Goal: Communication & Community: Answer question/provide support

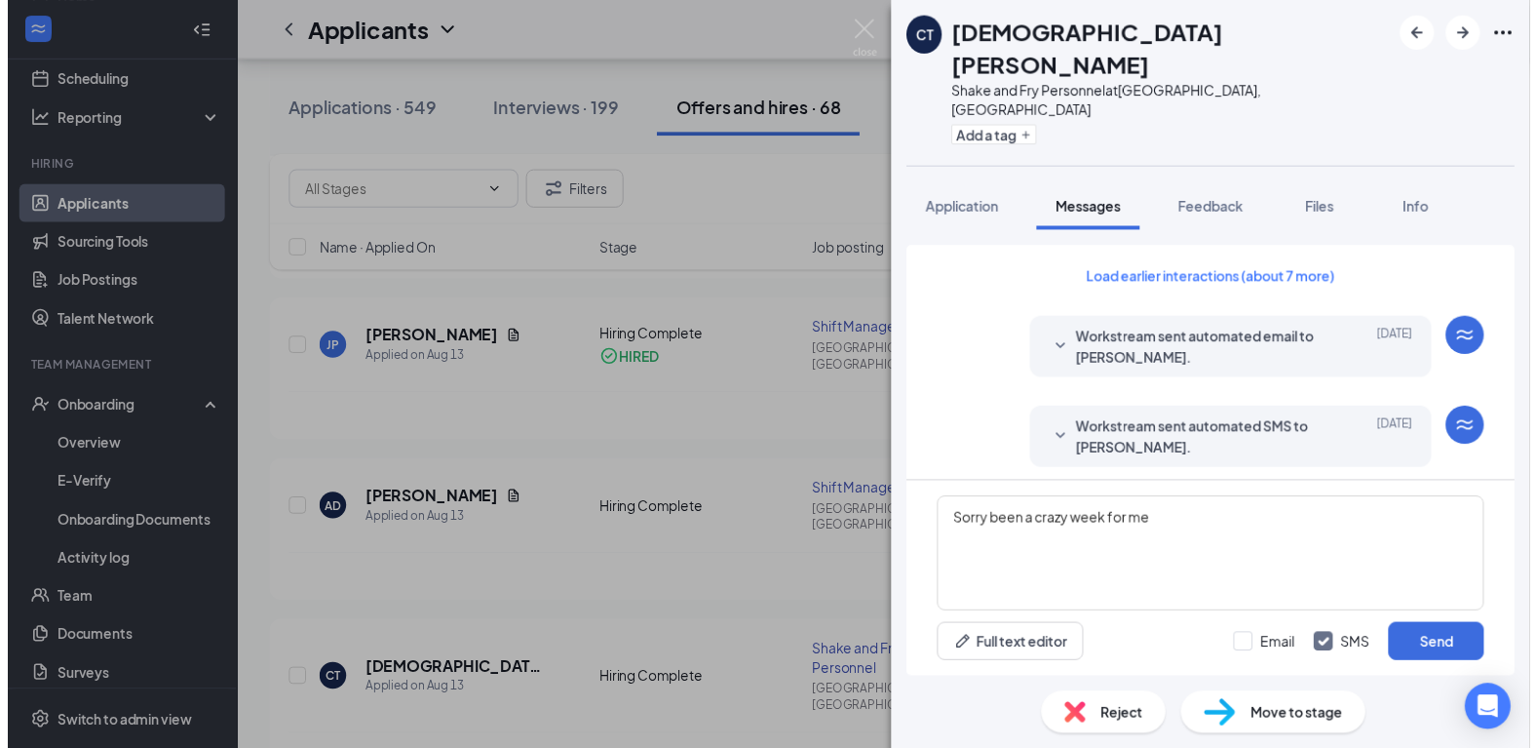
scroll to position [1091, 0]
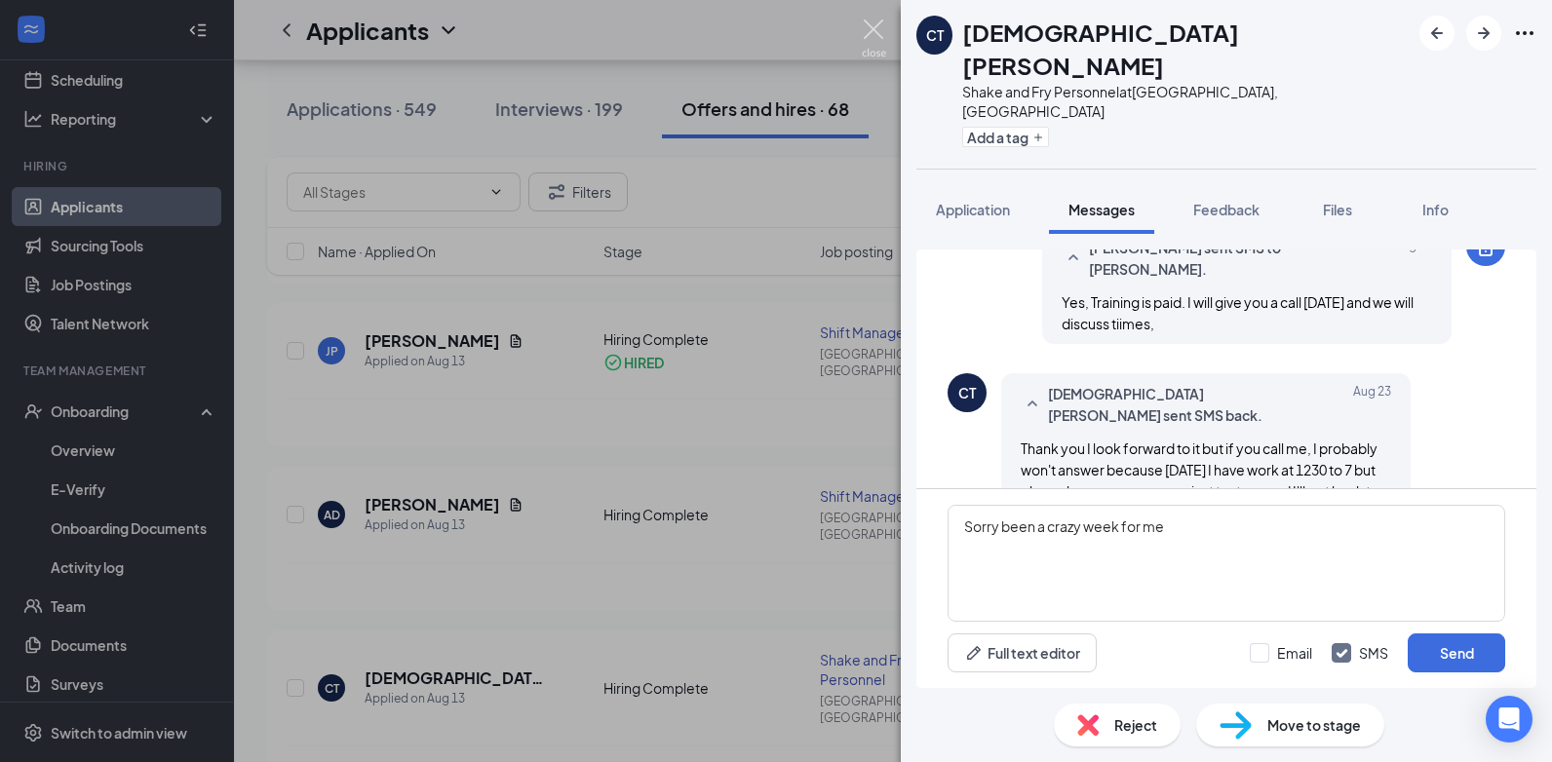
type textarea "Sorry been a crazy week for me"
click at [873, 26] on img at bounding box center [874, 38] width 24 height 38
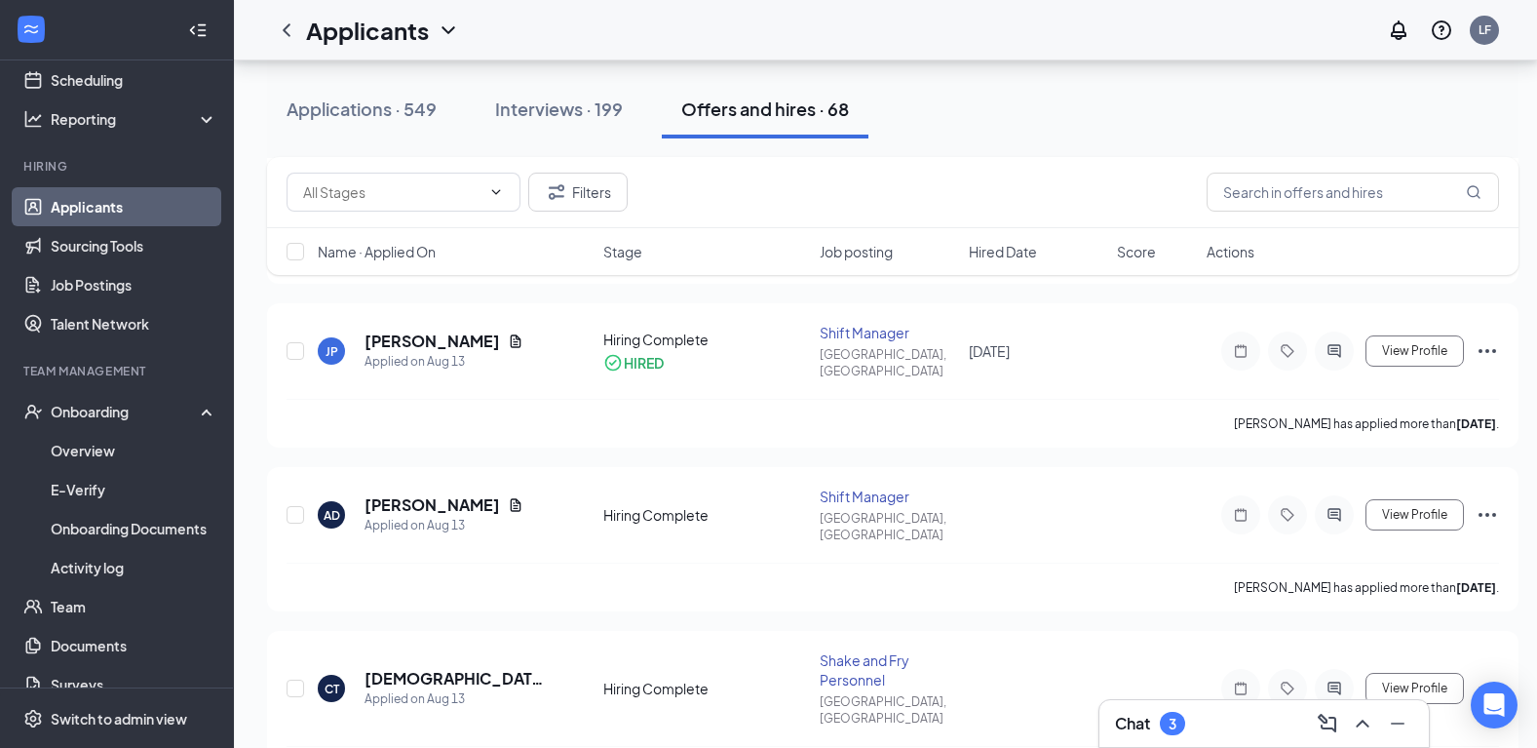
click at [1174, 720] on div "3" at bounding box center [1173, 724] width 8 height 17
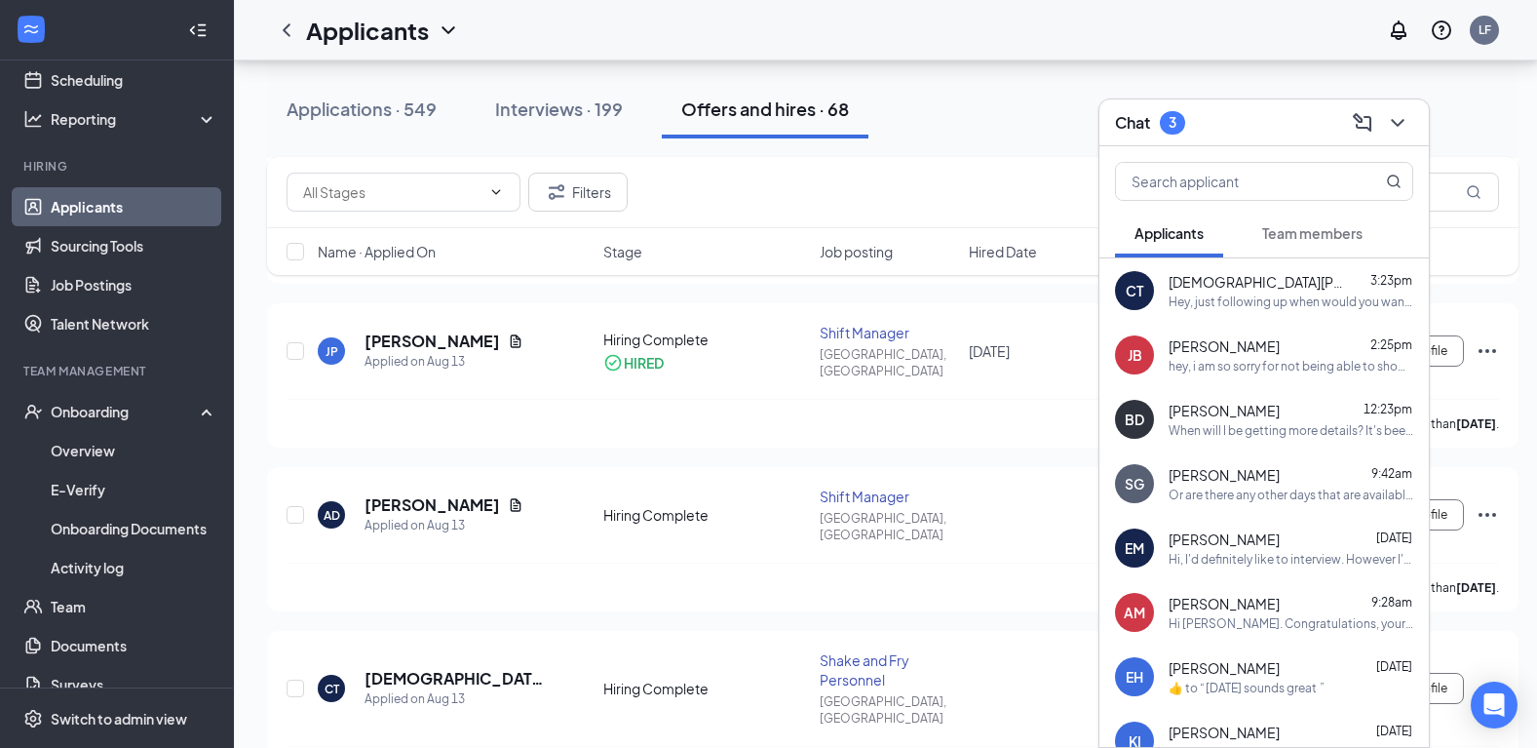
click at [1245, 369] on div "hey, i am so sorry for not being able to show up [DATE] and how [PERSON_NAME] m…" at bounding box center [1291, 366] width 245 height 17
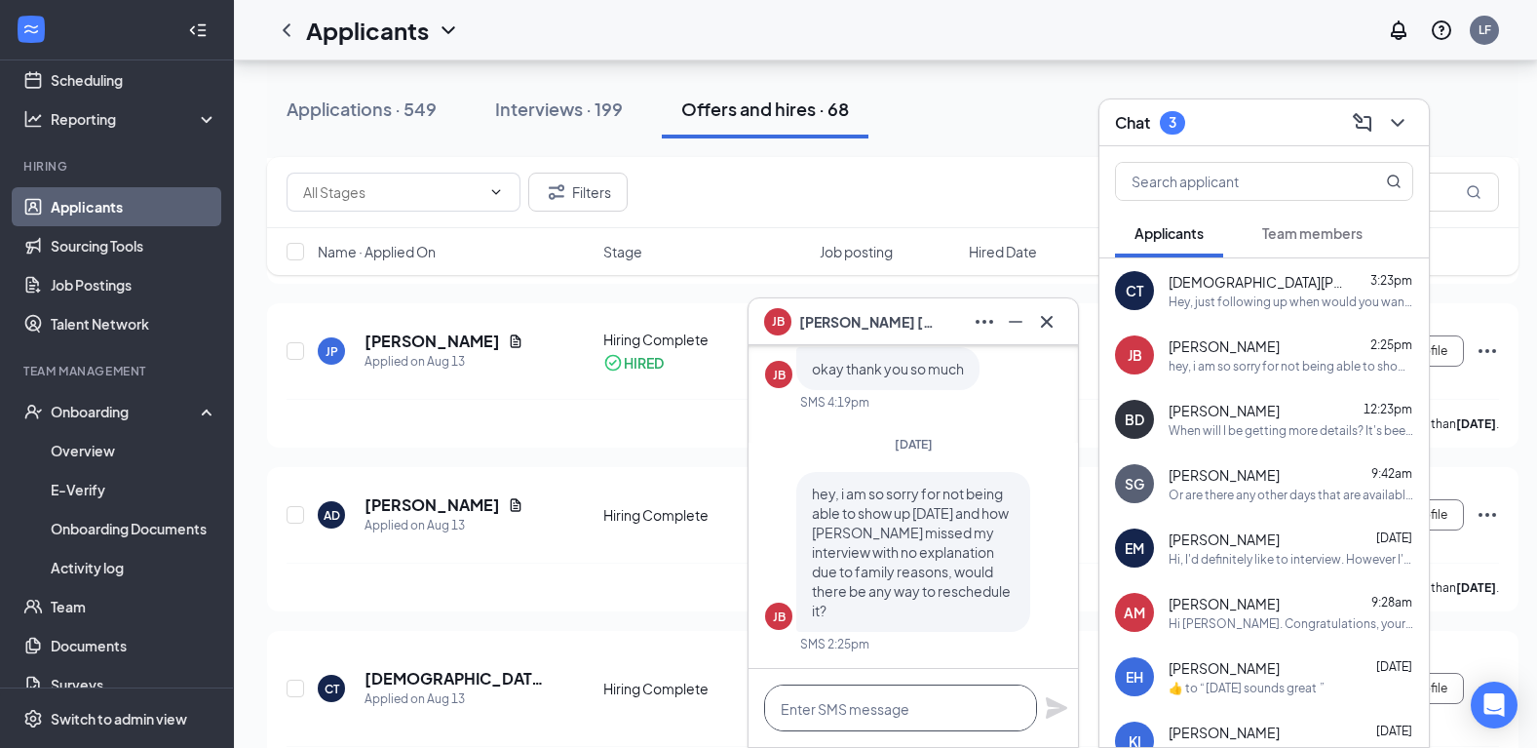
click at [817, 702] on textarea at bounding box center [900, 707] width 273 height 47
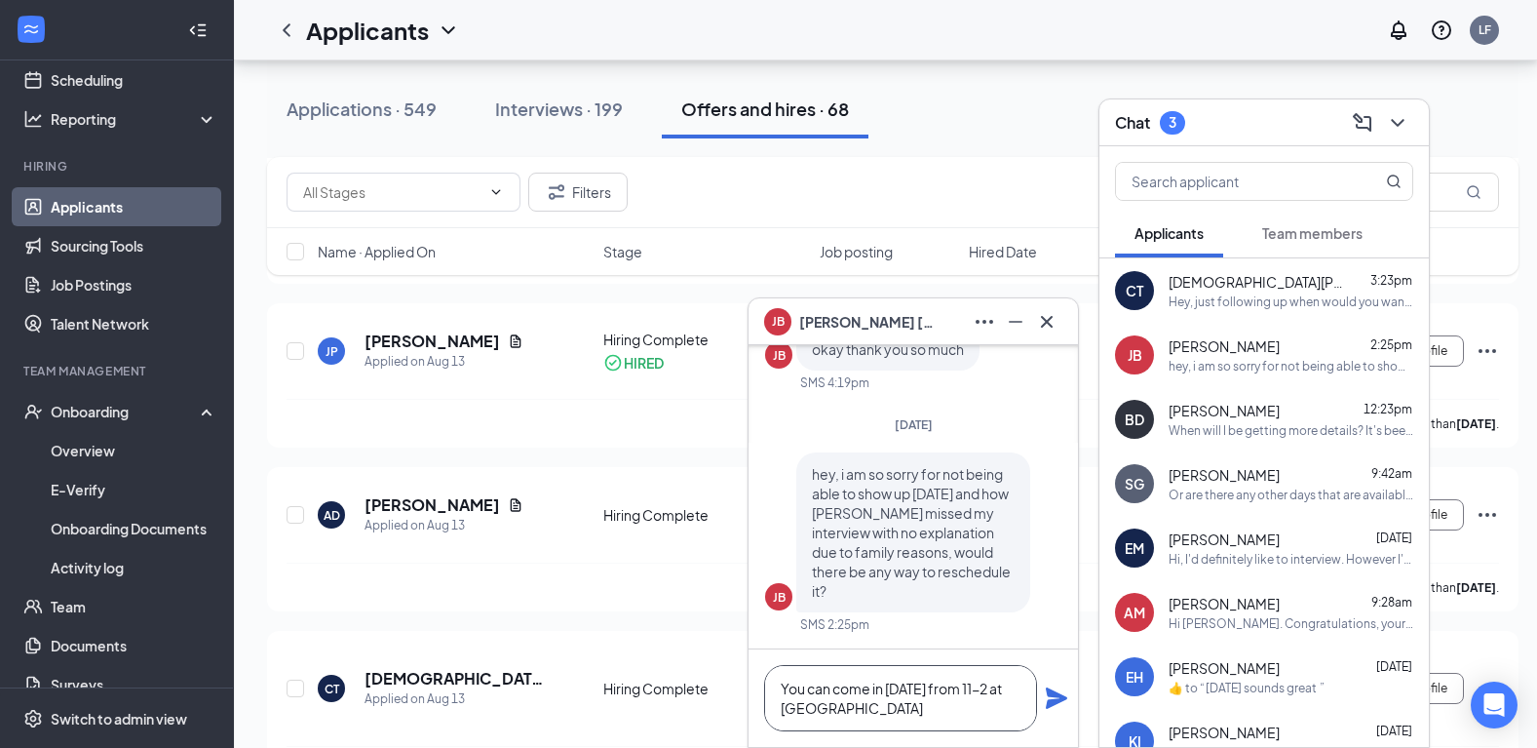
type textarea "You can come in [DATE] from 11-2 at [GEOGRAPHIC_DATA]"
click at [1052, 690] on icon "Plane" at bounding box center [1056, 697] width 21 height 21
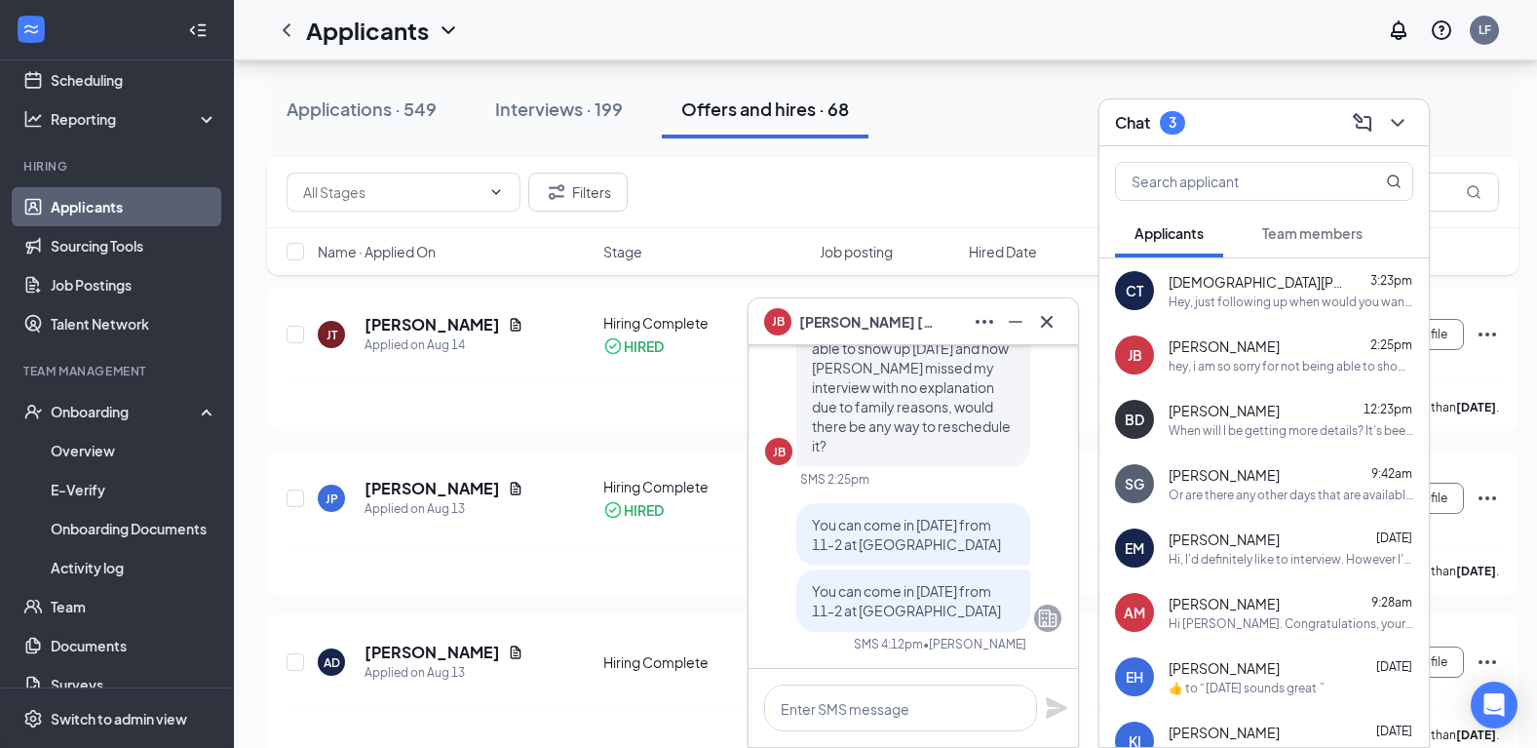
scroll to position [2925, 0]
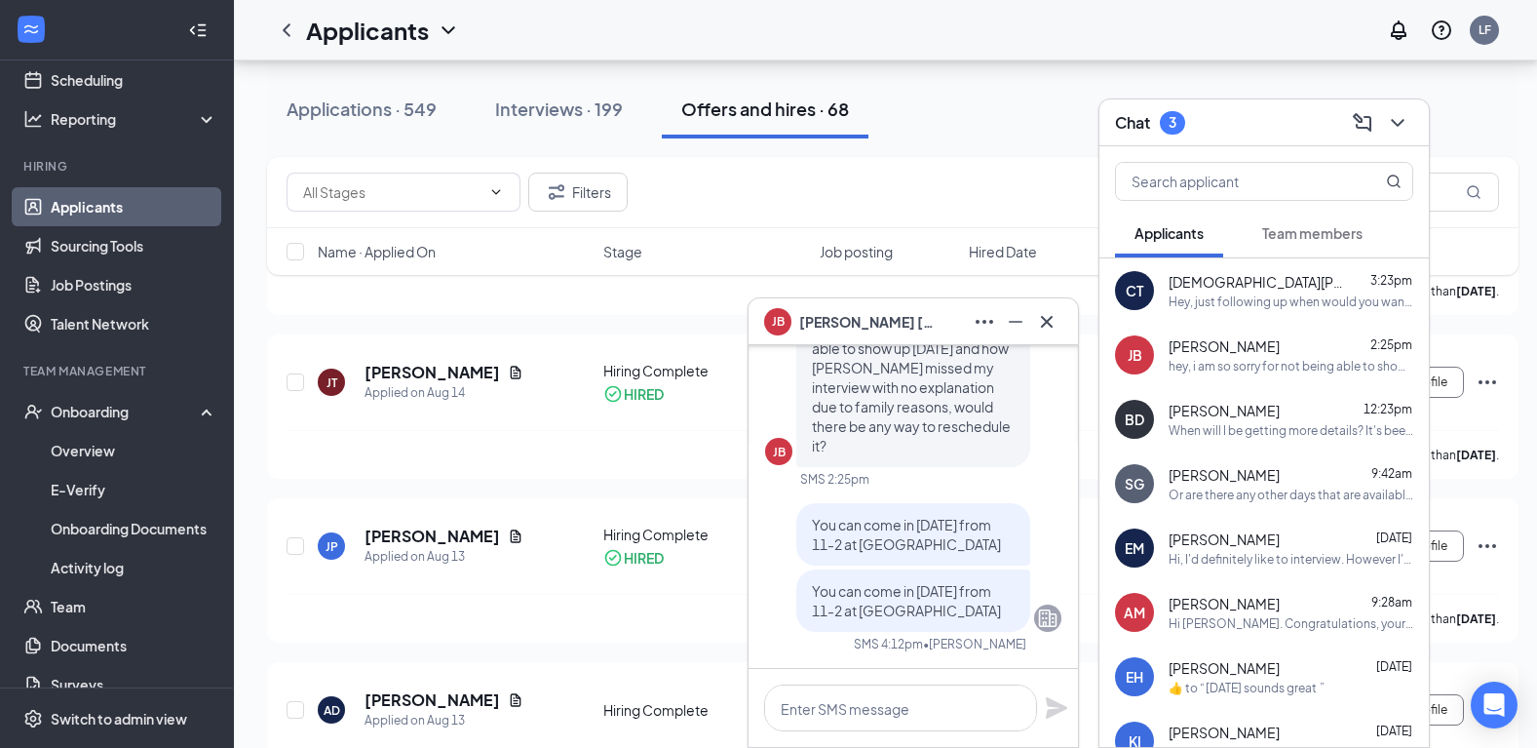
click at [1230, 427] on div "When will I be getting more details? It's been 2 days" at bounding box center [1291, 430] width 245 height 17
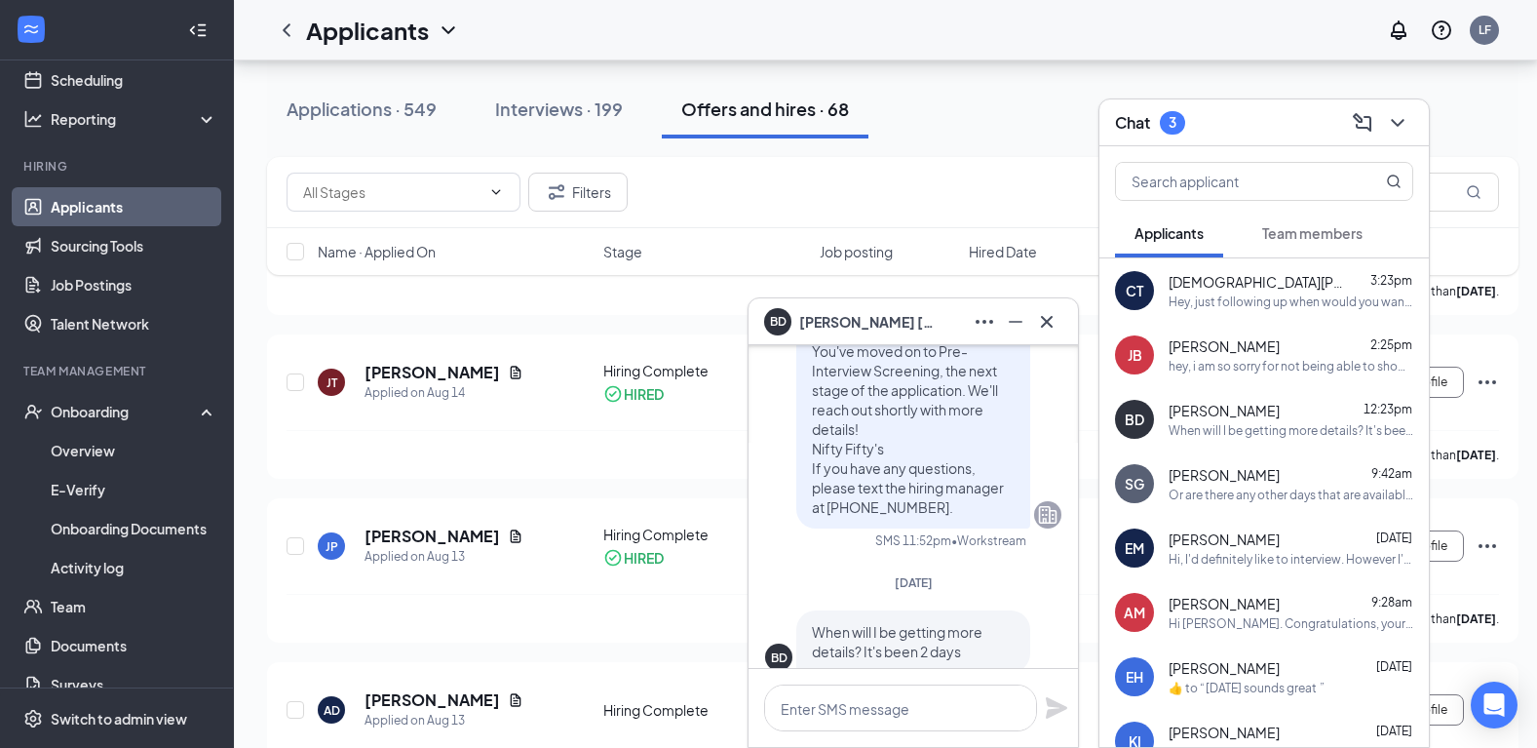
scroll to position [0, 0]
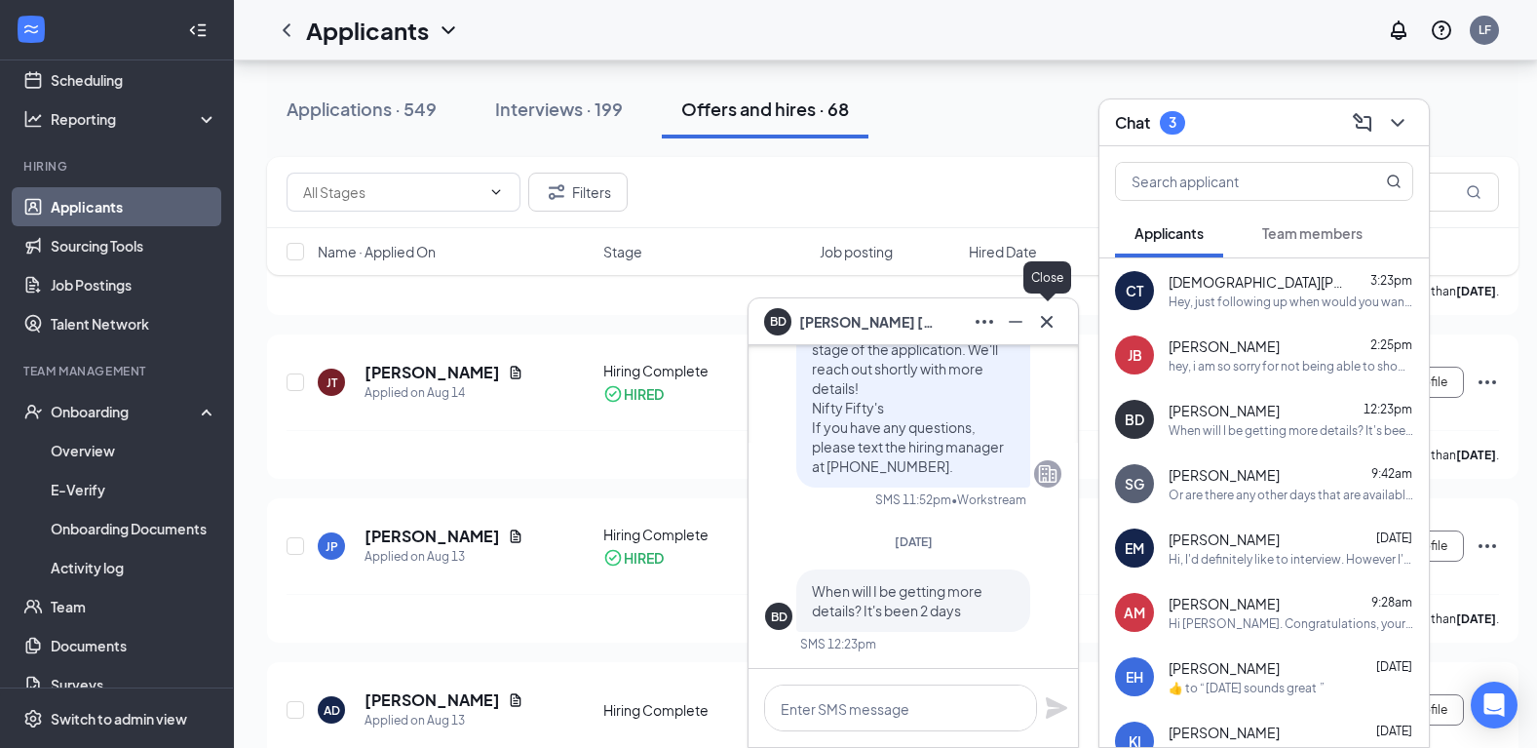
click at [1039, 321] on icon "Cross" at bounding box center [1046, 321] width 23 height 23
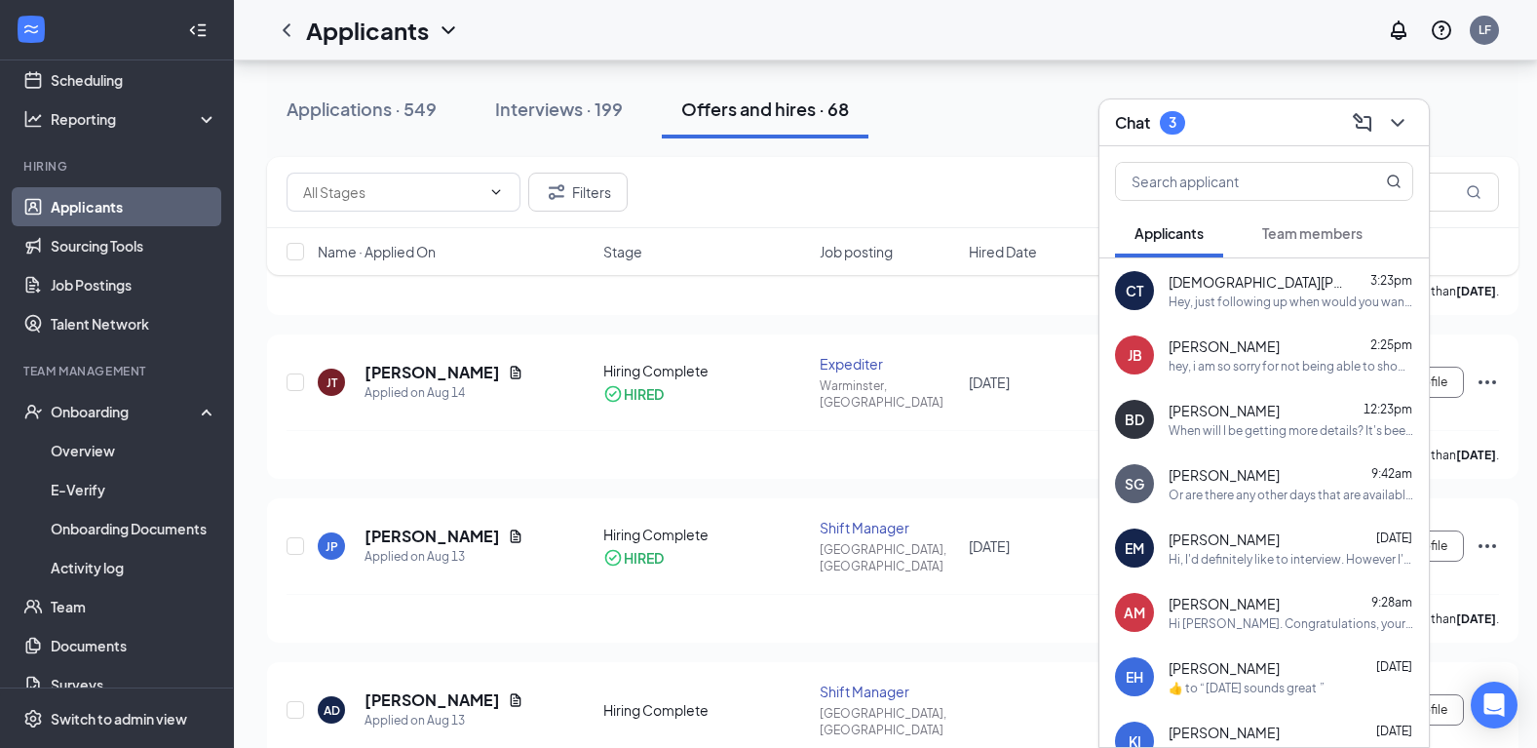
click at [1257, 488] on div "Or are there any other days that are available for interviews?" at bounding box center [1291, 494] width 245 height 17
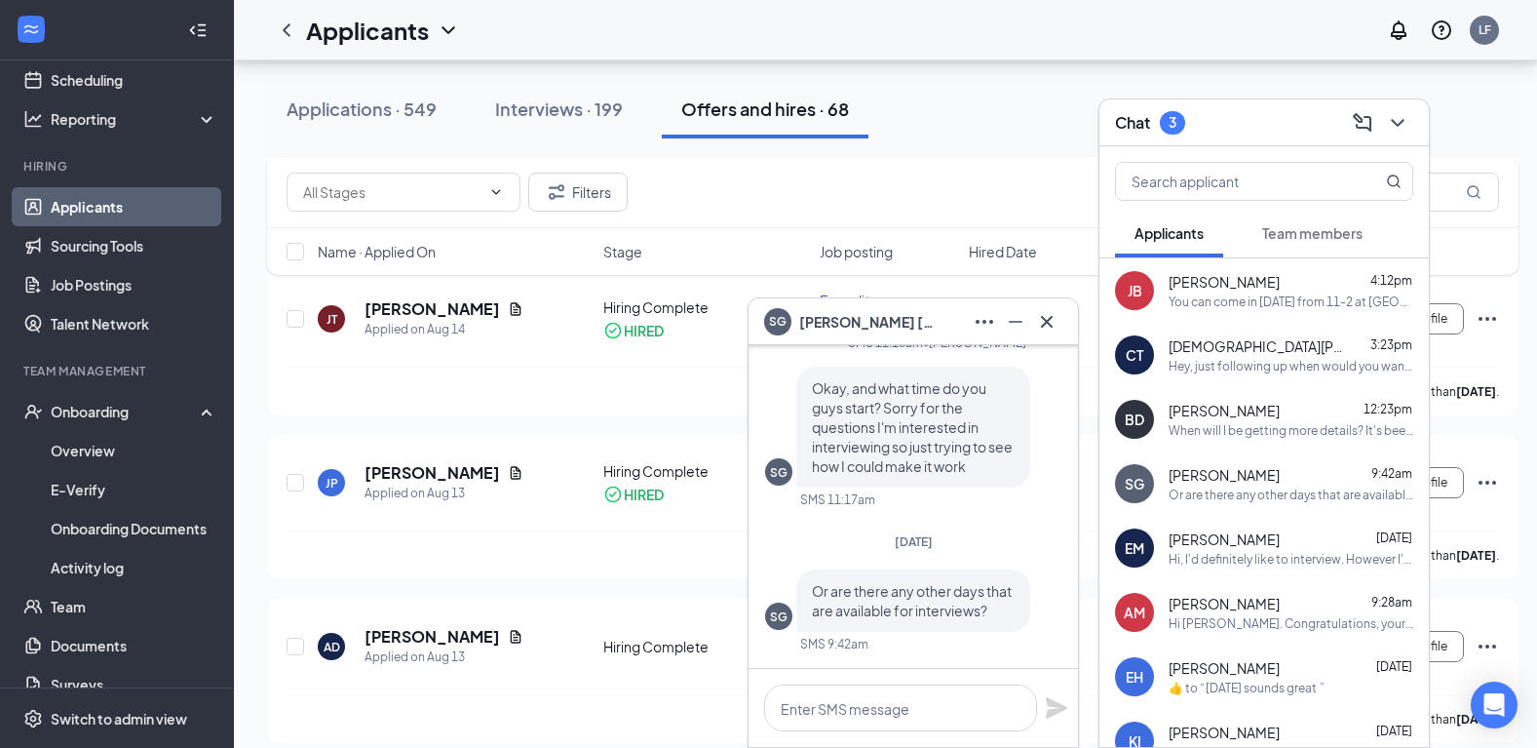
scroll to position [3022, 0]
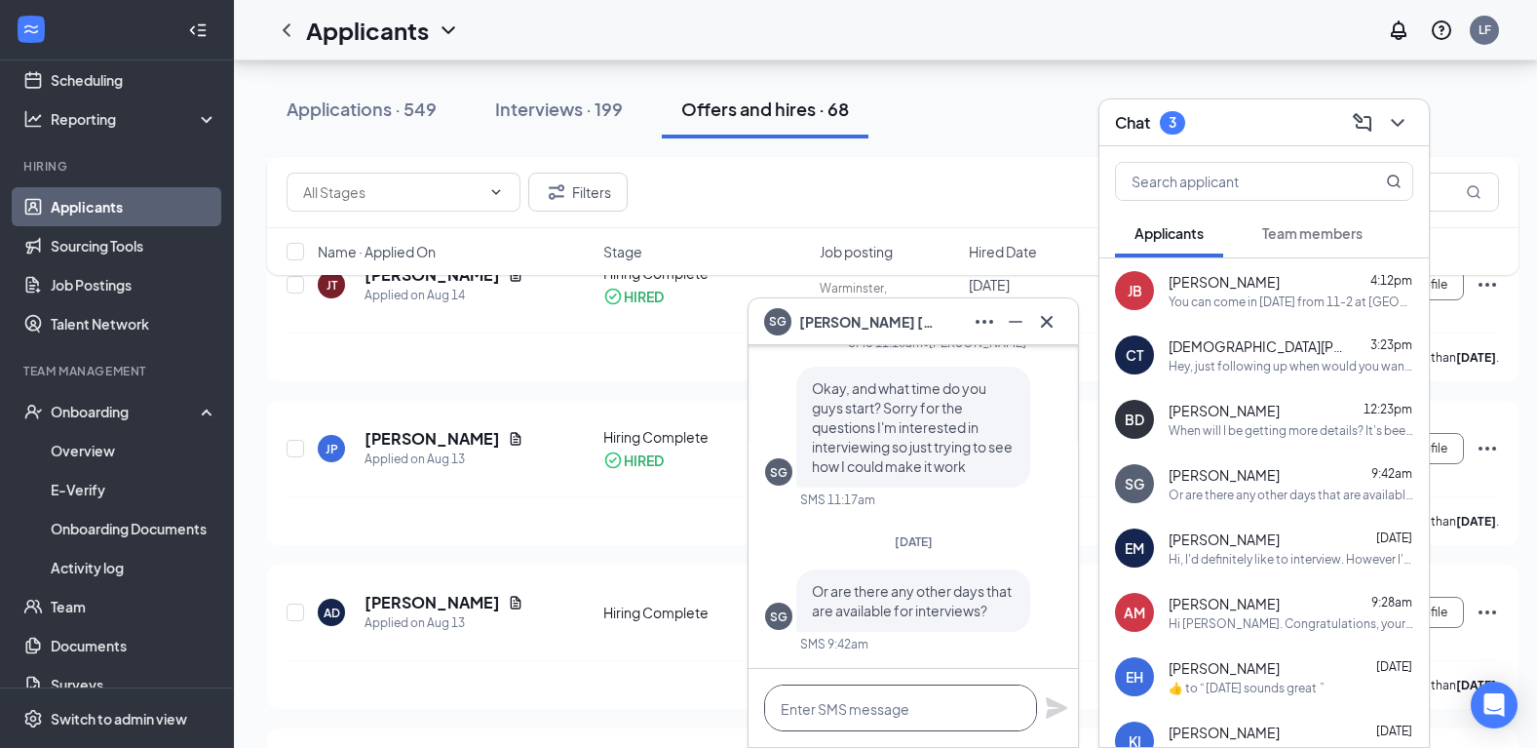
click at [836, 695] on textarea at bounding box center [900, 707] width 273 height 47
click at [1053, 322] on icon "Cross" at bounding box center [1046, 321] width 23 height 23
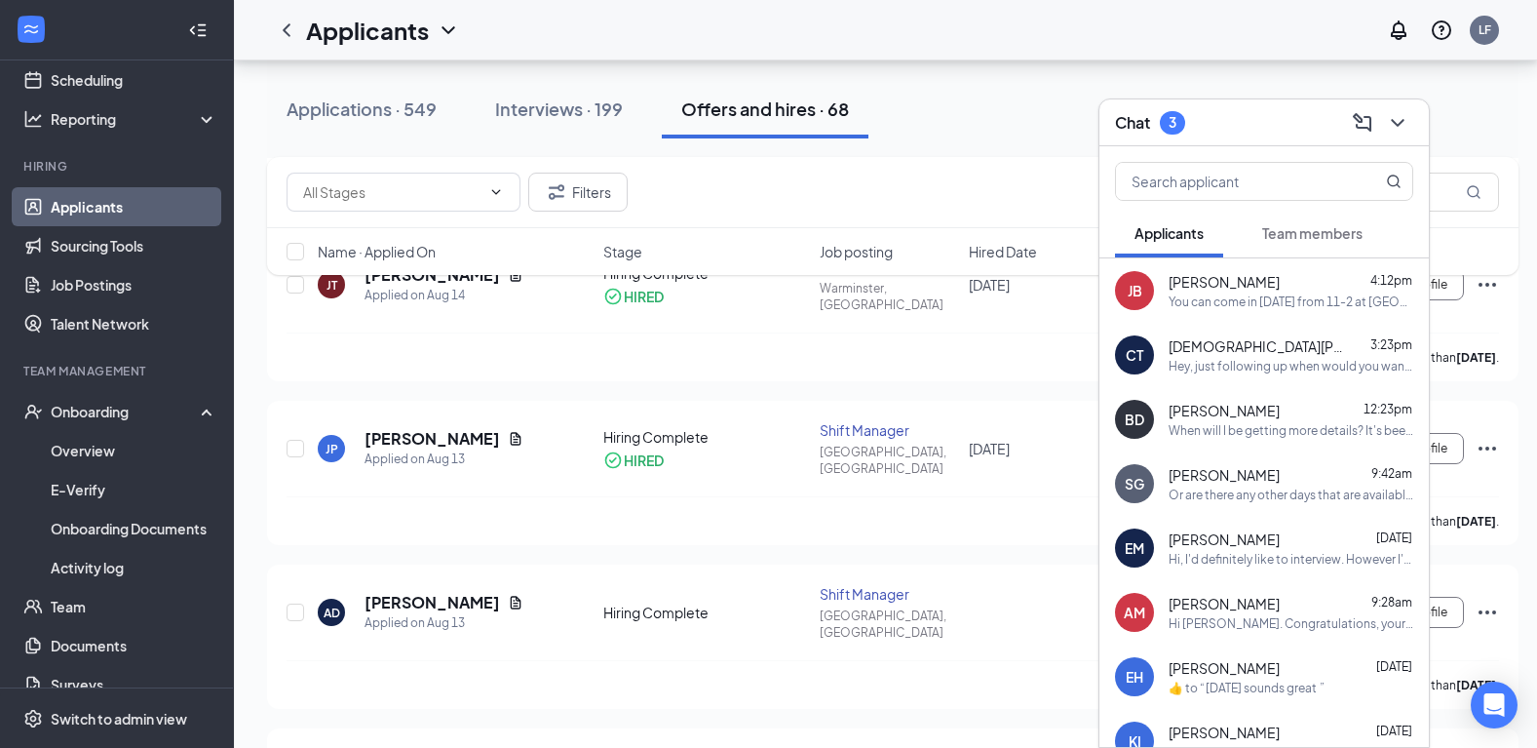
click at [1230, 568] on div "EM [PERSON_NAME] [DATE] Hi, I'd definitely like to interview. However I'm reall…" at bounding box center [1264, 548] width 329 height 64
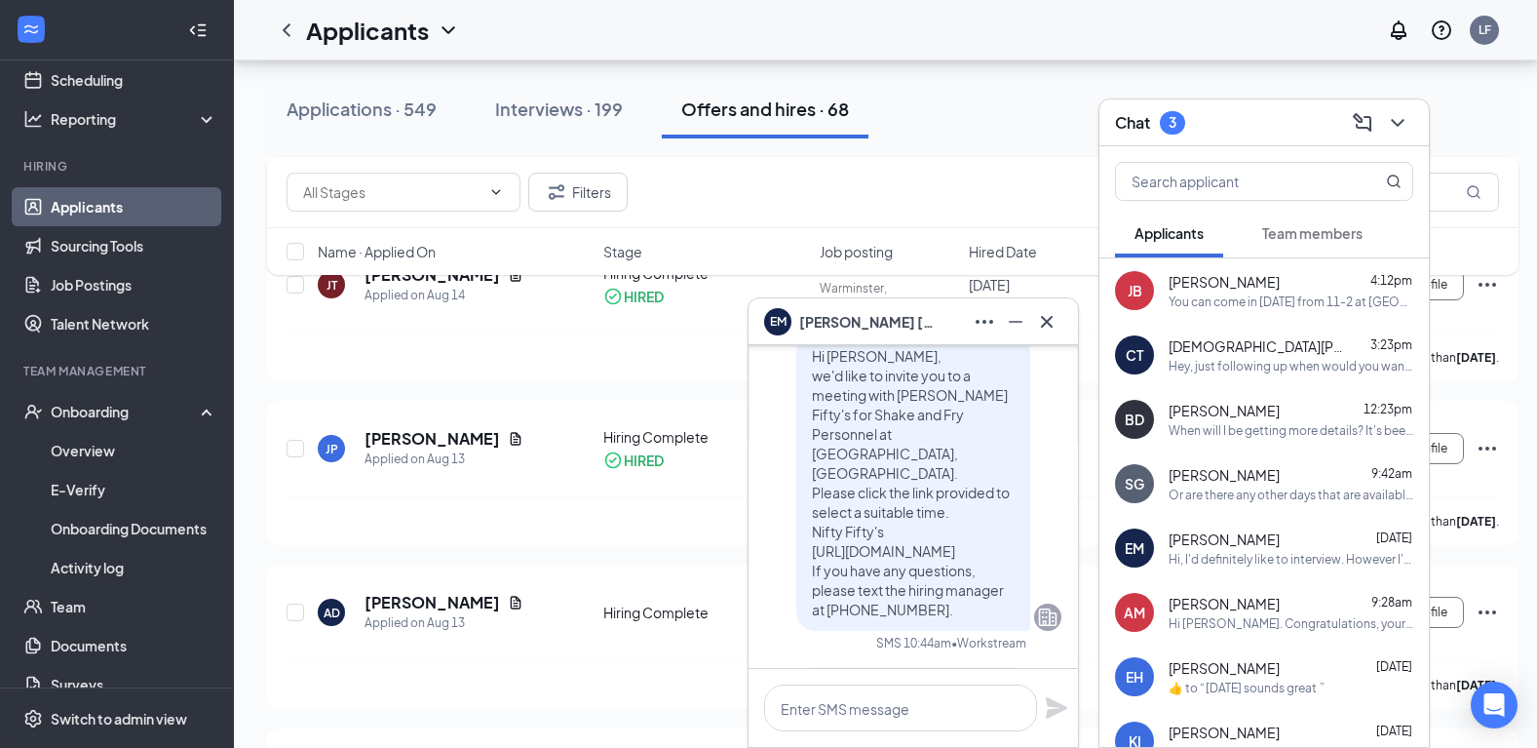
scroll to position [-97, 0]
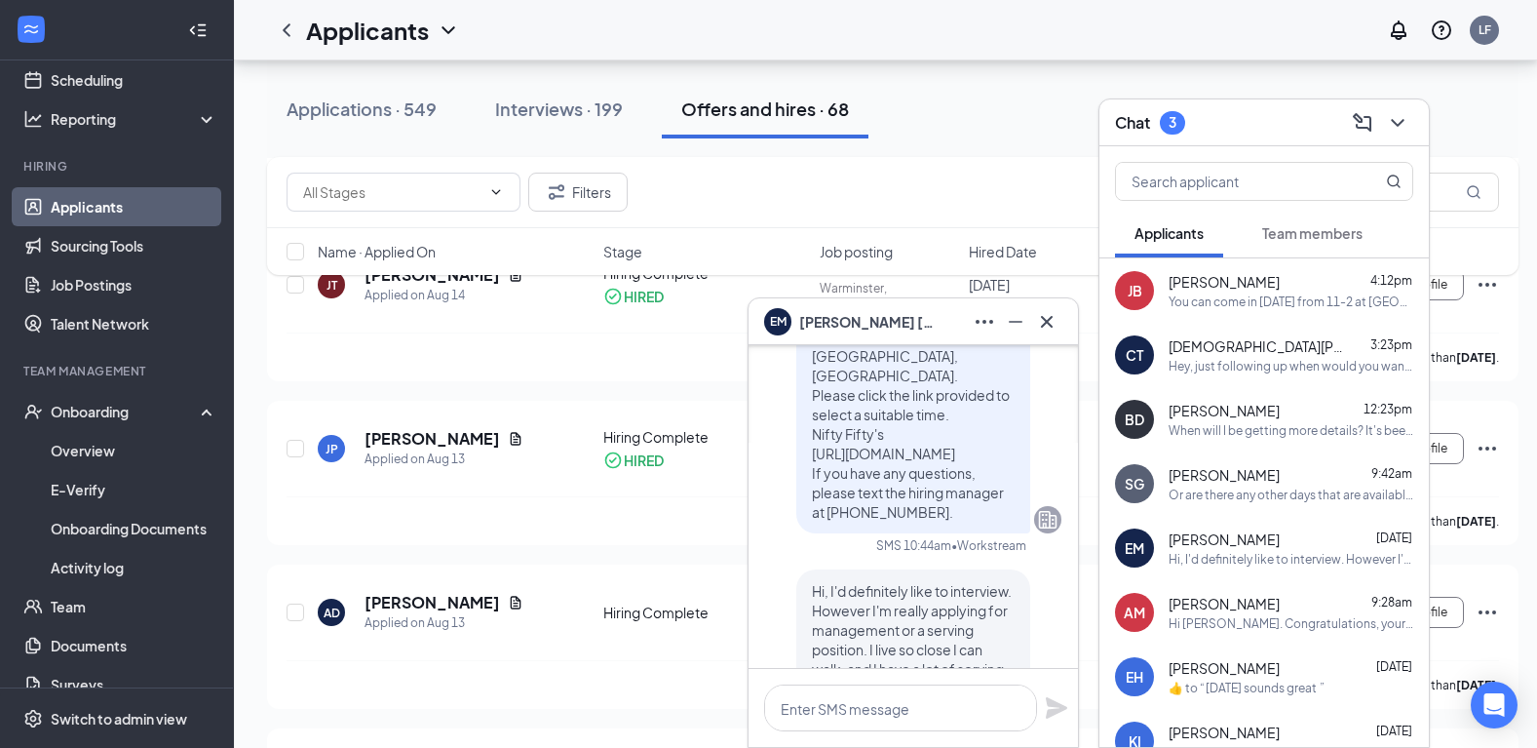
click at [1229, 435] on div "When will I be getting more details? It's been 2 days" at bounding box center [1291, 430] width 245 height 17
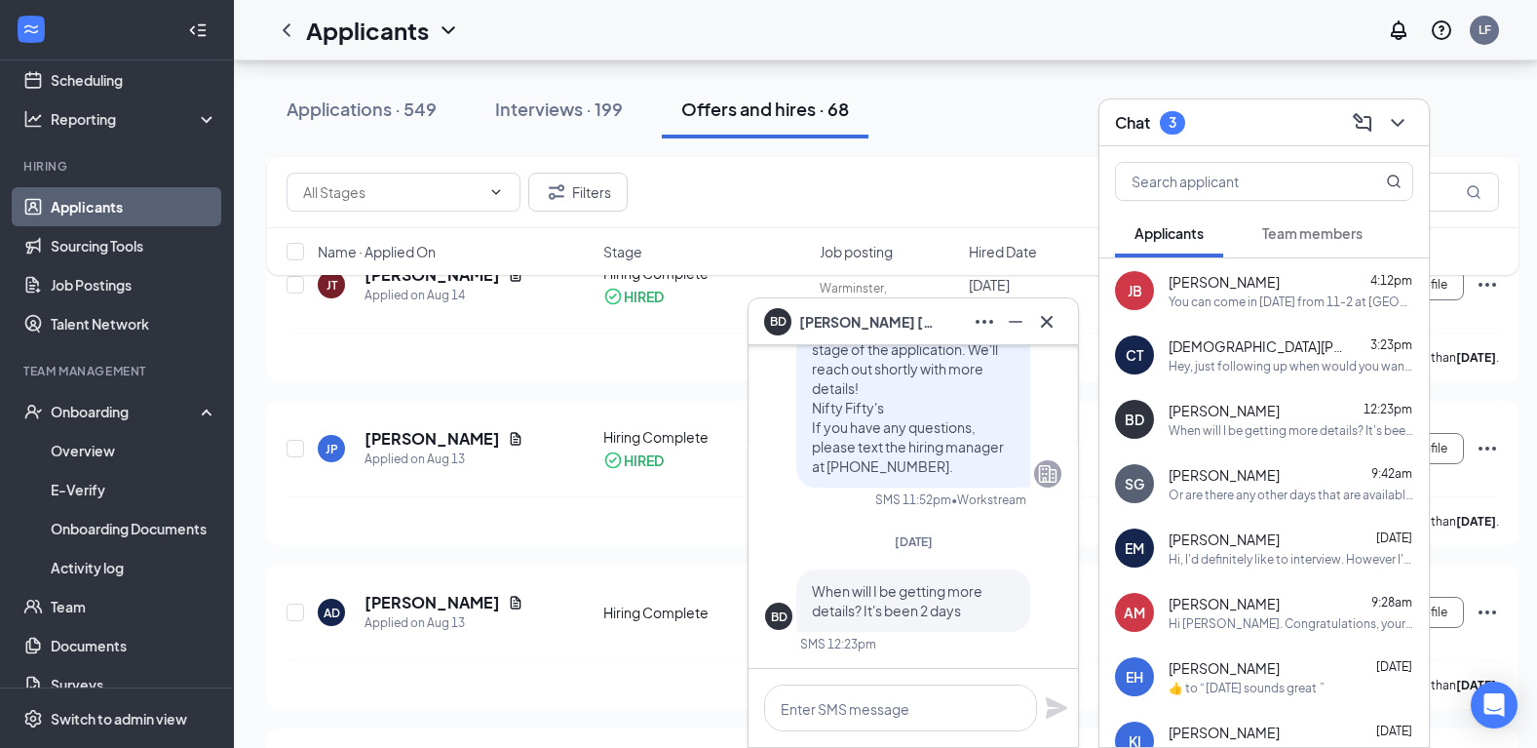
click at [1265, 508] on div "SG [PERSON_NAME] 9:42am Or are there any other days that are available for inte…" at bounding box center [1264, 483] width 329 height 64
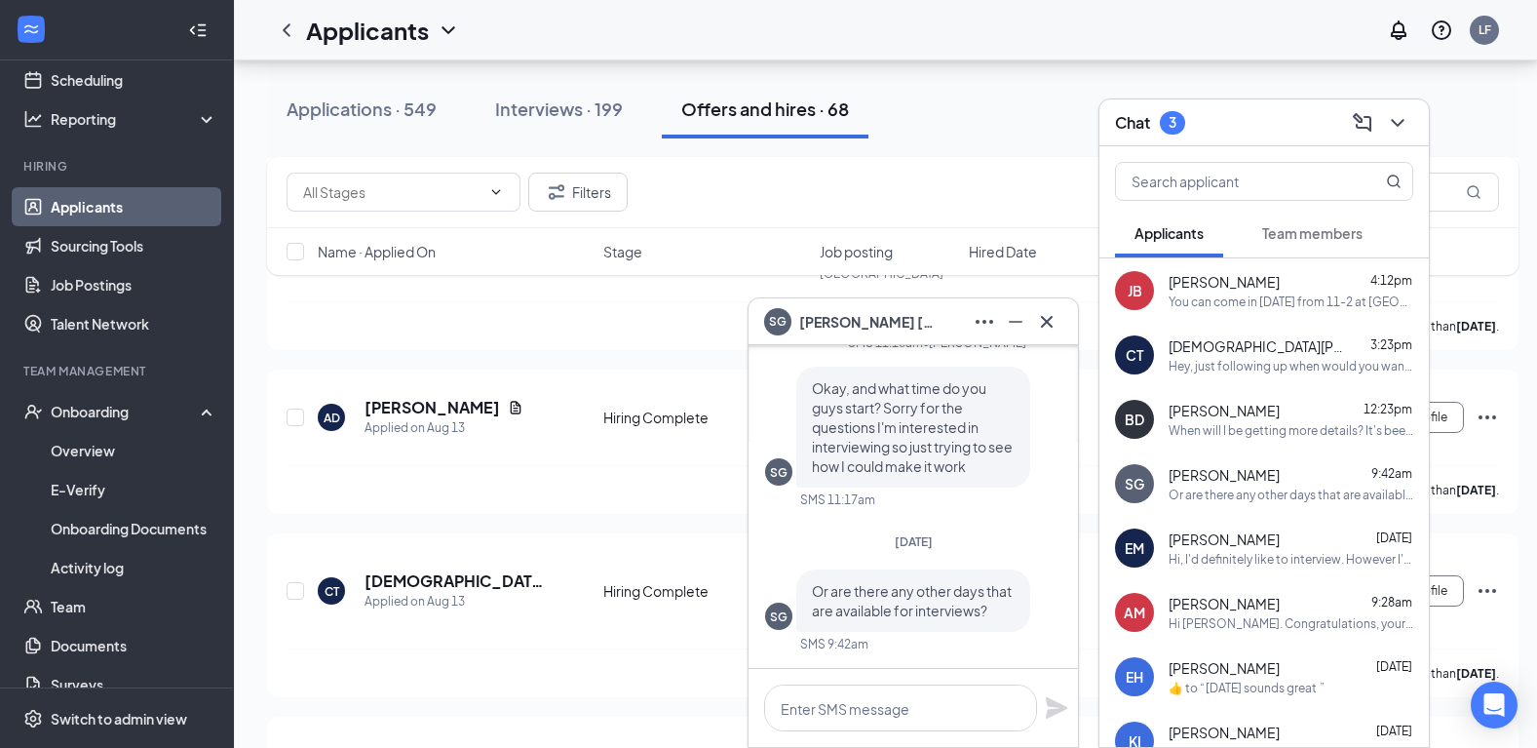
scroll to position [97, 0]
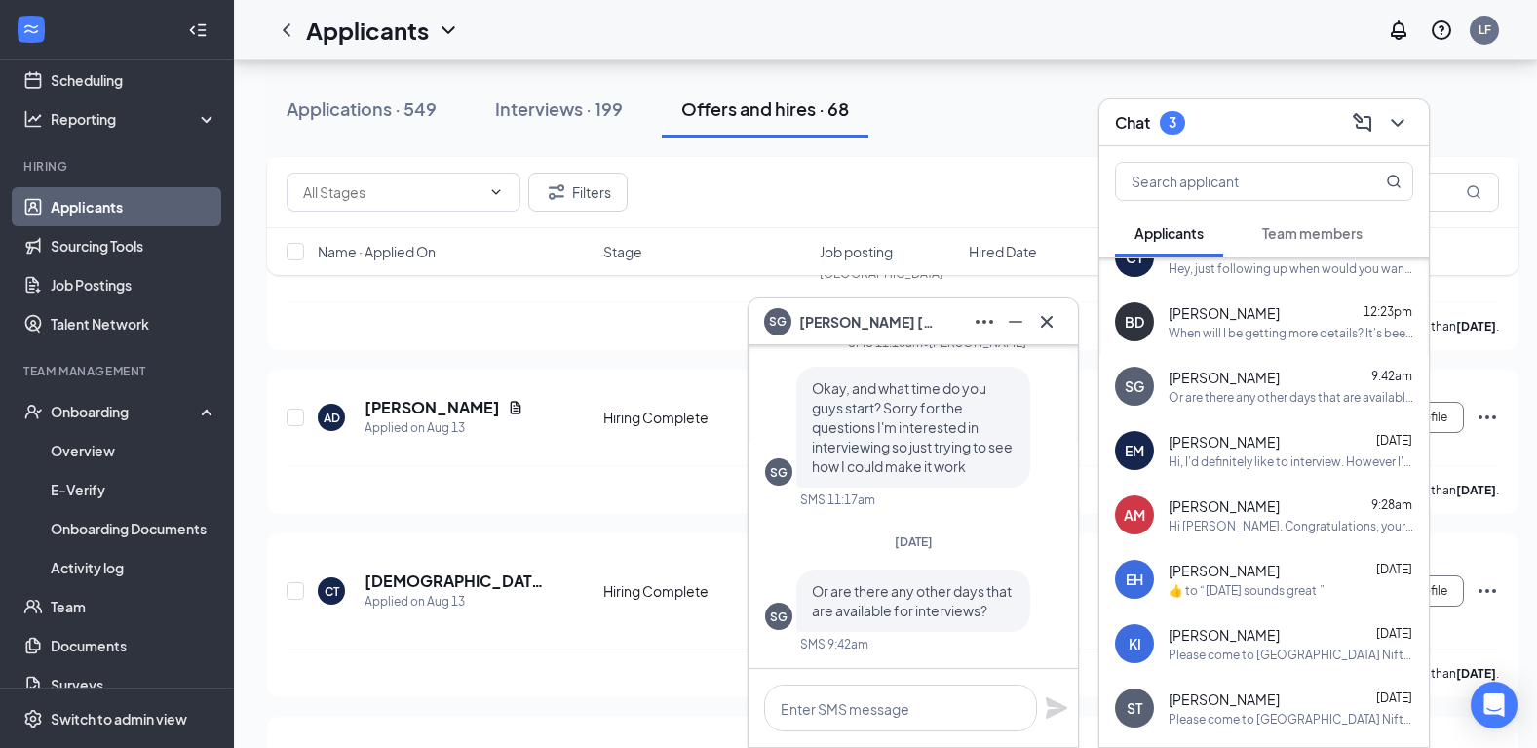
click at [1252, 526] on div "Hi [PERSON_NAME]. Congratulations, your meeting with [PERSON_NAME] Fifty's for …" at bounding box center [1291, 526] width 245 height 17
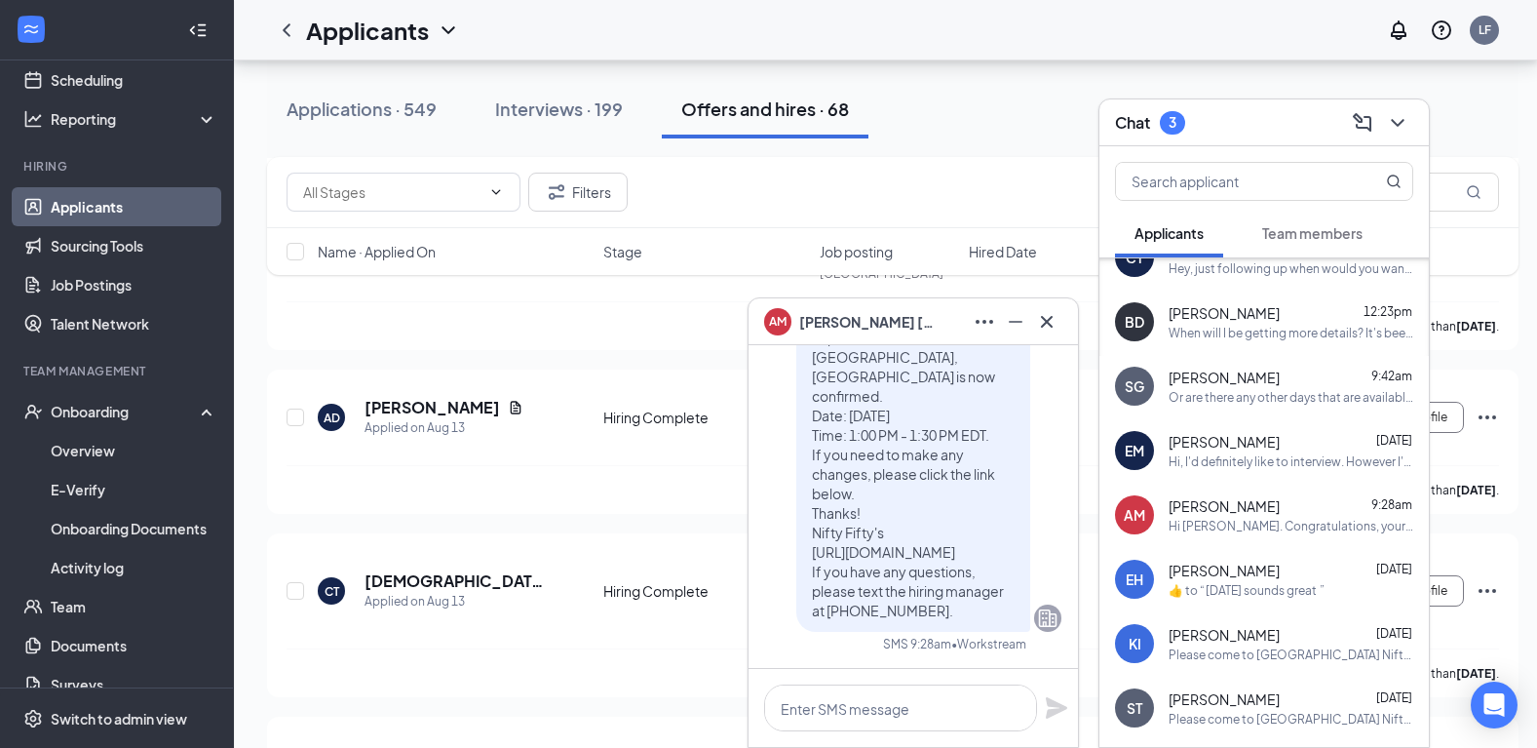
scroll to position [0, 0]
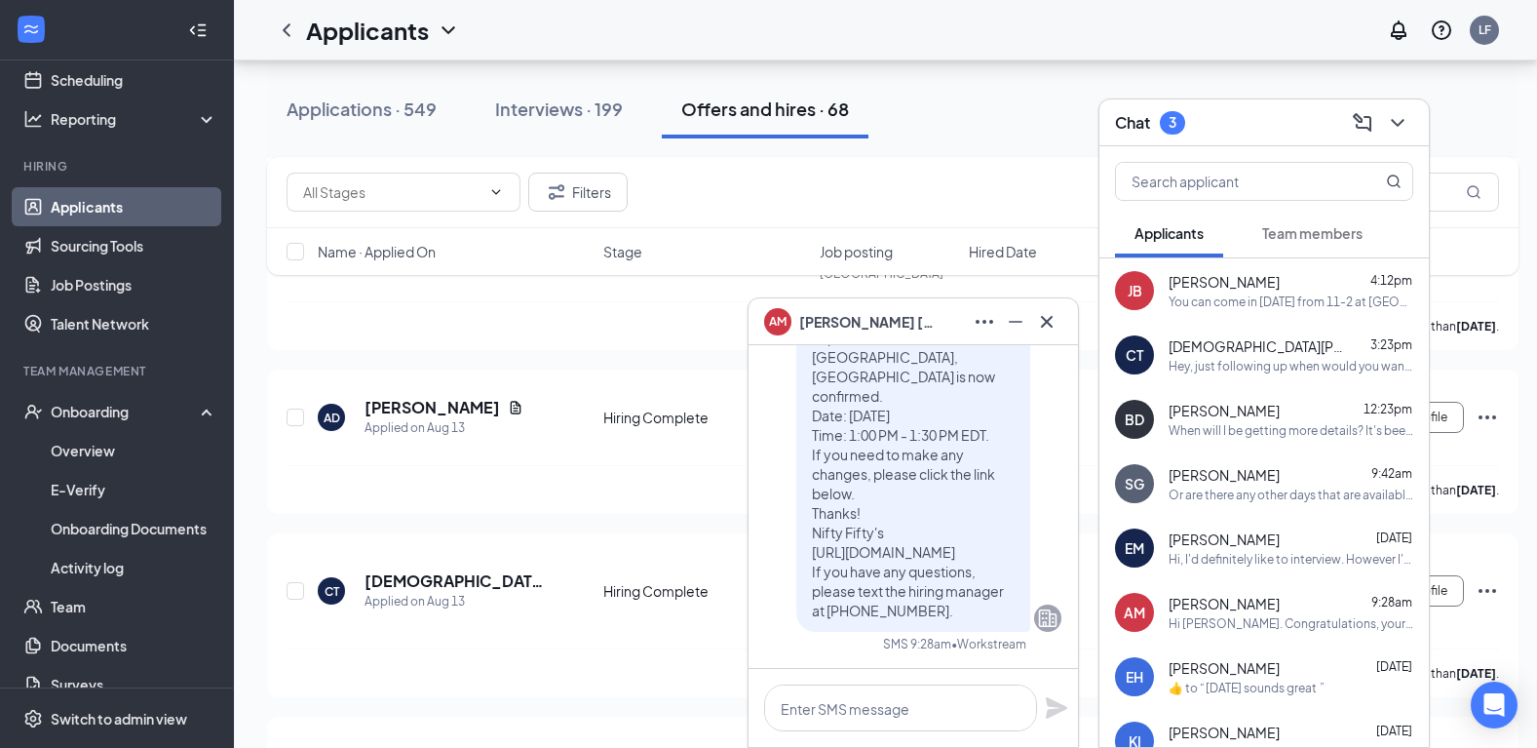
click at [1263, 567] on div "EM [PERSON_NAME] [DATE] Hi, I'd definitely like to interview. However I'm reall…" at bounding box center [1264, 548] width 329 height 64
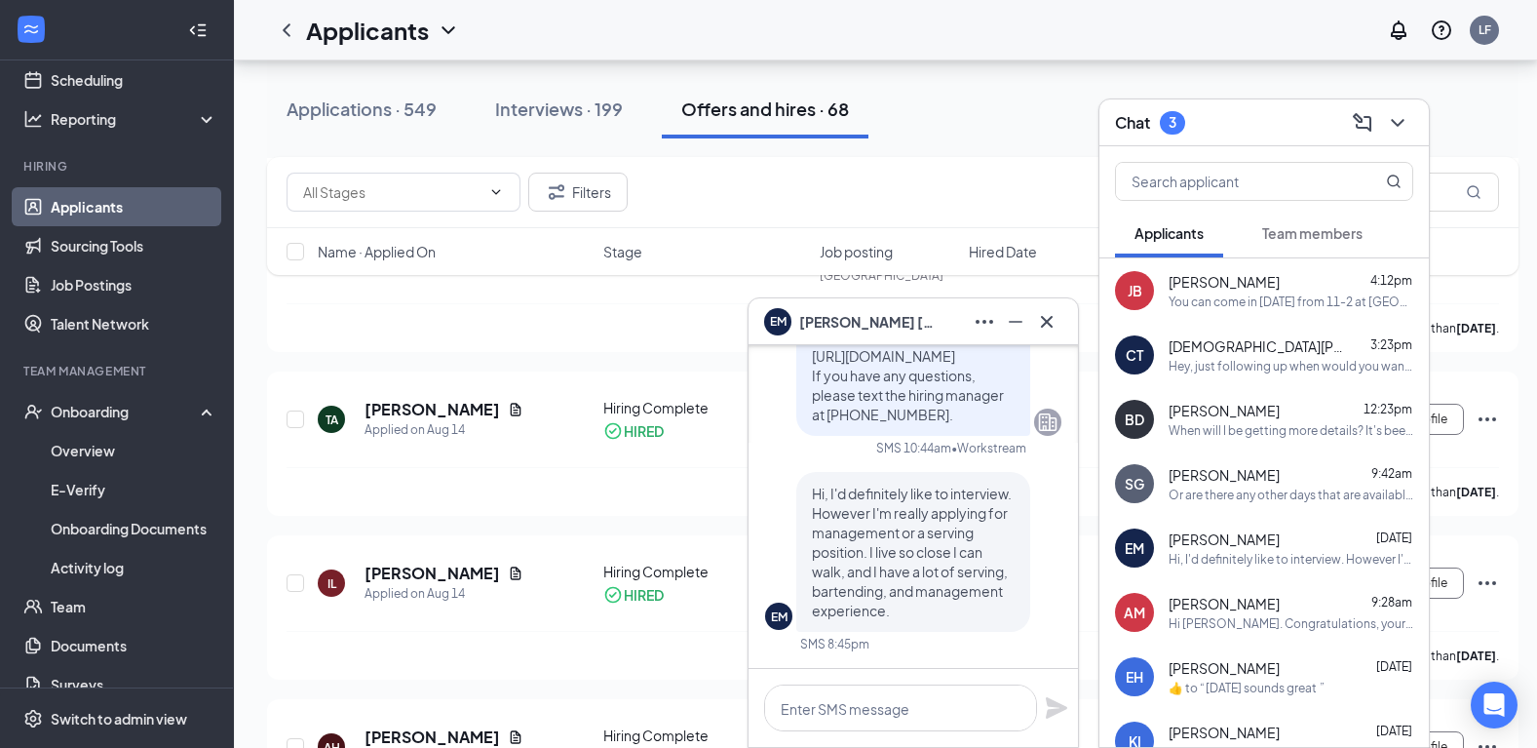
scroll to position [2340, 0]
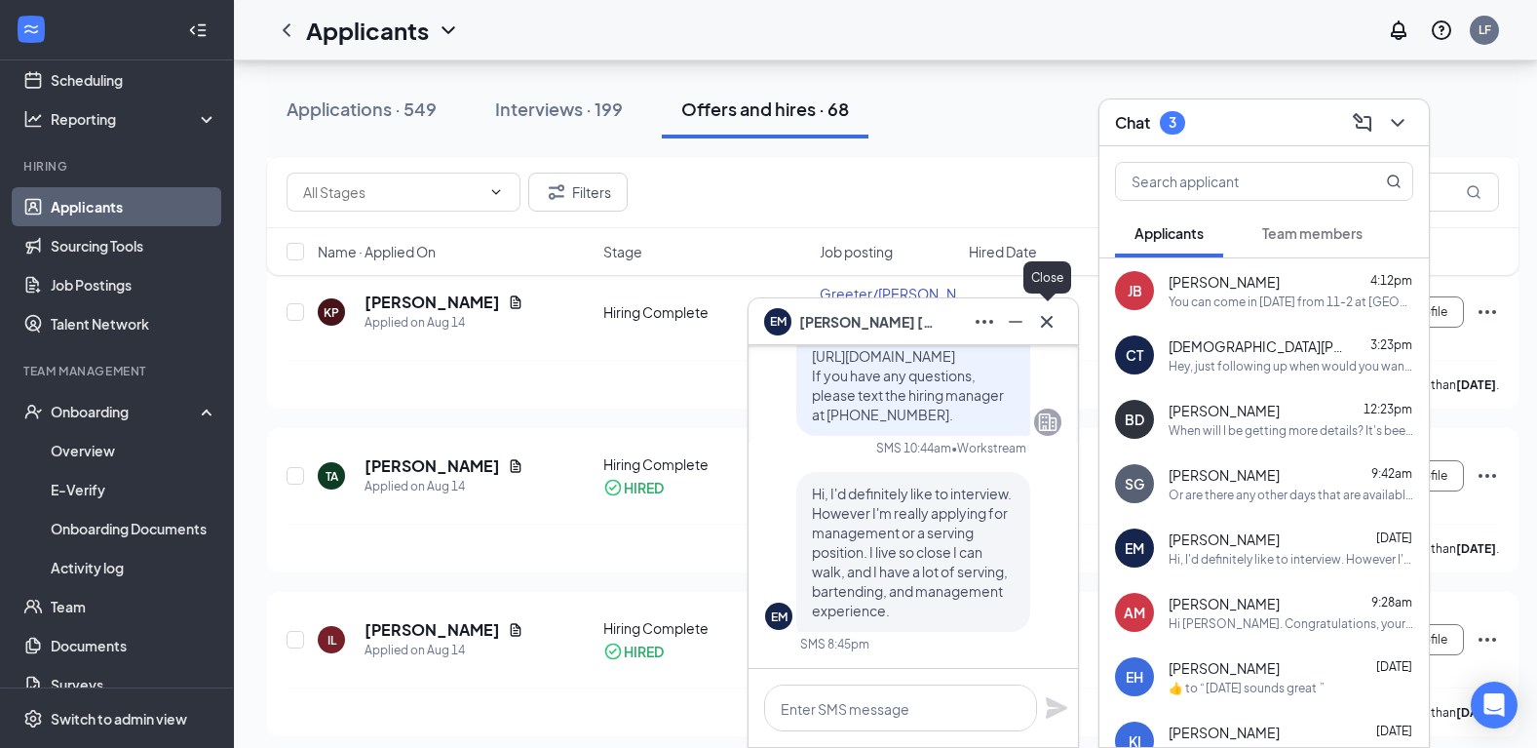
click at [1047, 323] on icon "Cross" at bounding box center [1046, 321] width 23 height 23
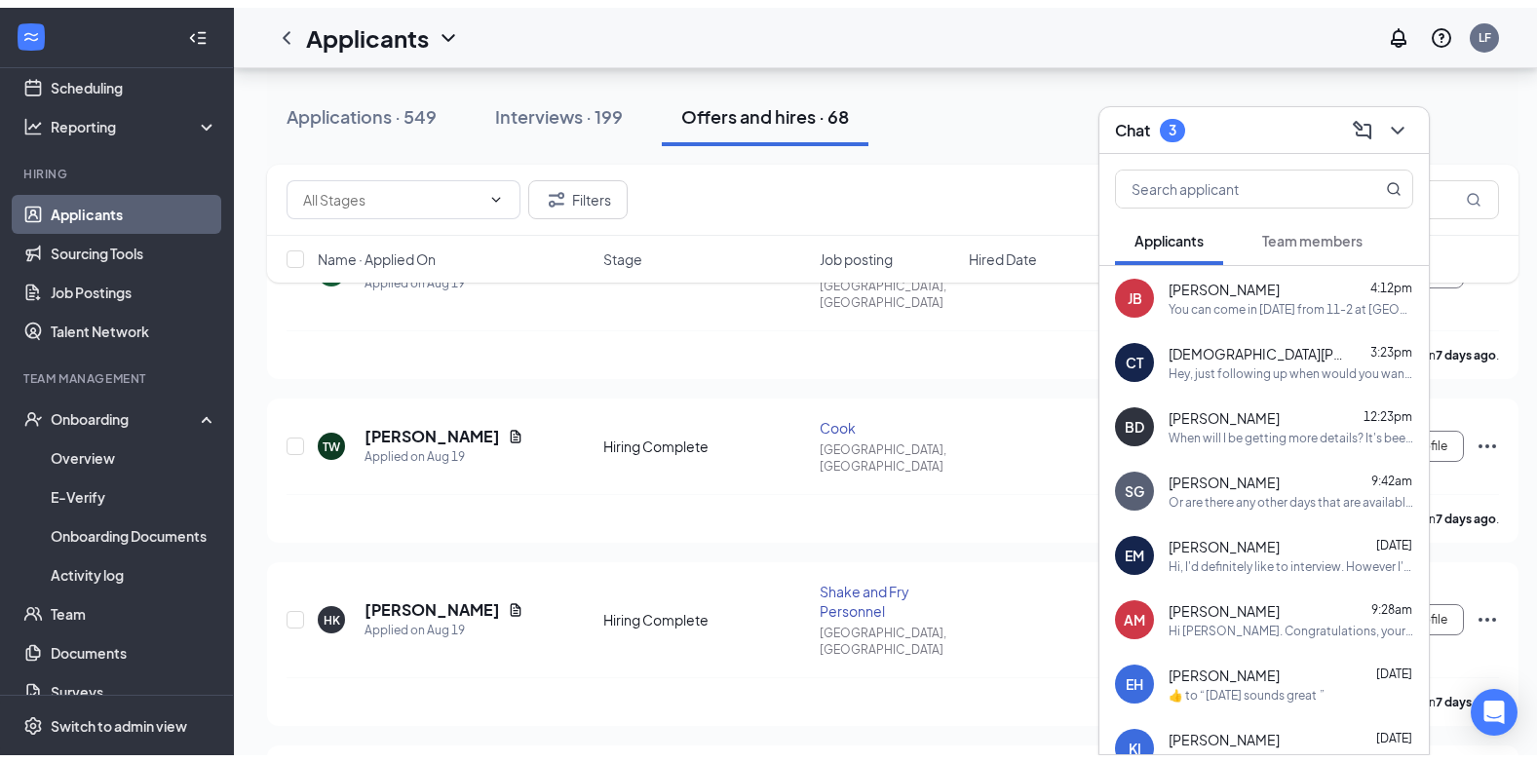
scroll to position [0, 0]
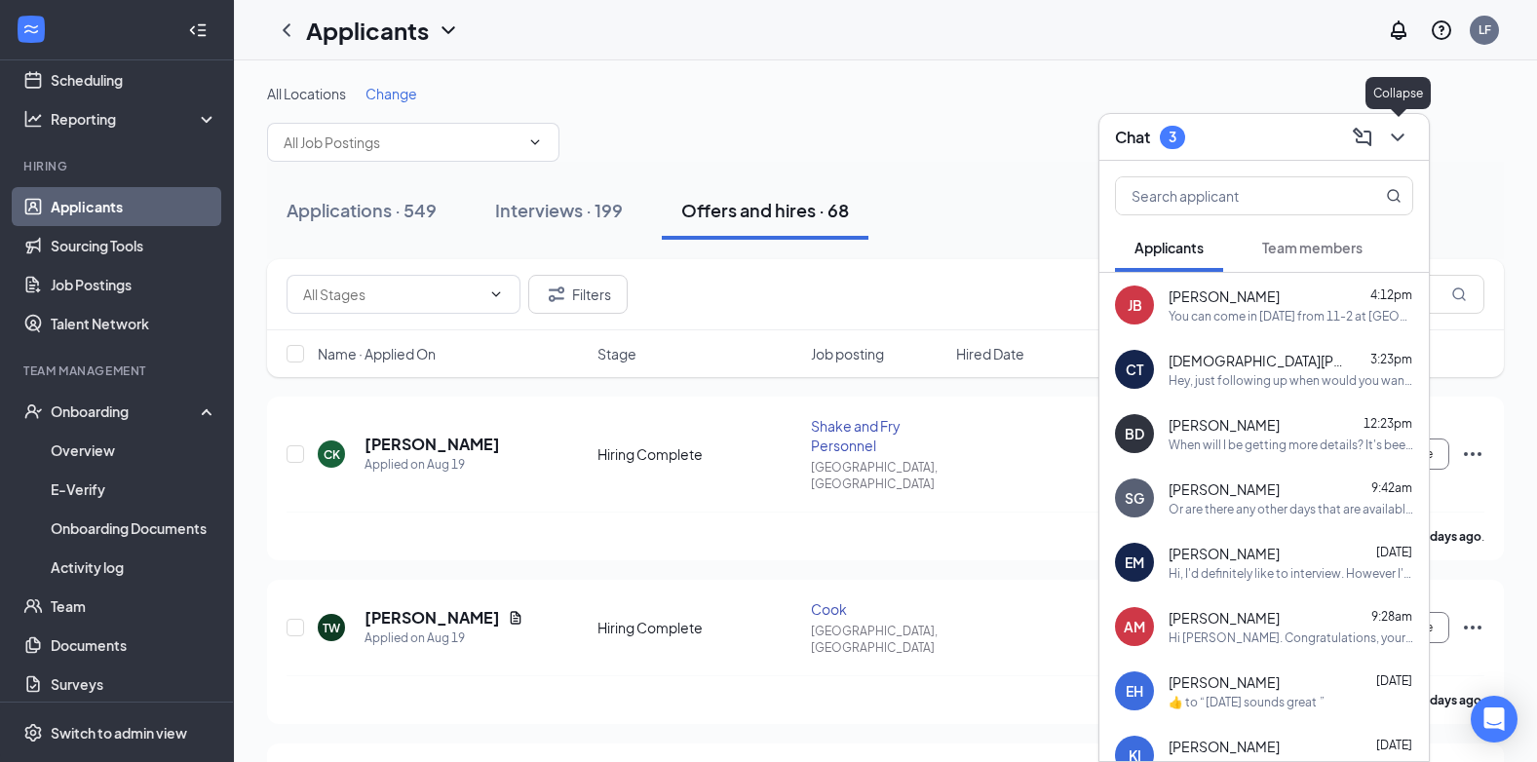
click at [1396, 132] on icon "ChevronDown" at bounding box center [1397, 137] width 23 height 23
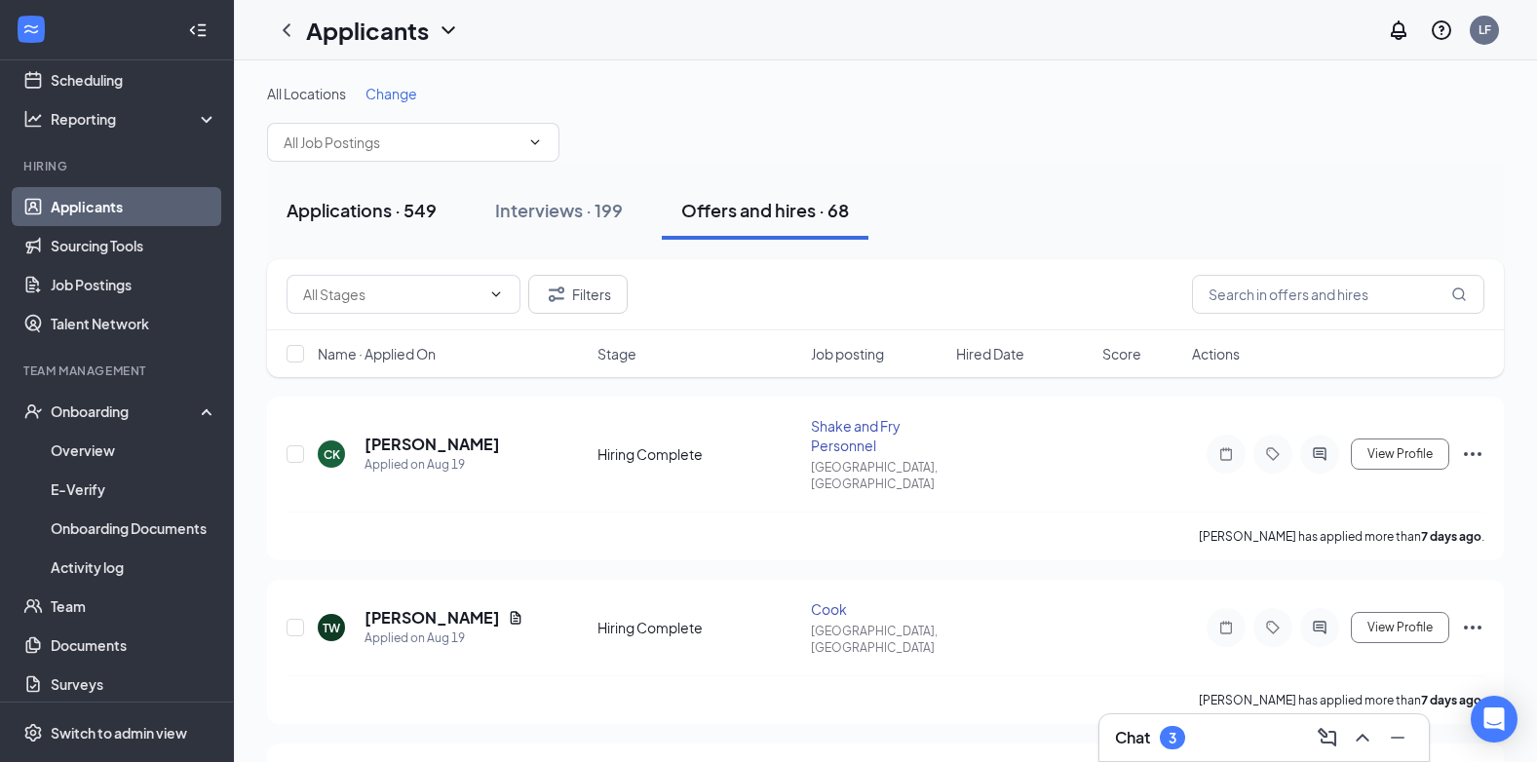
click at [363, 216] on div "Applications · 549" at bounding box center [362, 210] width 150 height 24
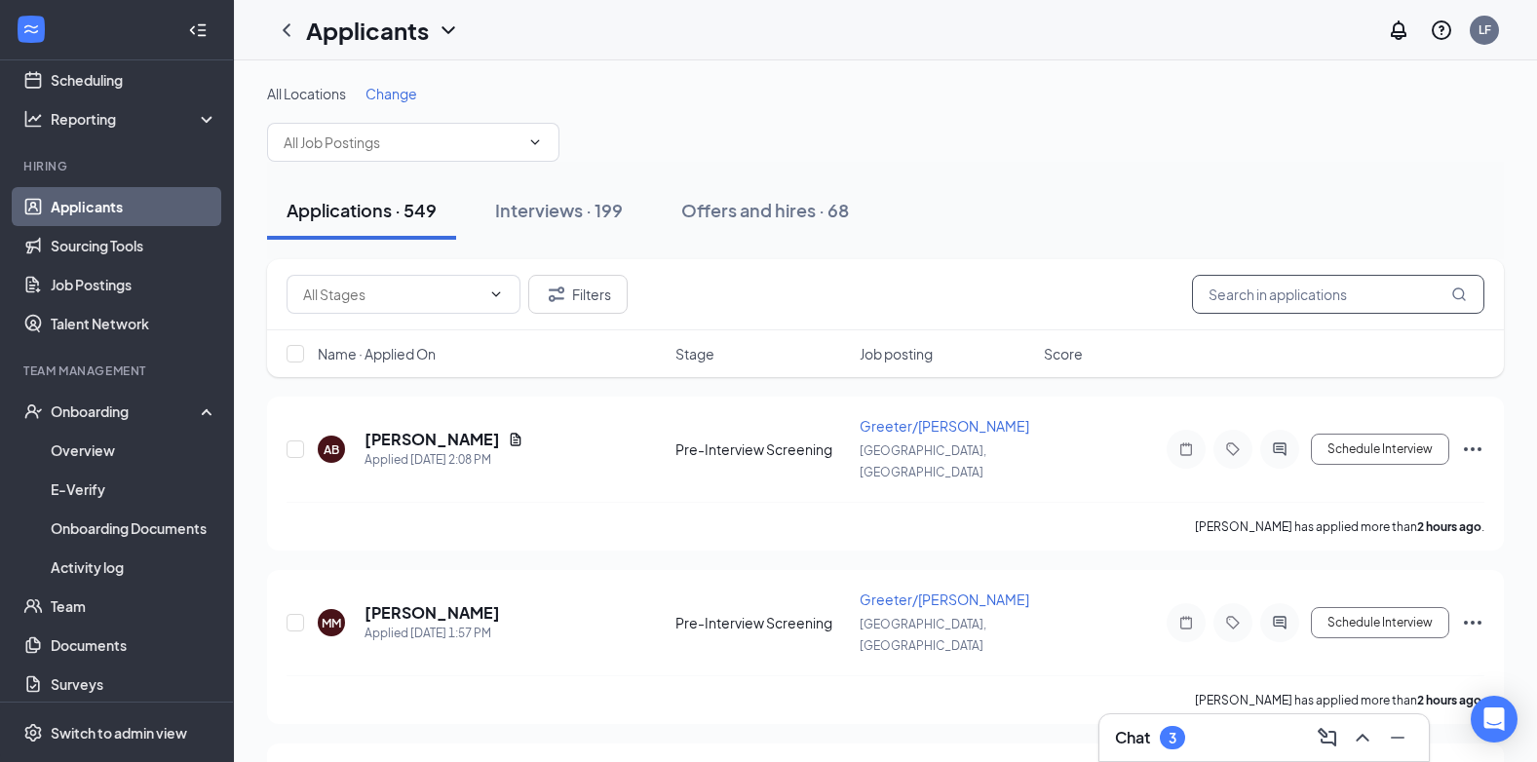
click at [1230, 295] on input "text" at bounding box center [1338, 294] width 292 height 39
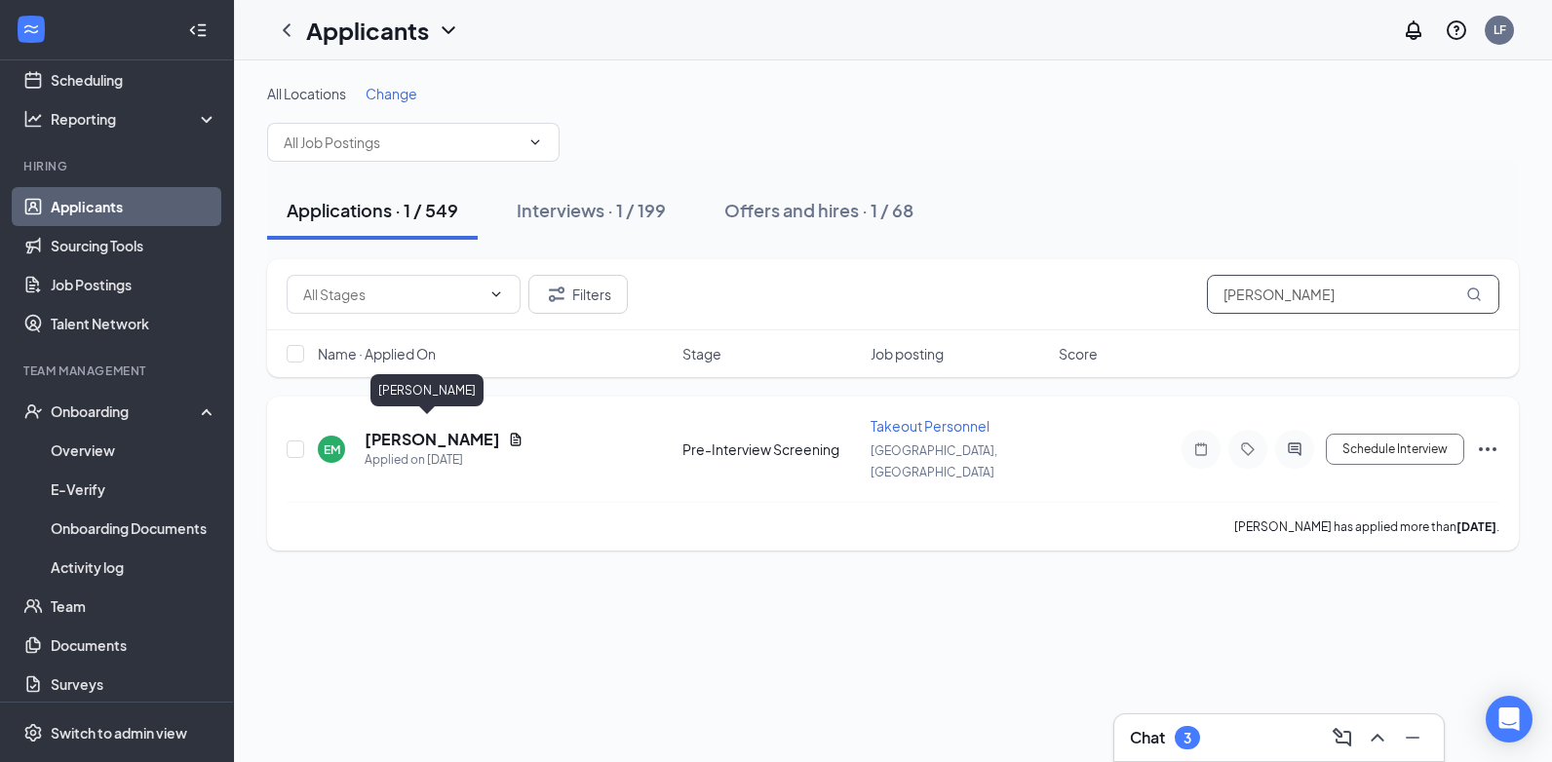
type input "[PERSON_NAME]"
click at [419, 429] on h5 "[PERSON_NAME]" at bounding box center [433, 439] width 136 height 21
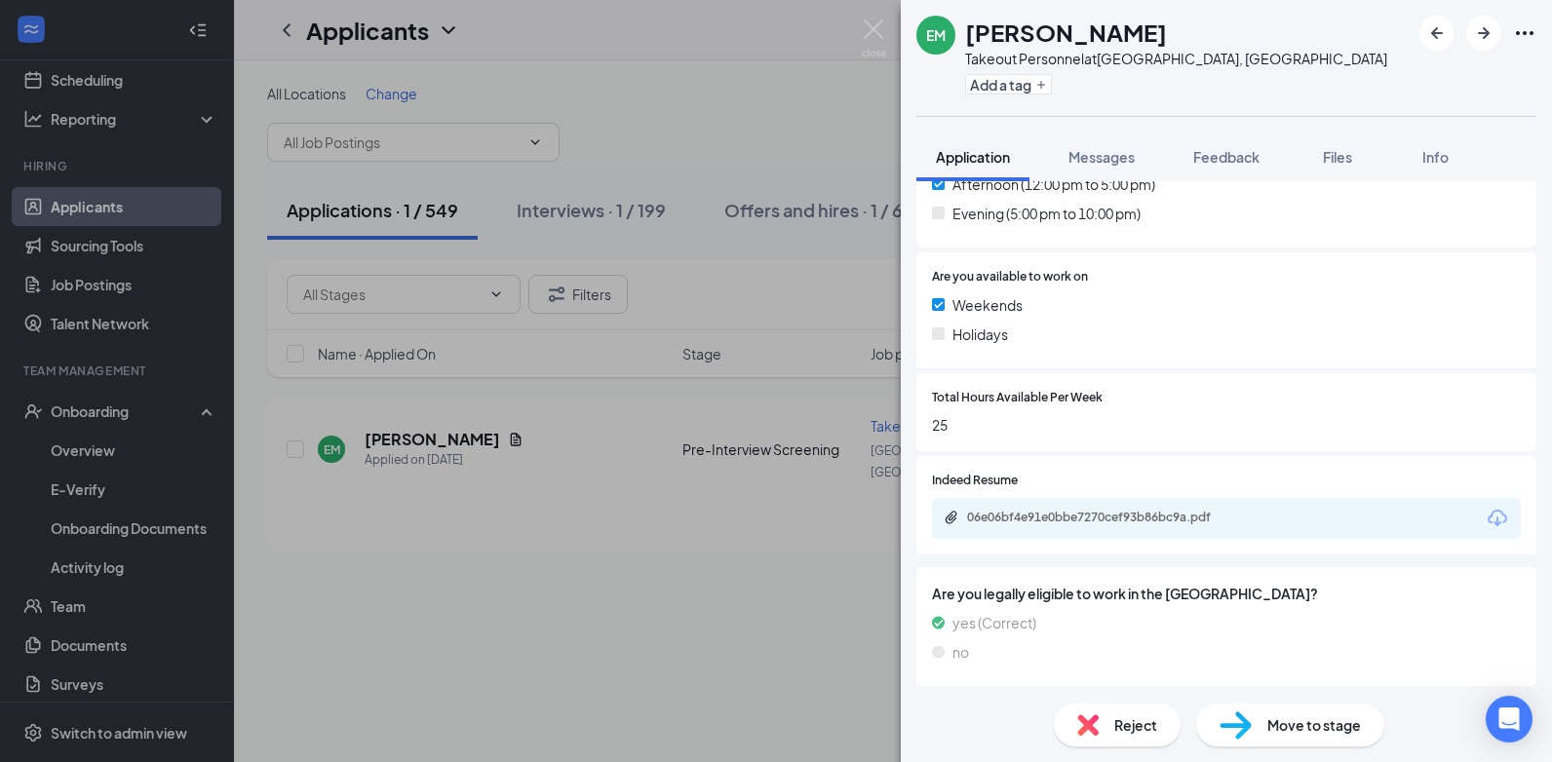
scroll to position [694, 0]
click at [1092, 515] on div "06e06bf4e91e0bbe7270cef93b86bc9a.pdf" at bounding box center [1103, 515] width 273 height 16
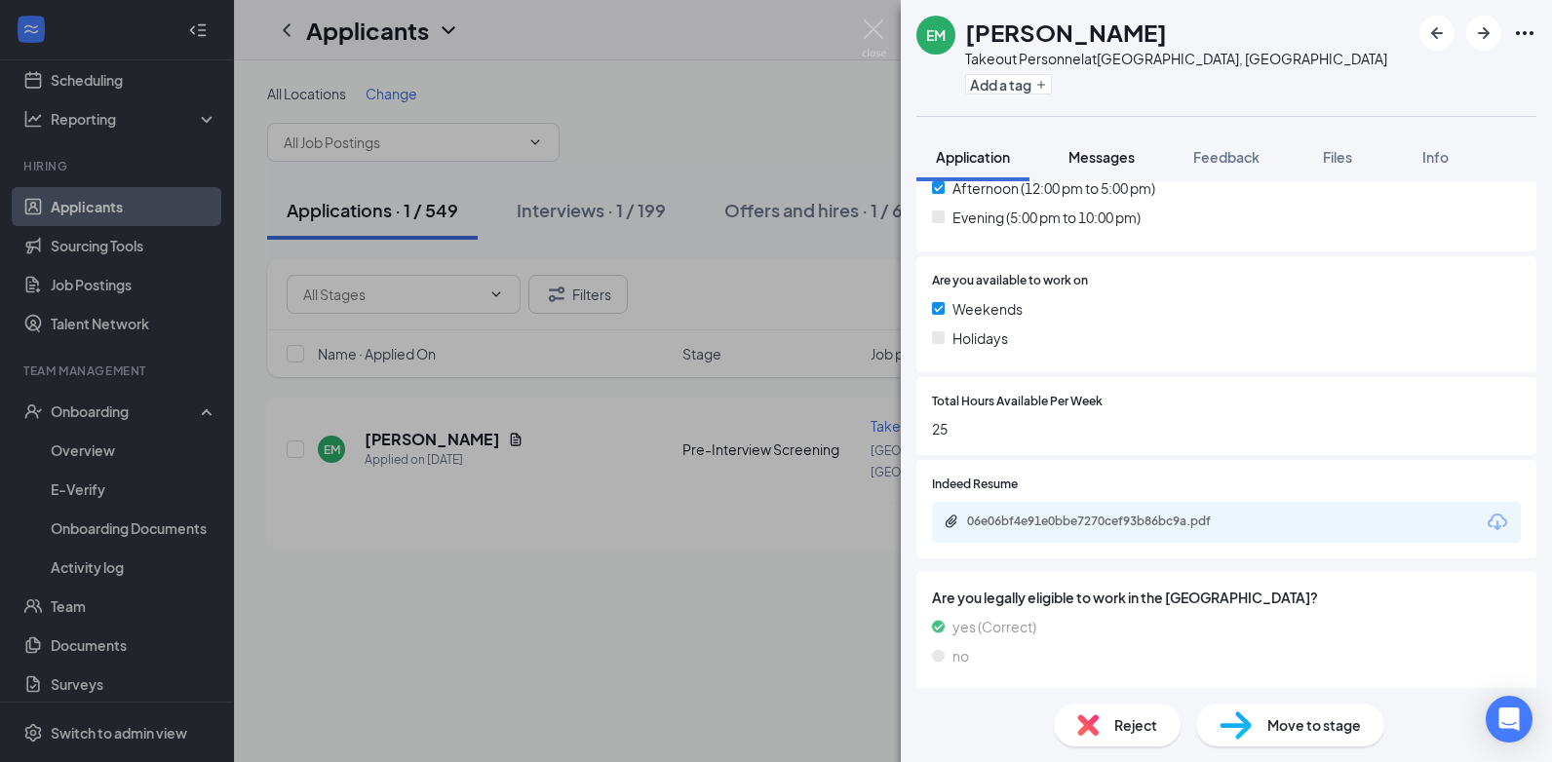
click at [1101, 153] on span "Messages" at bounding box center [1101, 157] width 66 height 18
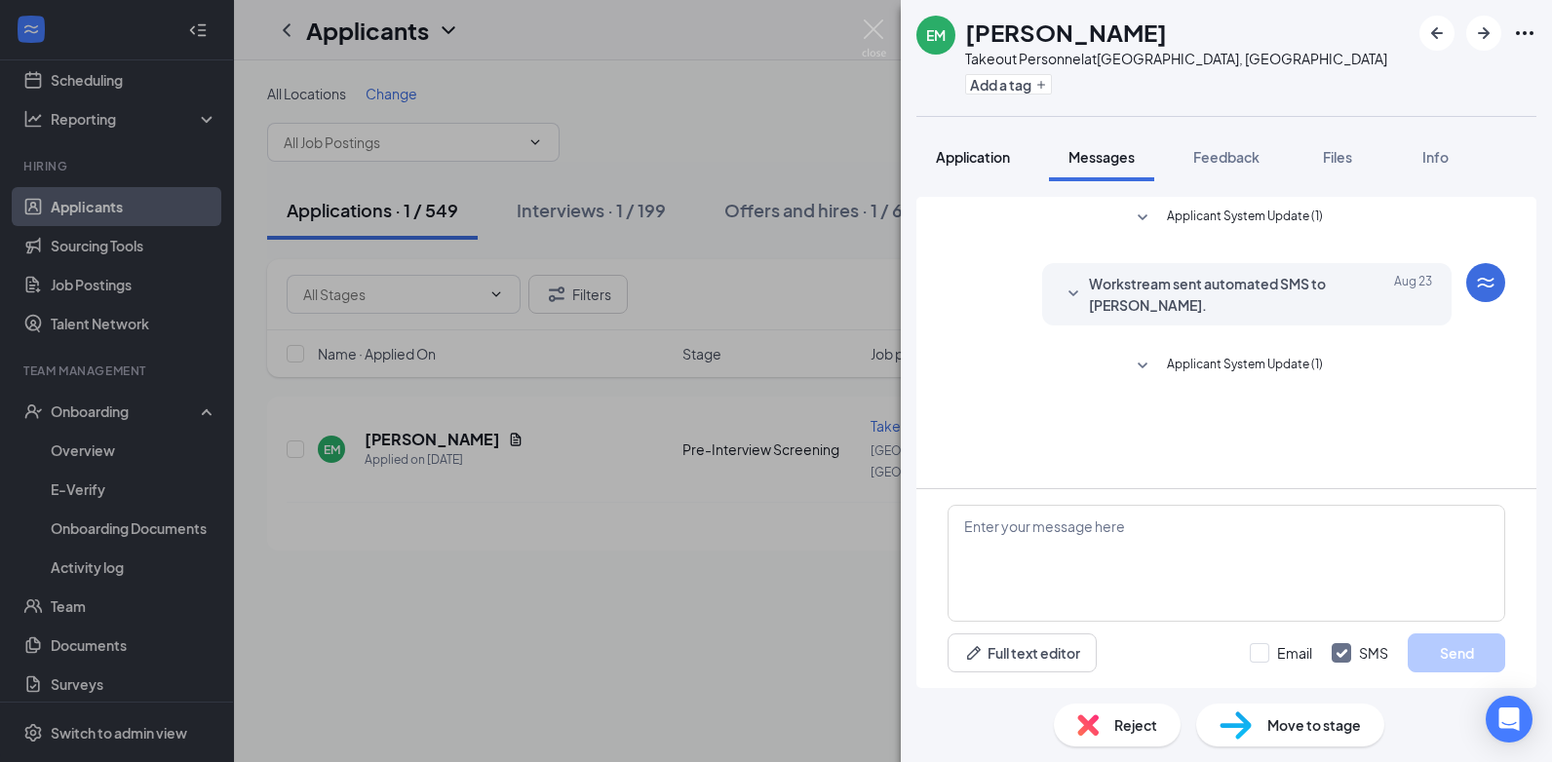
click at [980, 162] on span "Application" at bounding box center [973, 157] width 74 height 18
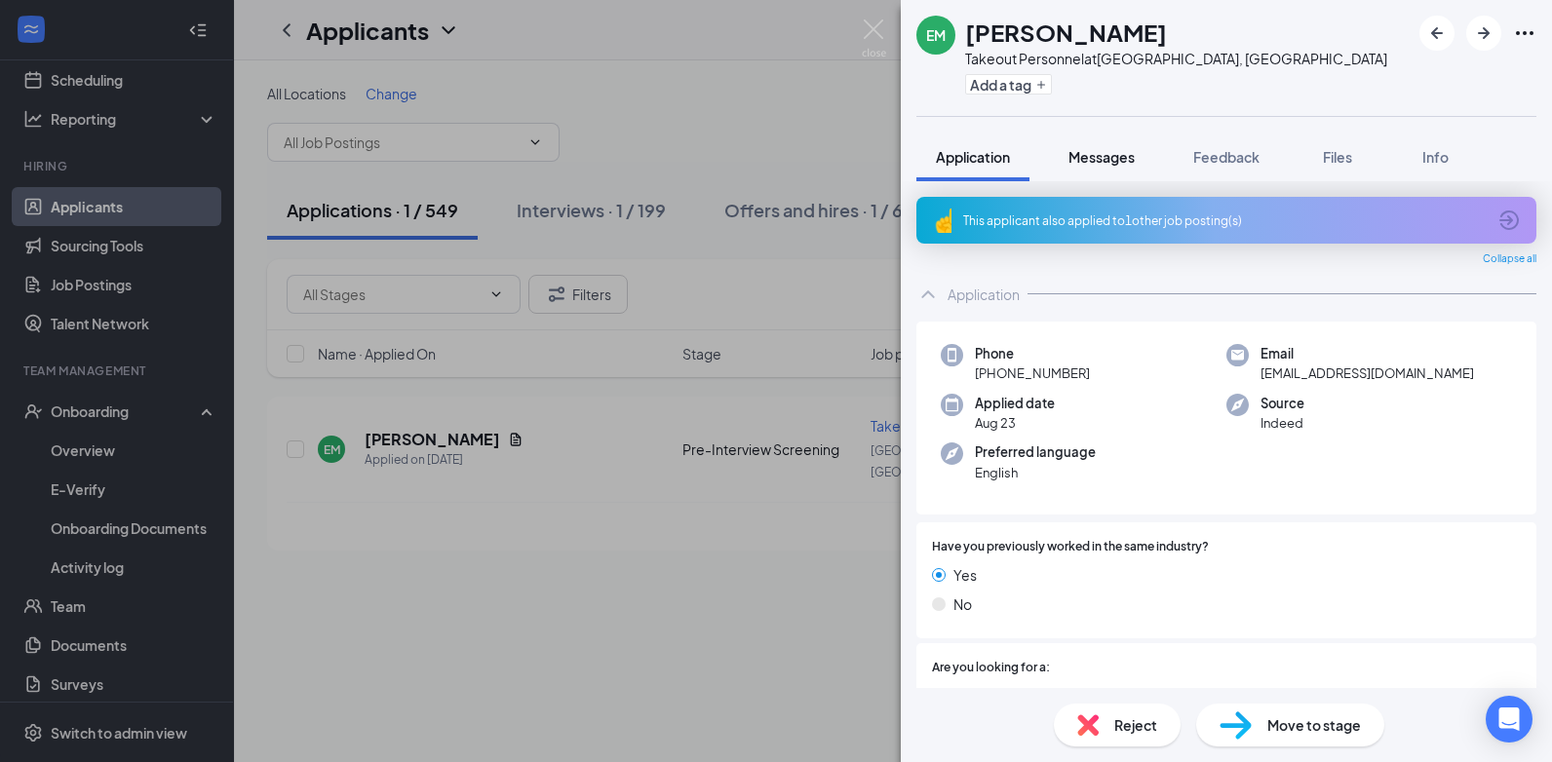
click at [1110, 161] on span "Messages" at bounding box center [1101, 157] width 66 height 18
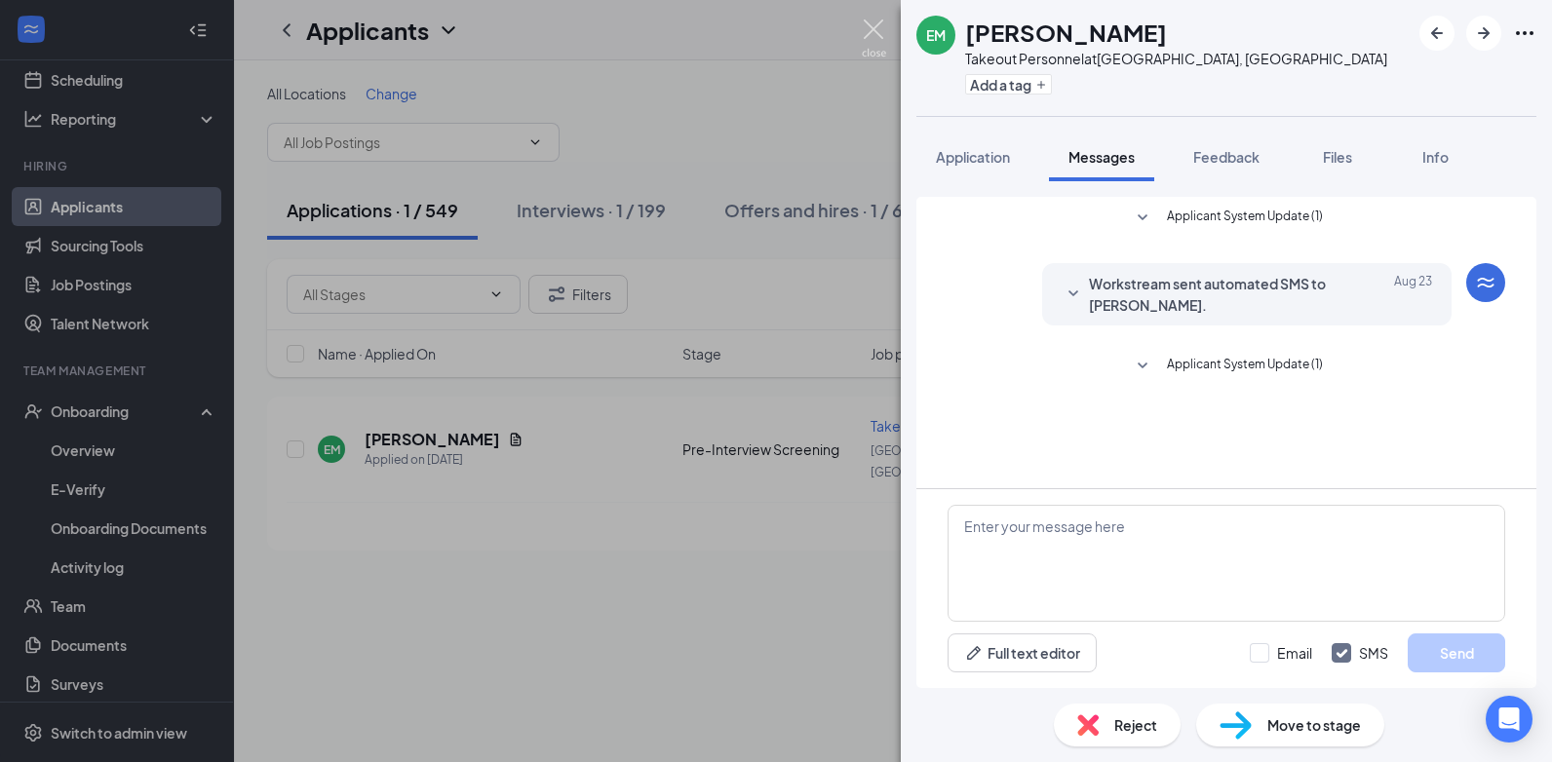
click at [874, 31] on img at bounding box center [874, 38] width 24 height 38
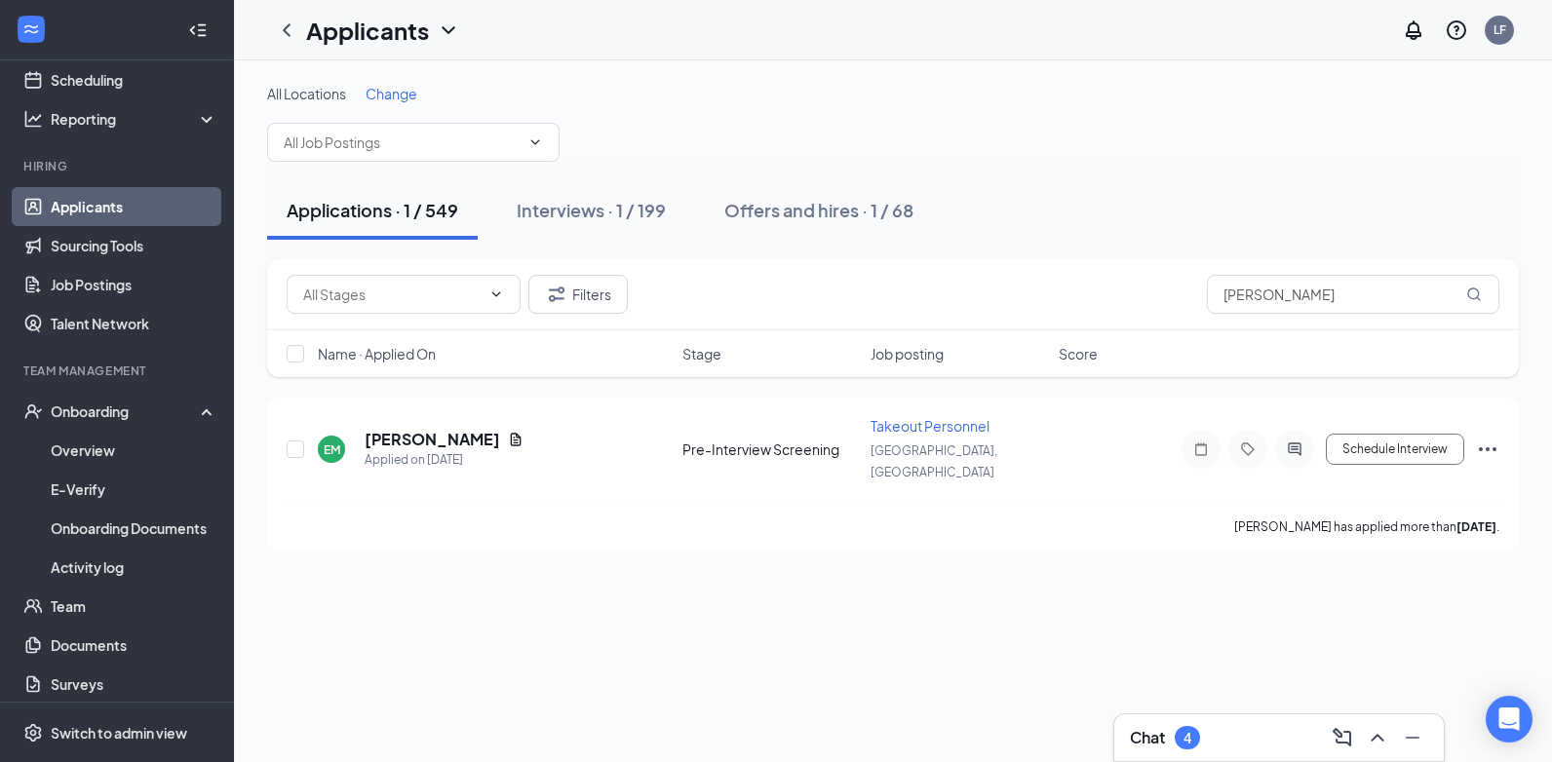
click at [1226, 735] on div "Chat 4" at bounding box center [1279, 737] width 298 height 31
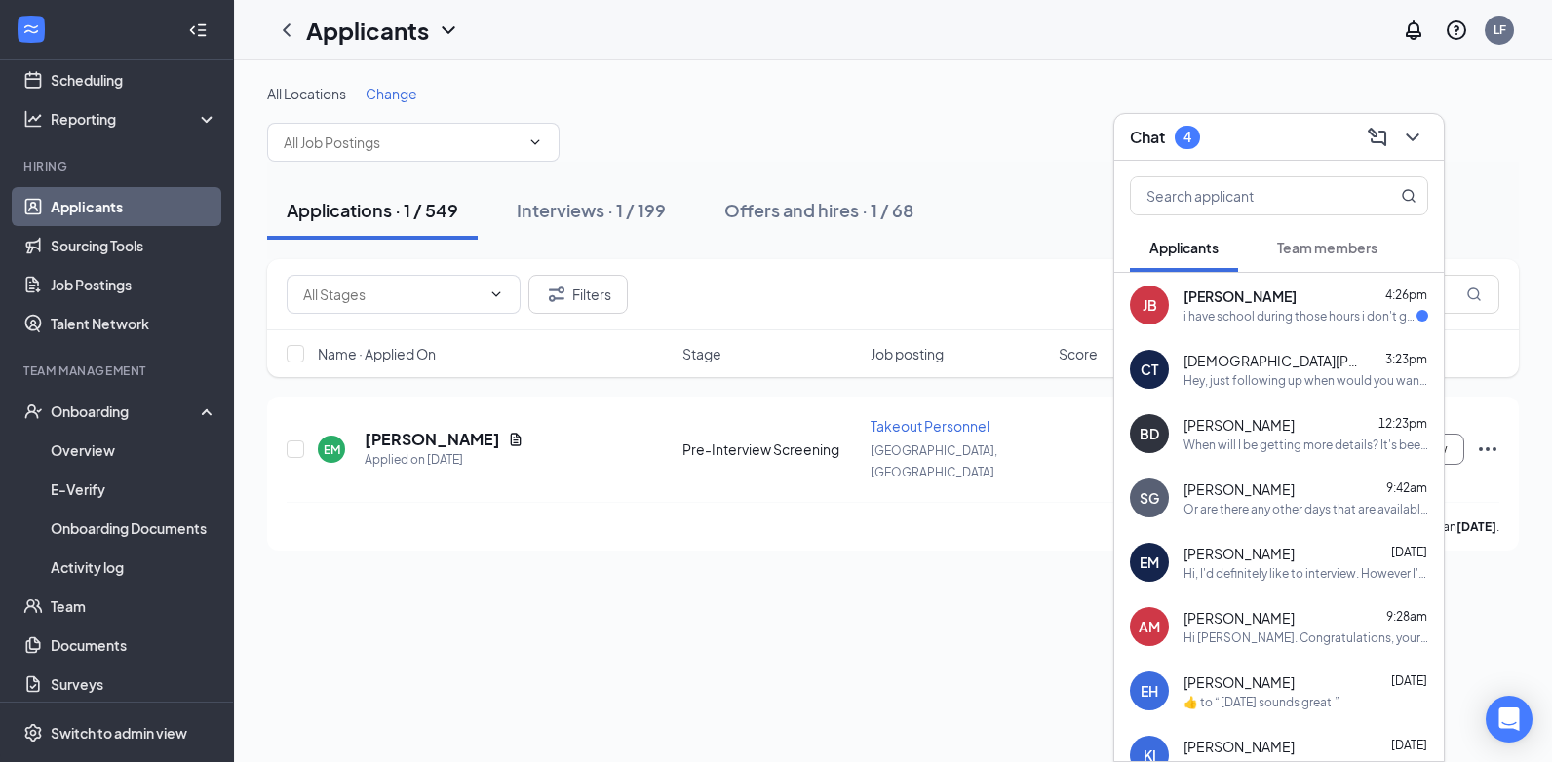
click at [1225, 316] on div "i have school during those hours i don't get done until 2:05" at bounding box center [1299, 316] width 233 height 17
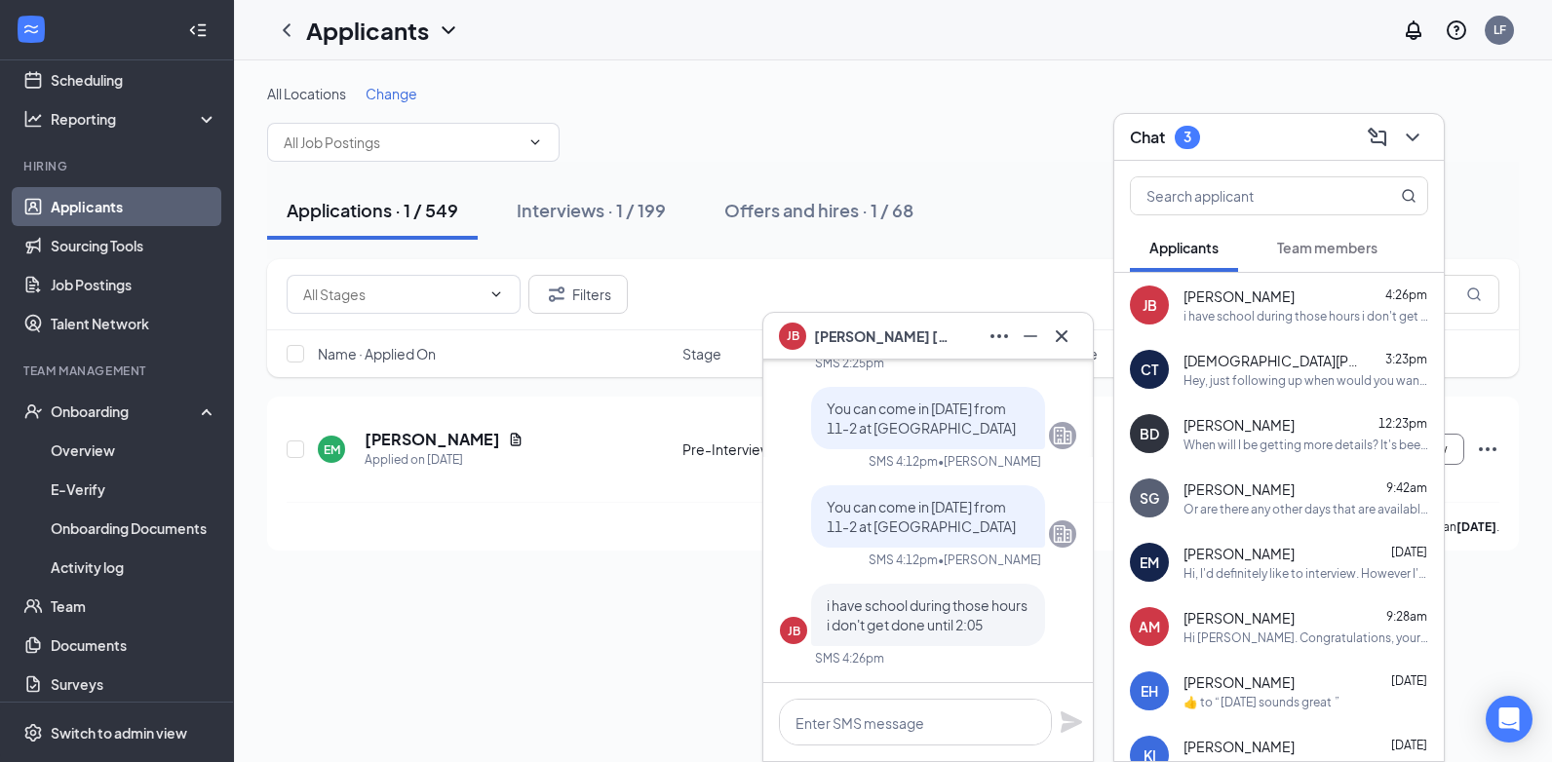
click at [1151, 307] on div "JB" at bounding box center [1150, 304] width 15 height 19
click at [1065, 331] on icon "Cross" at bounding box center [1061, 336] width 23 height 23
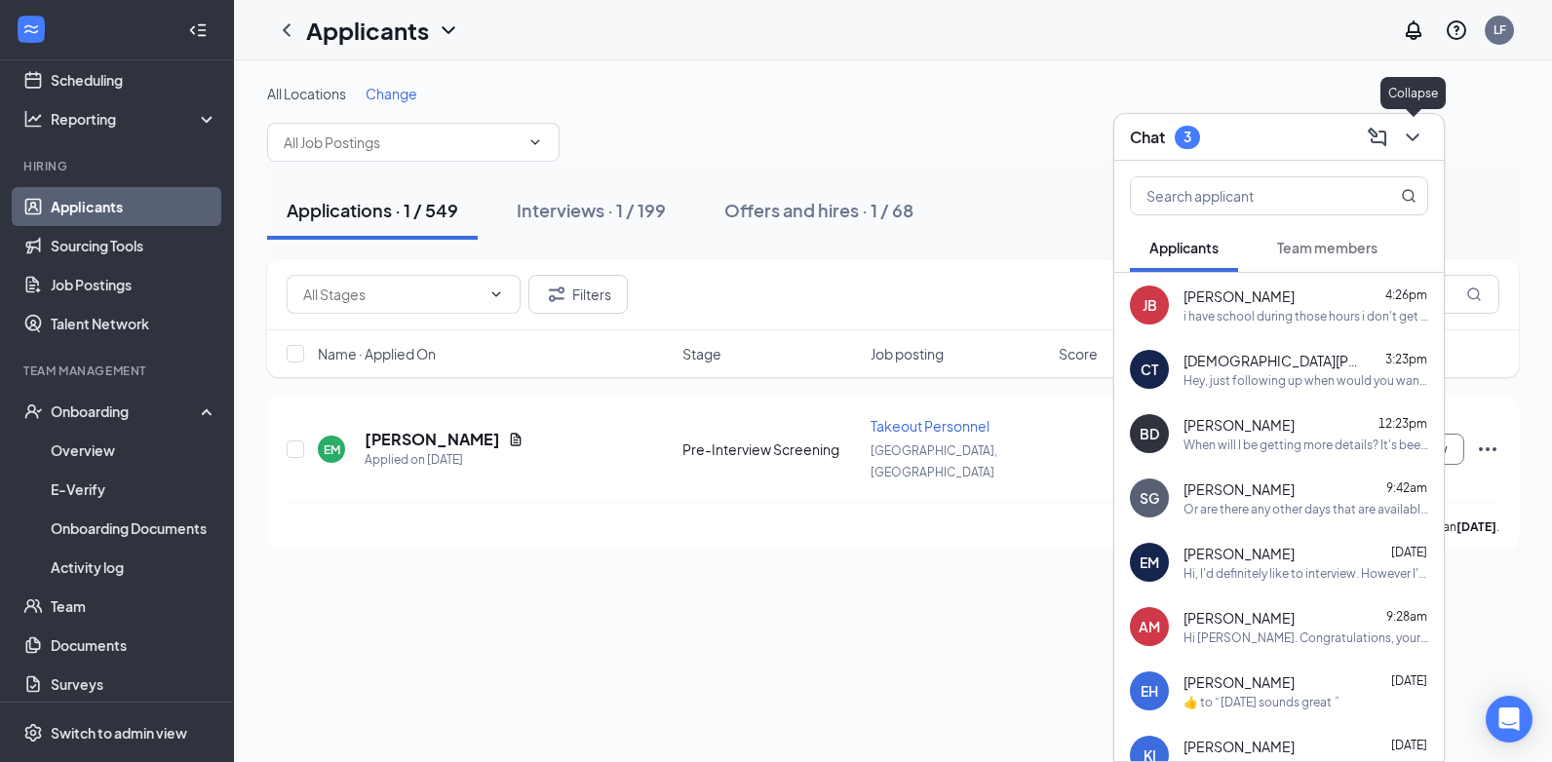
click at [1407, 136] on icon "ChevronDown" at bounding box center [1412, 137] width 23 height 23
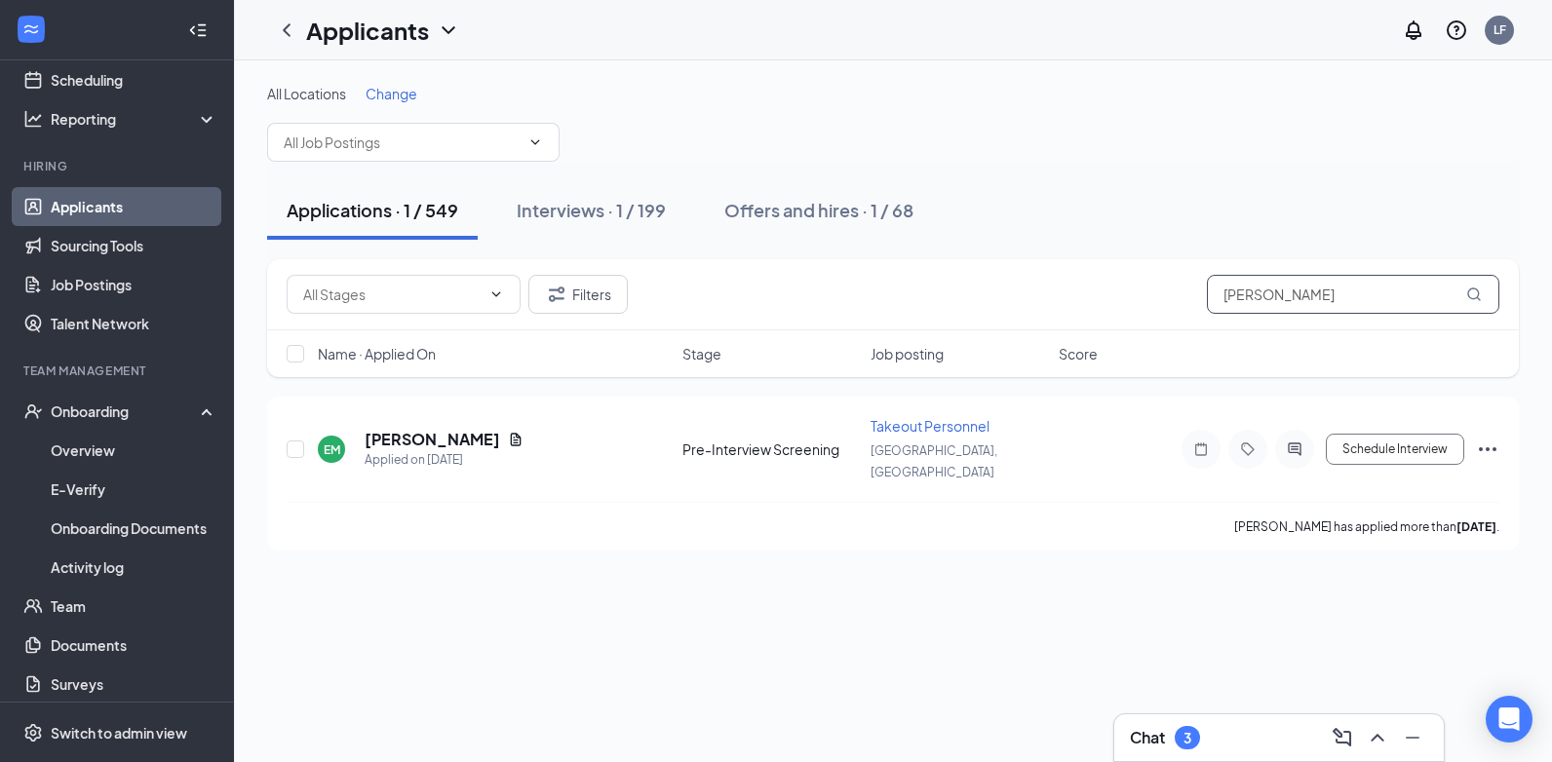
drag, startPoint x: 1275, startPoint y: 301, endPoint x: 1143, endPoint y: 298, distance: 132.6
click at [1143, 298] on div "Filters ethan" at bounding box center [893, 294] width 1213 height 39
click at [560, 213] on div "Interviews · 1 / 199" at bounding box center [591, 210] width 149 height 24
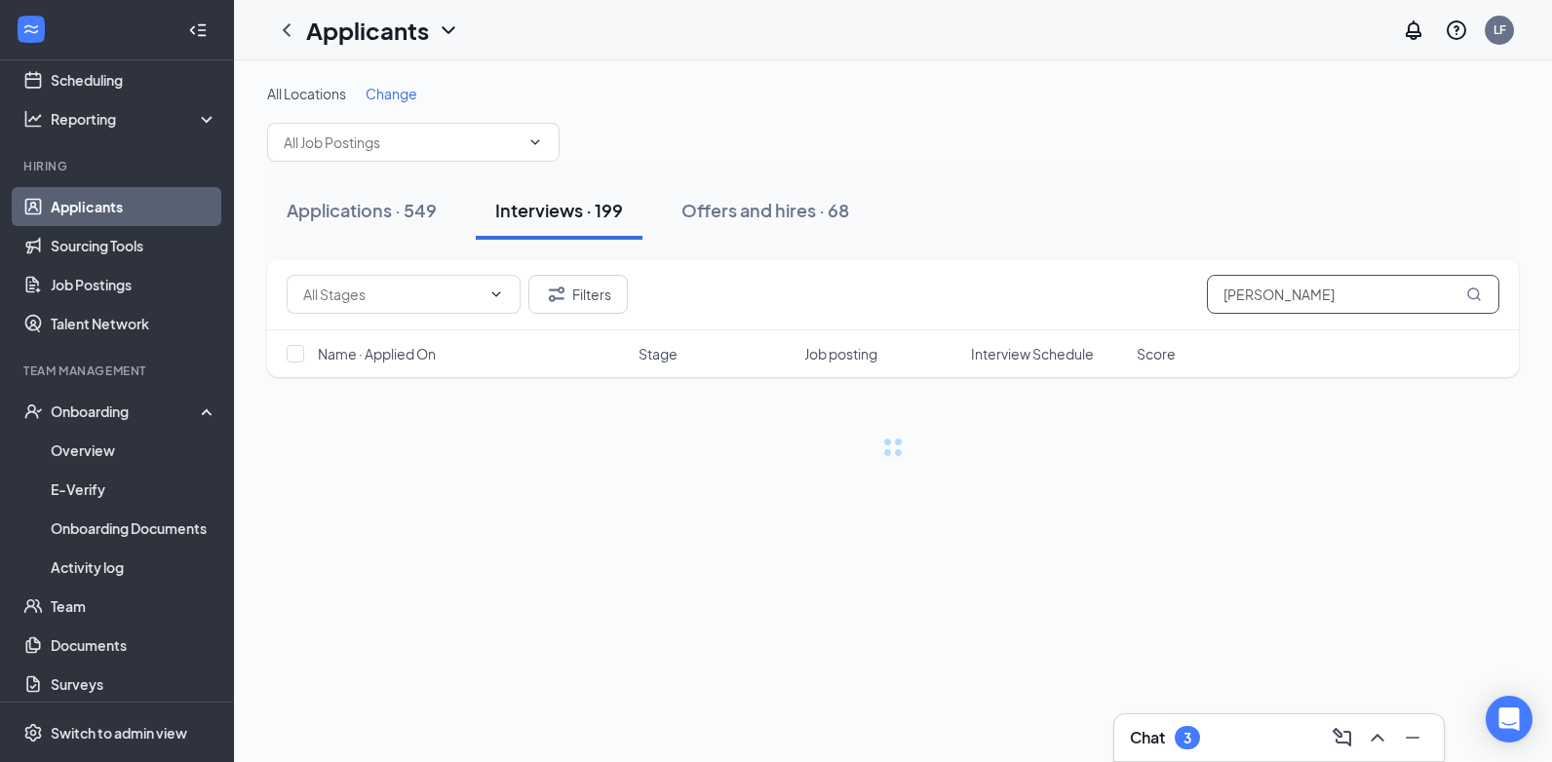
drag, startPoint x: 1273, startPoint y: 303, endPoint x: 989, endPoint y: 278, distance: 284.8
click at [989, 278] on div "Filters ethan" at bounding box center [893, 294] width 1213 height 39
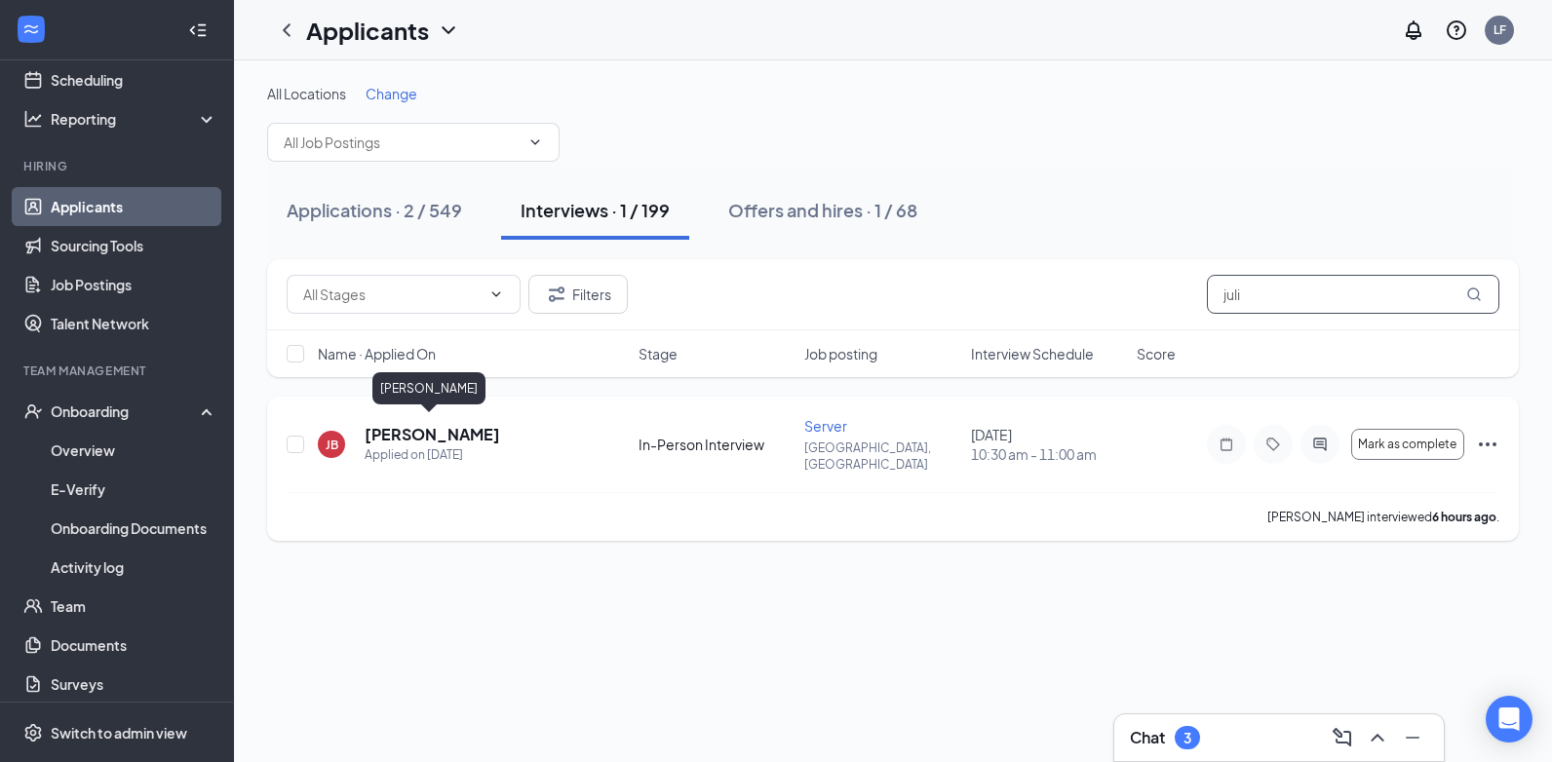
type input "juli"
click at [413, 432] on h5 "[PERSON_NAME]" at bounding box center [433, 434] width 136 height 21
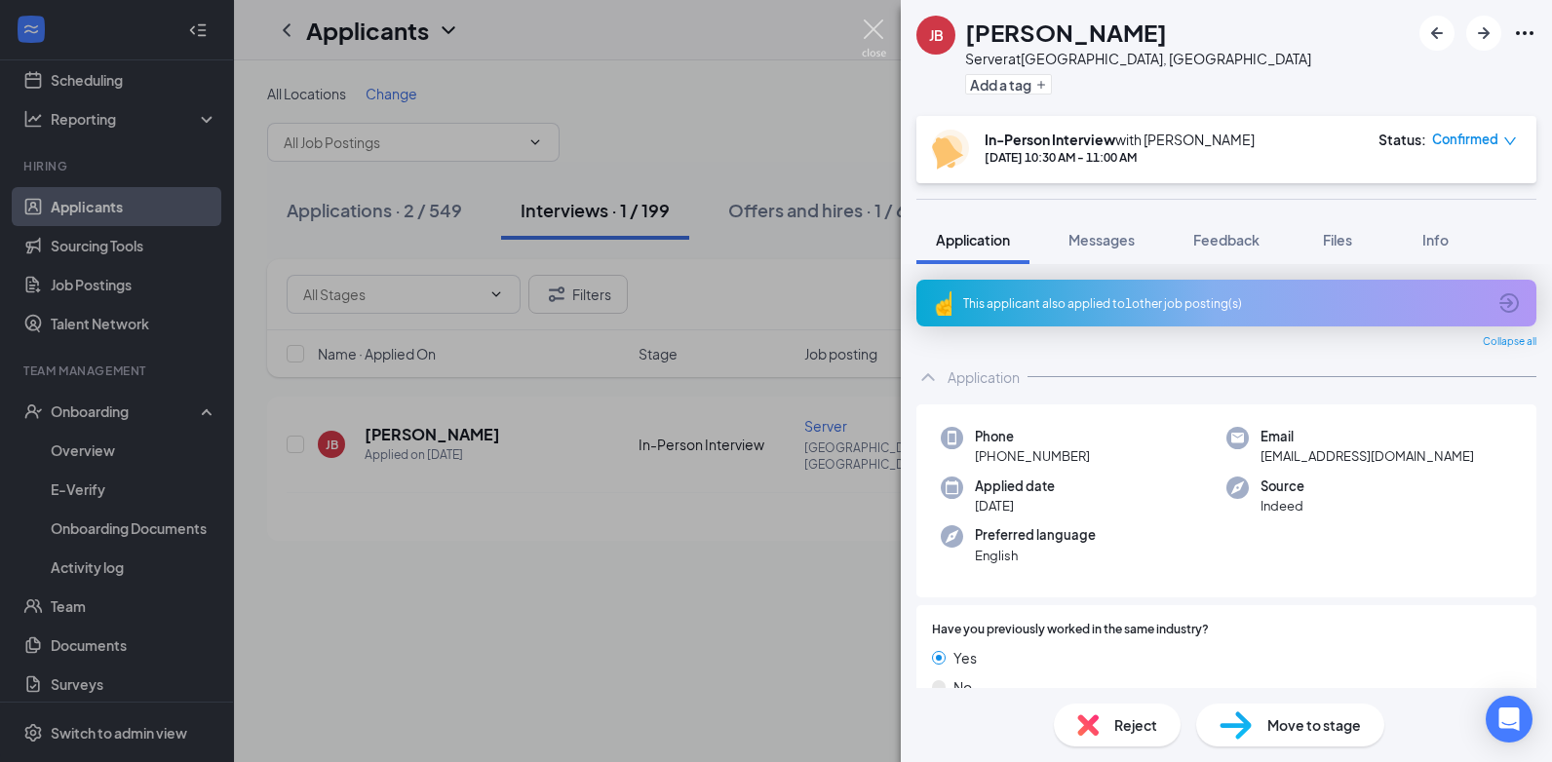
click at [873, 28] on img at bounding box center [874, 38] width 24 height 38
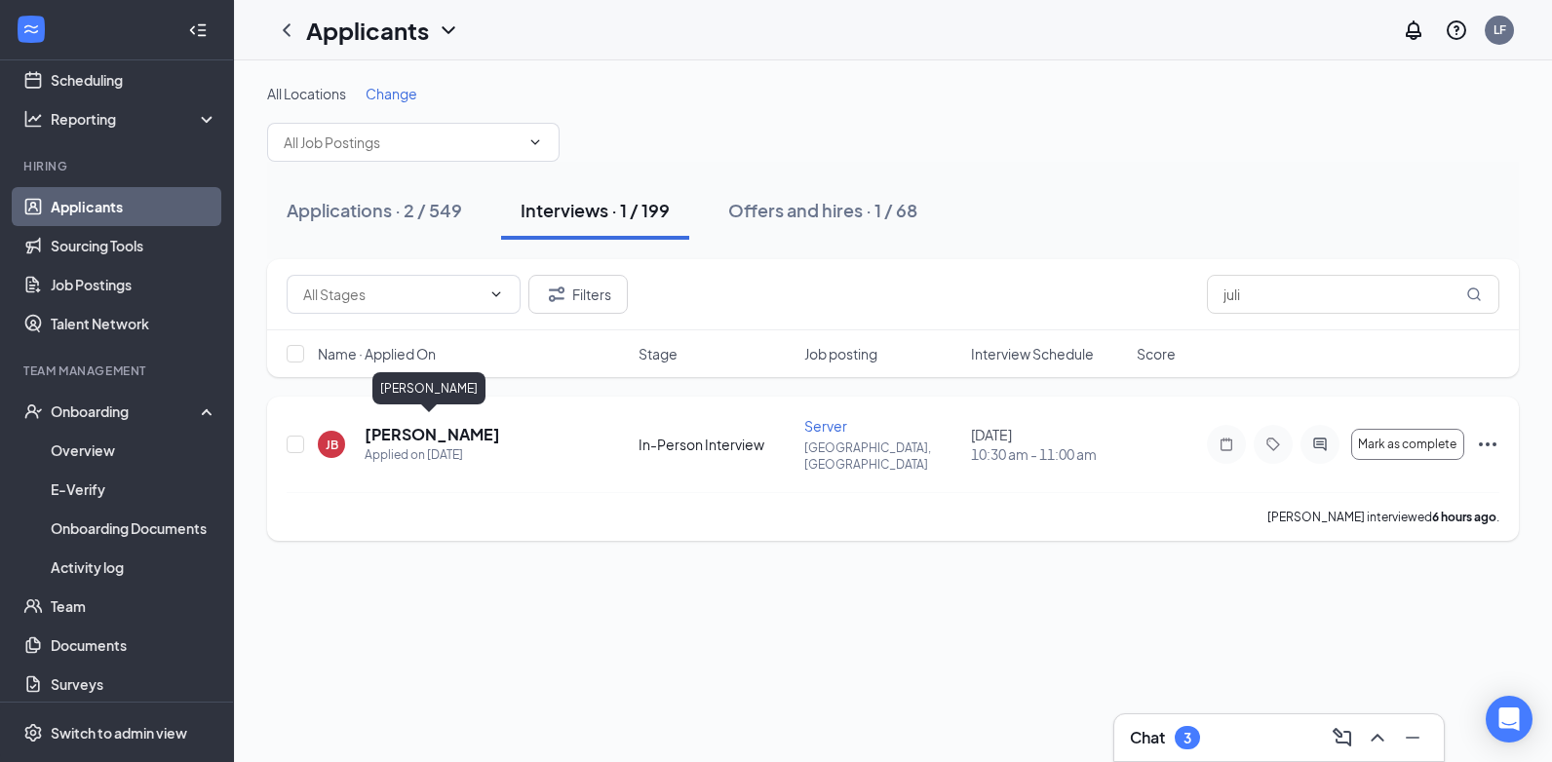
click at [395, 426] on h5 "[PERSON_NAME]" at bounding box center [433, 434] width 136 height 21
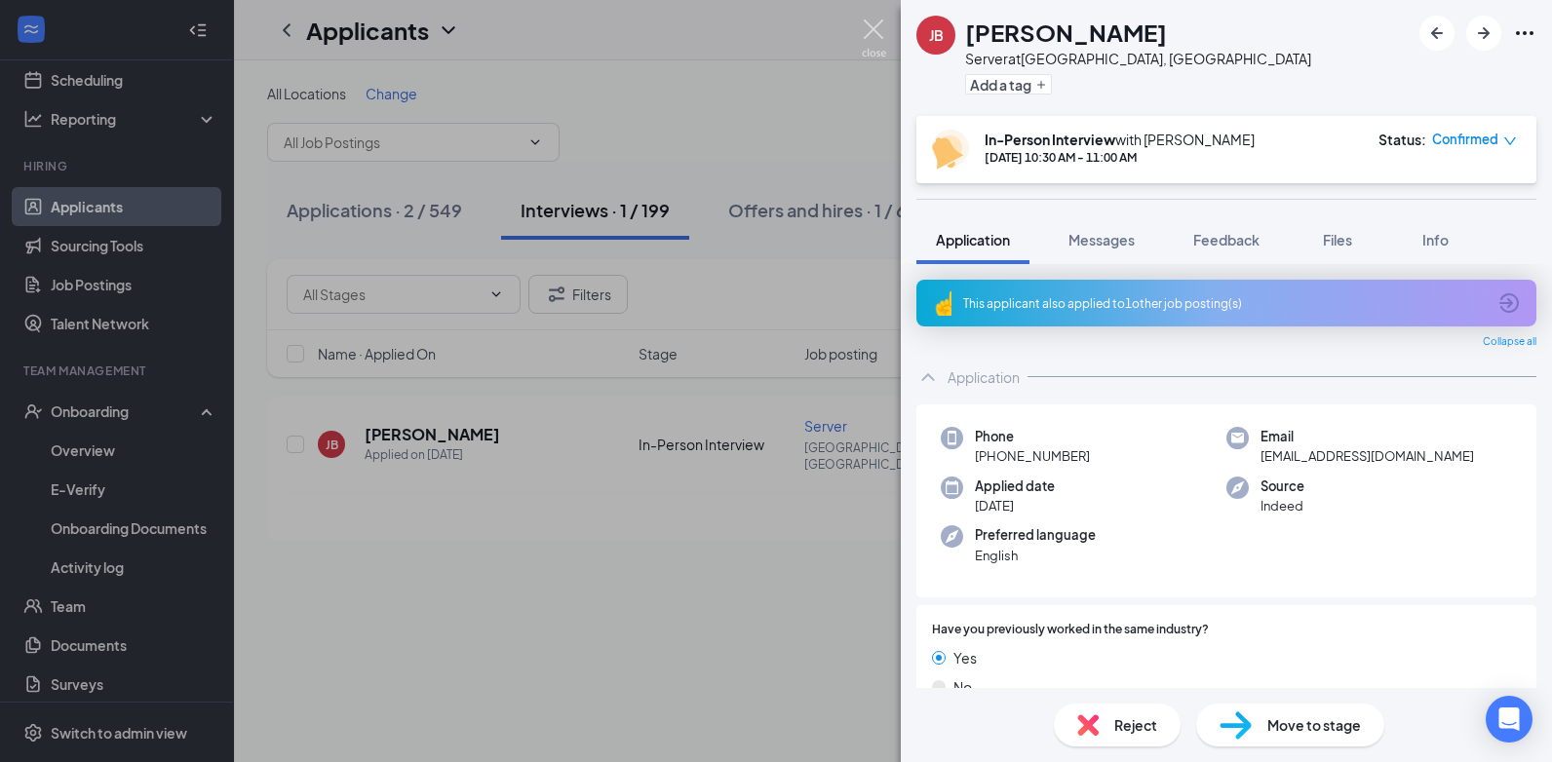
click at [872, 28] on img at bounding box center [874, 38] width 24 height 38
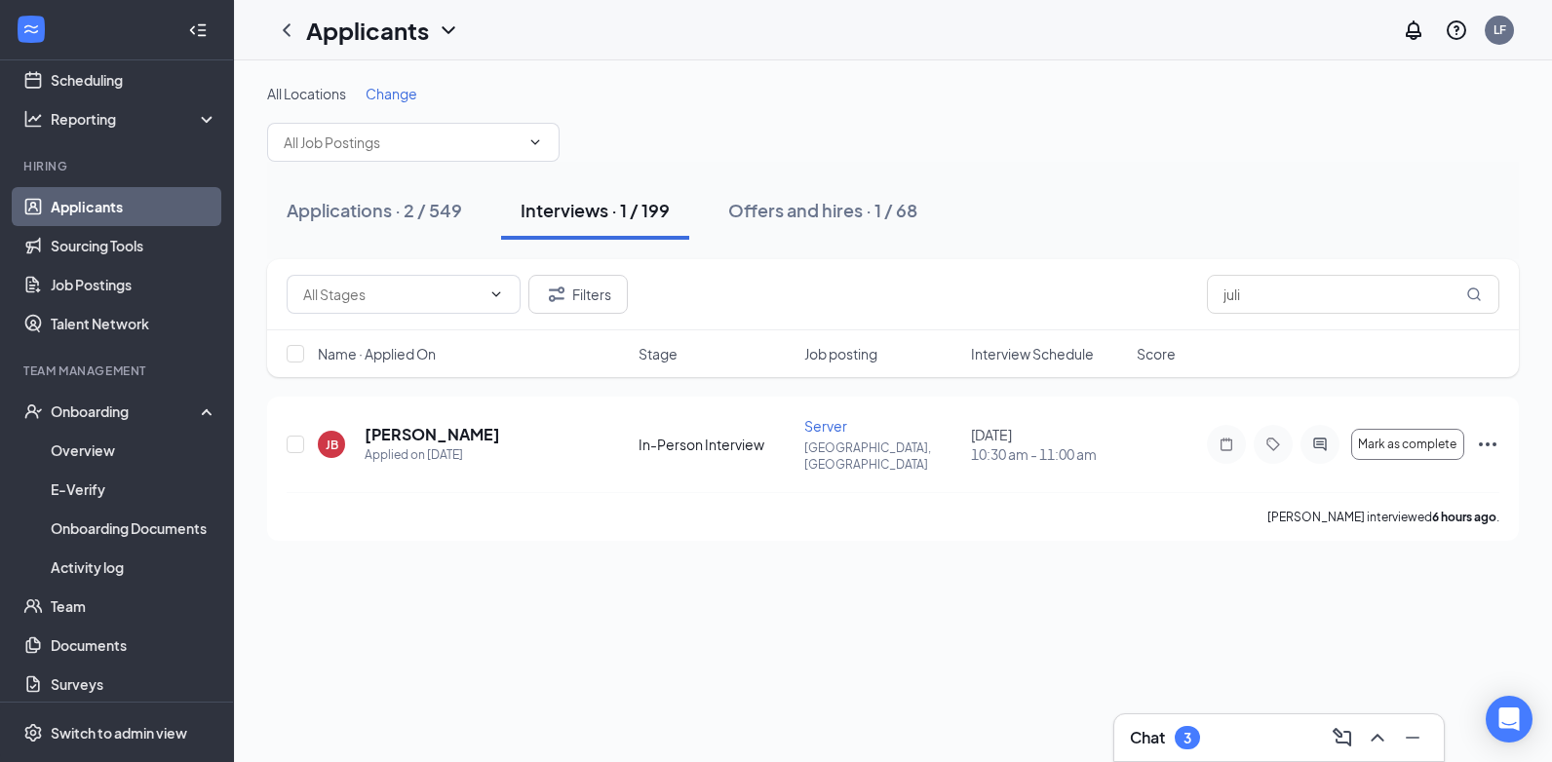
click at [1193, 736] on div "3" at bounding box center [1187, 737] width 25 height 23
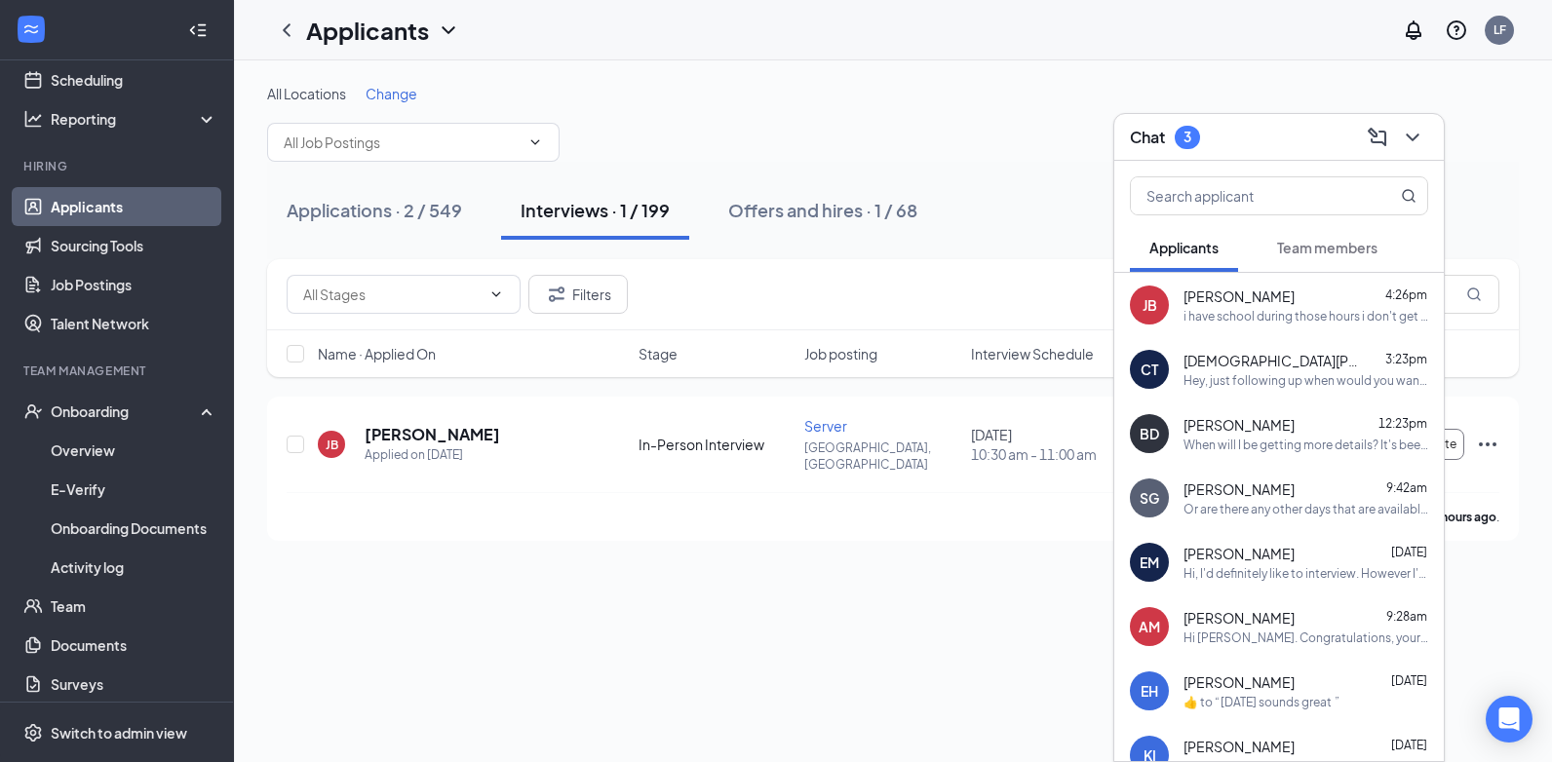
click at [1282, 445] on div "When will I be getting more details? It's been 2 days" at bounding box center [1305, 445] width 245 height 17
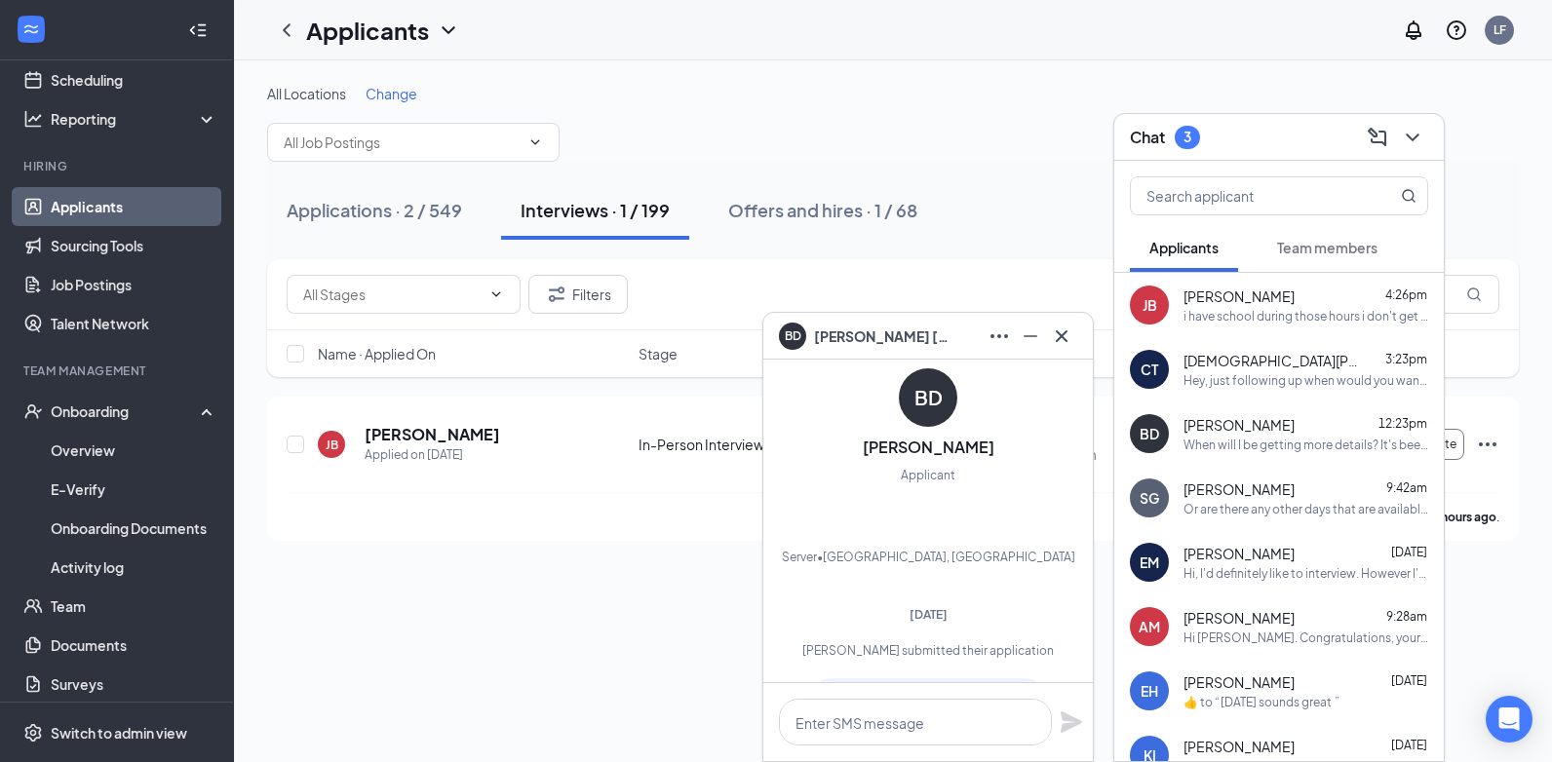
scroll to position [-403, 0]
click at [1065, 334] on icon "Cross" at bounding box center [1061, 336] width 23 height 23
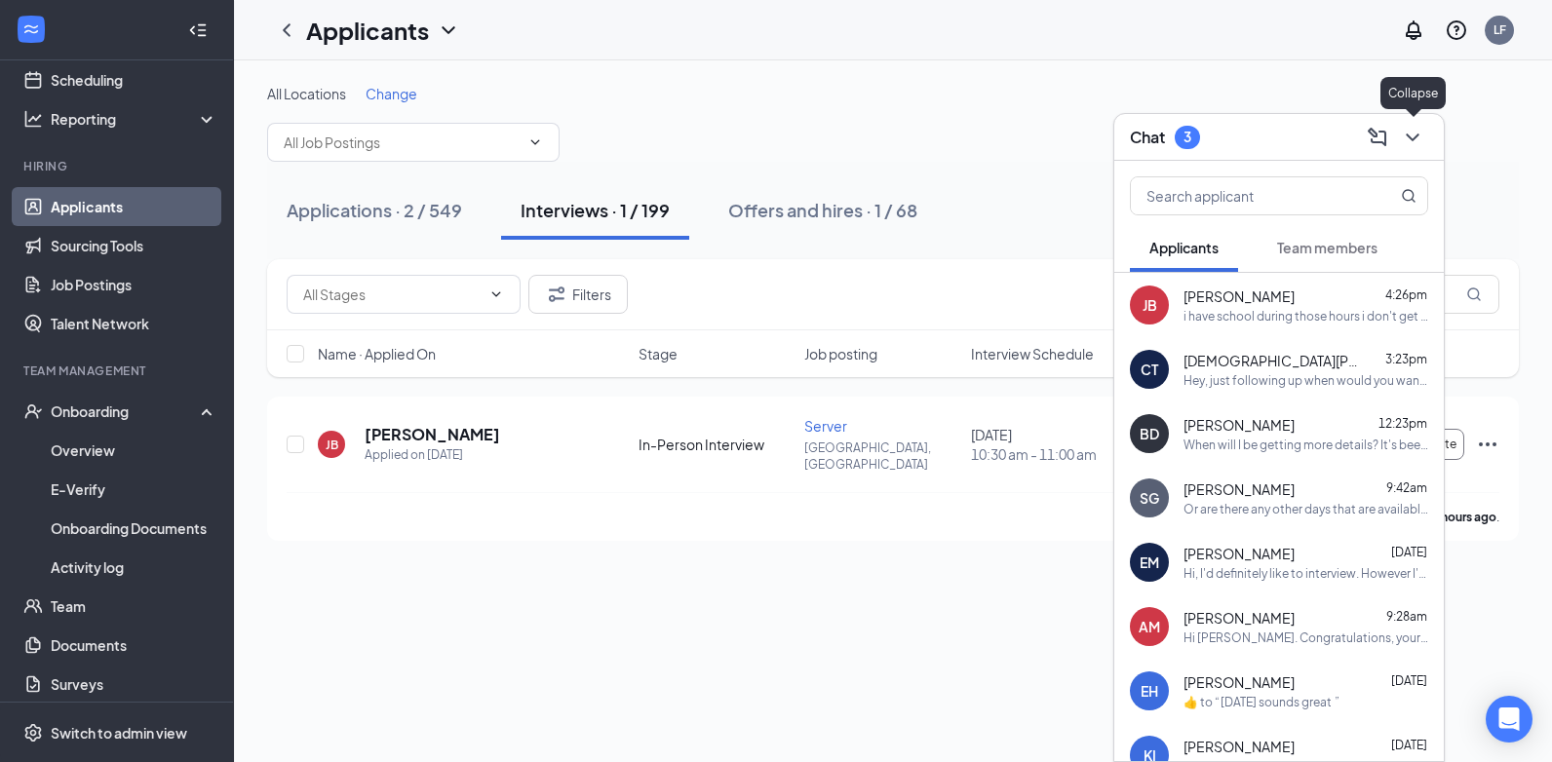
click at [1415, 131] on icon "ChevronDown" at bounding box center [1412, 137] width 23 height 23
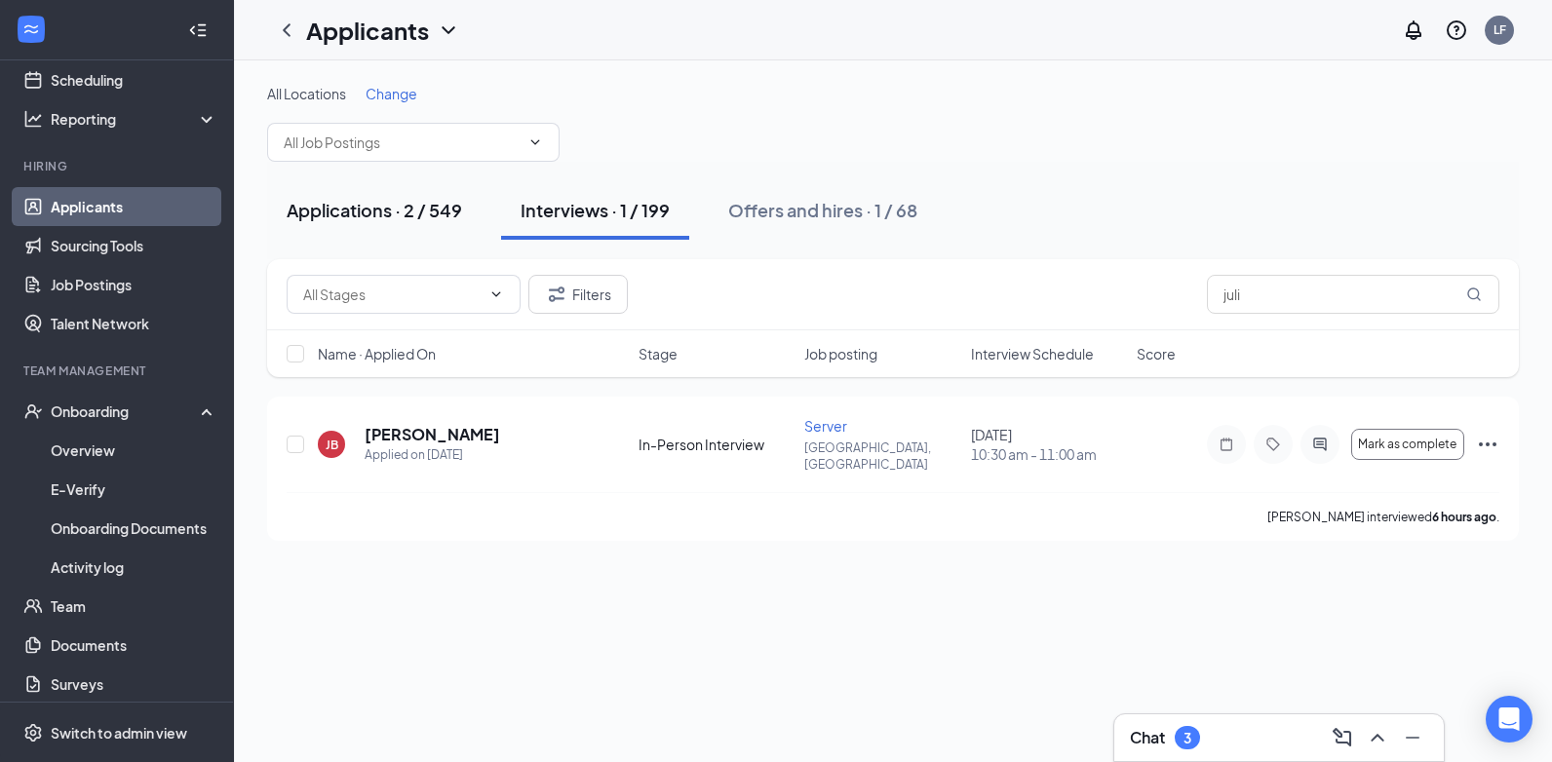
click at [354, 214] on div "Applications · 2 / 549" at bounding box center [374, 210] width 175 height 24
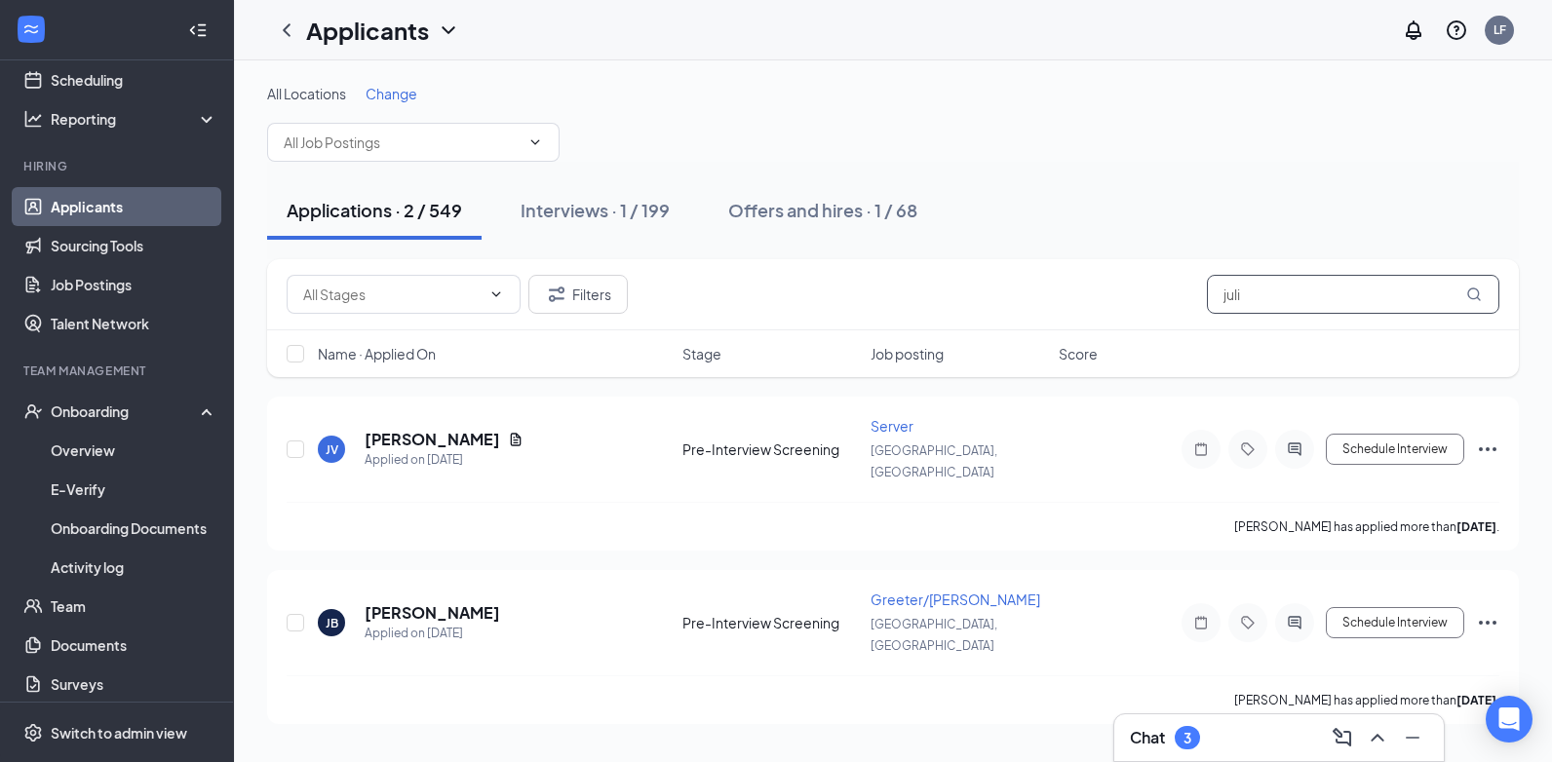
drag, startPoint x: 1270, startPoint y: 298, endPoint x: 1099, endPoint y: 301, distance: 171.6
click at [1099, 301] on div "Filters juli" at bounding box center [893, 294] width 1213 height 39
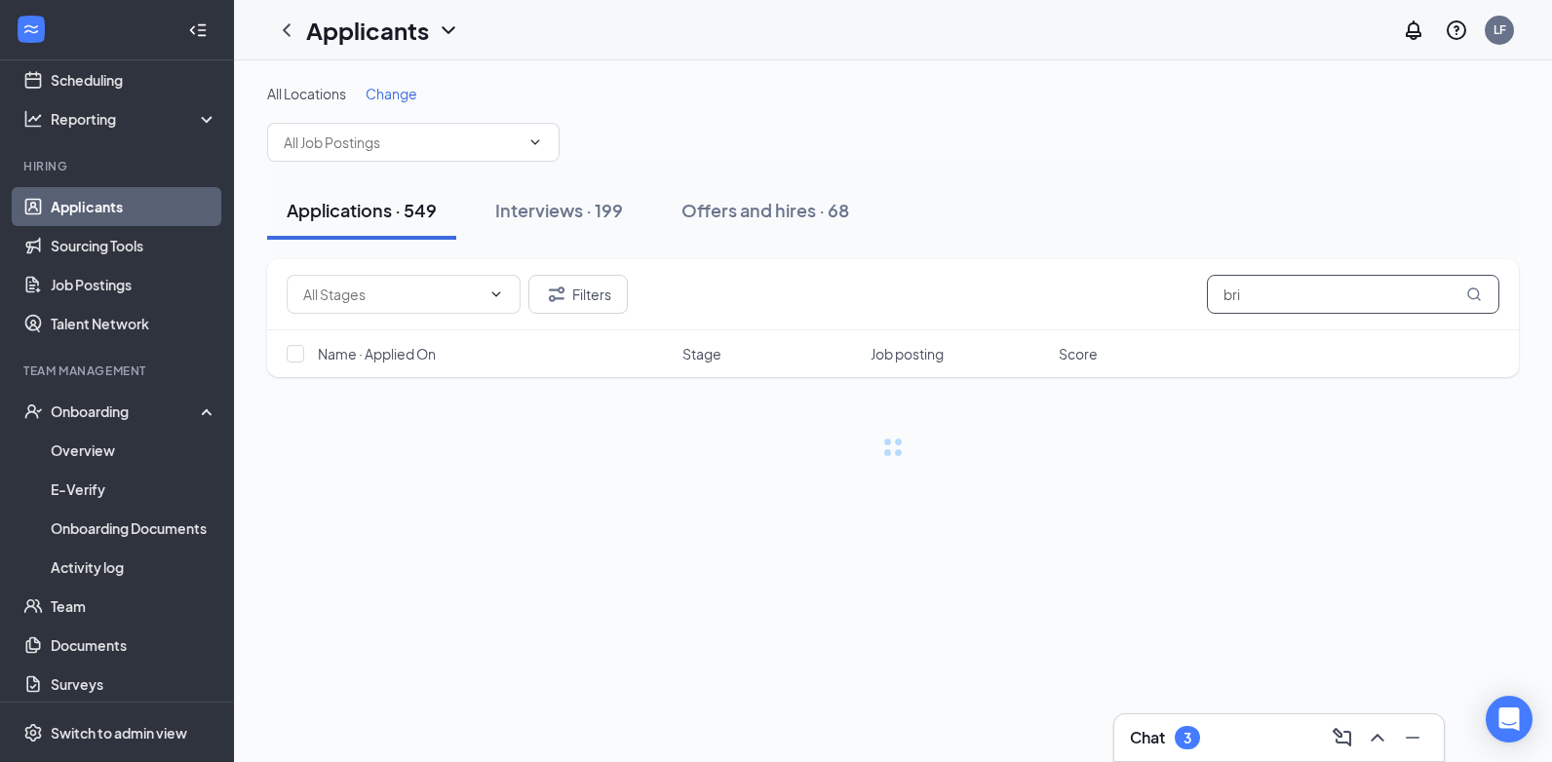
type input "bri"
click at [1481, 292] on icon "MagnifyingGlass" at bounding box center [1474, 295] width 16 height 16
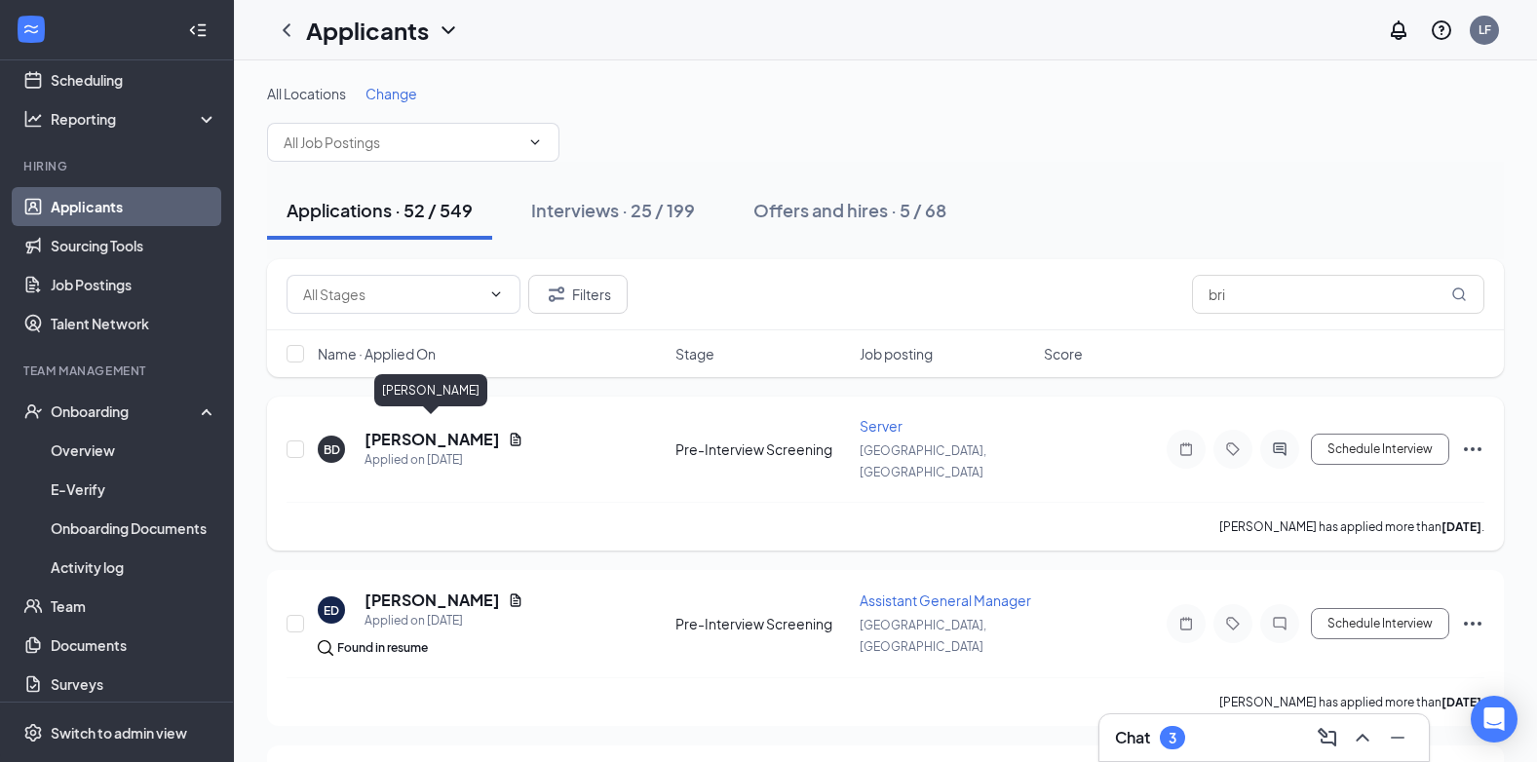
click at [429, 429] on h5 "[PERSON_NAME]" at bounding box center [433, 439] width 136 height 21
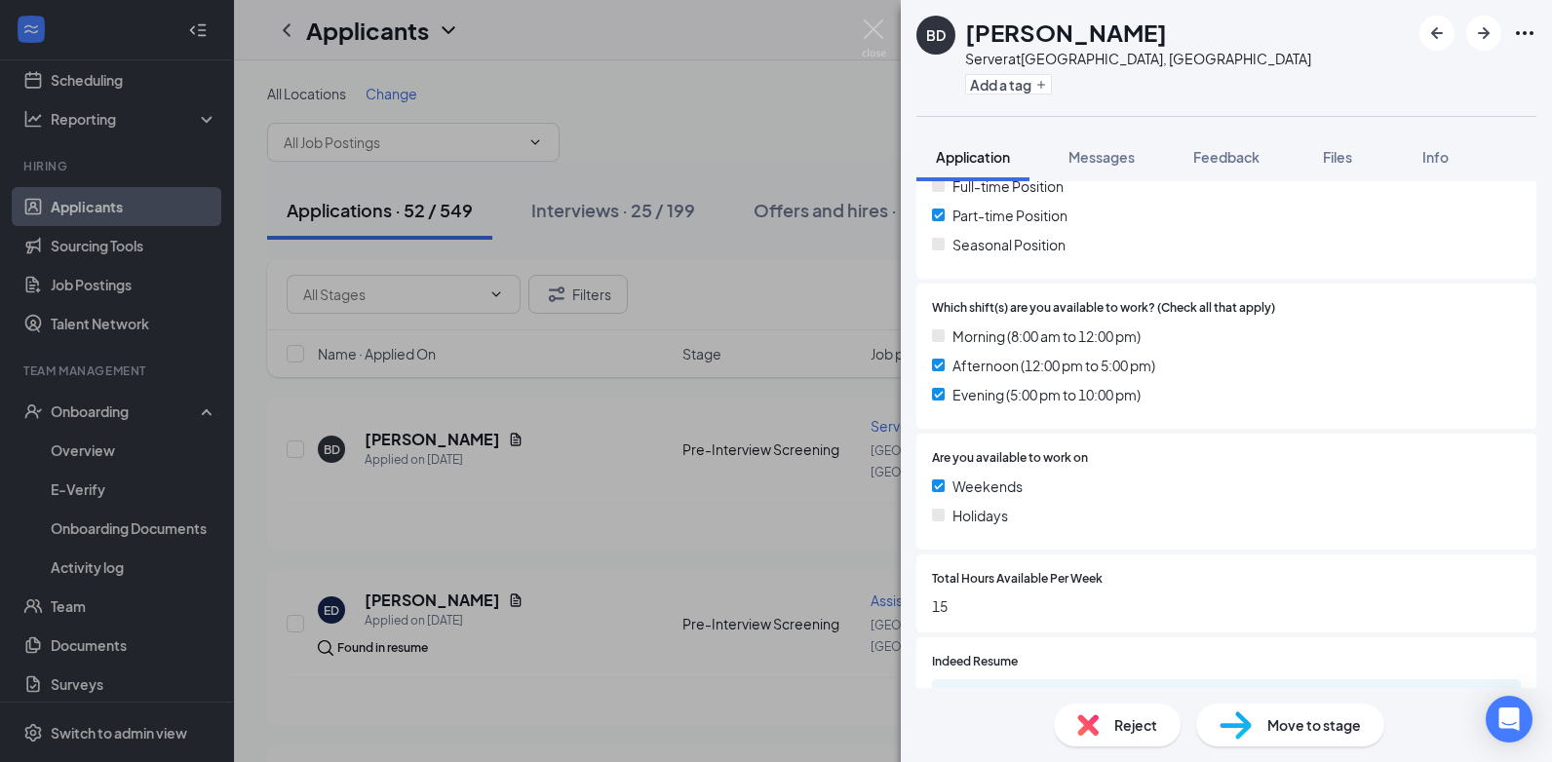
scroll to position [639, 0]
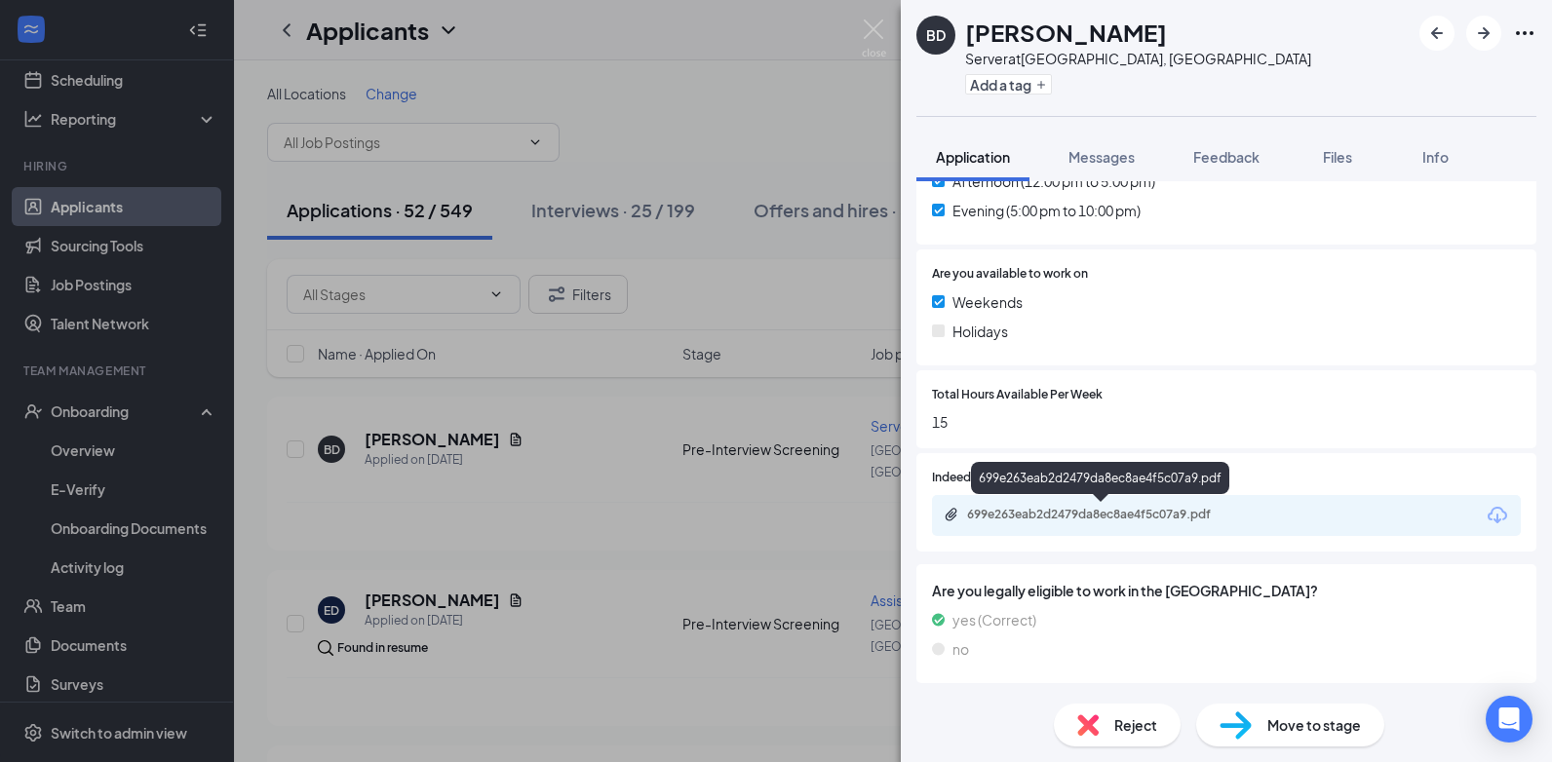
click at [1083, 518] on div "699e263eab2d2479da8ec8ae4f5c07a9.pdf" at bounding box center [1103, 515] width 273 height 16
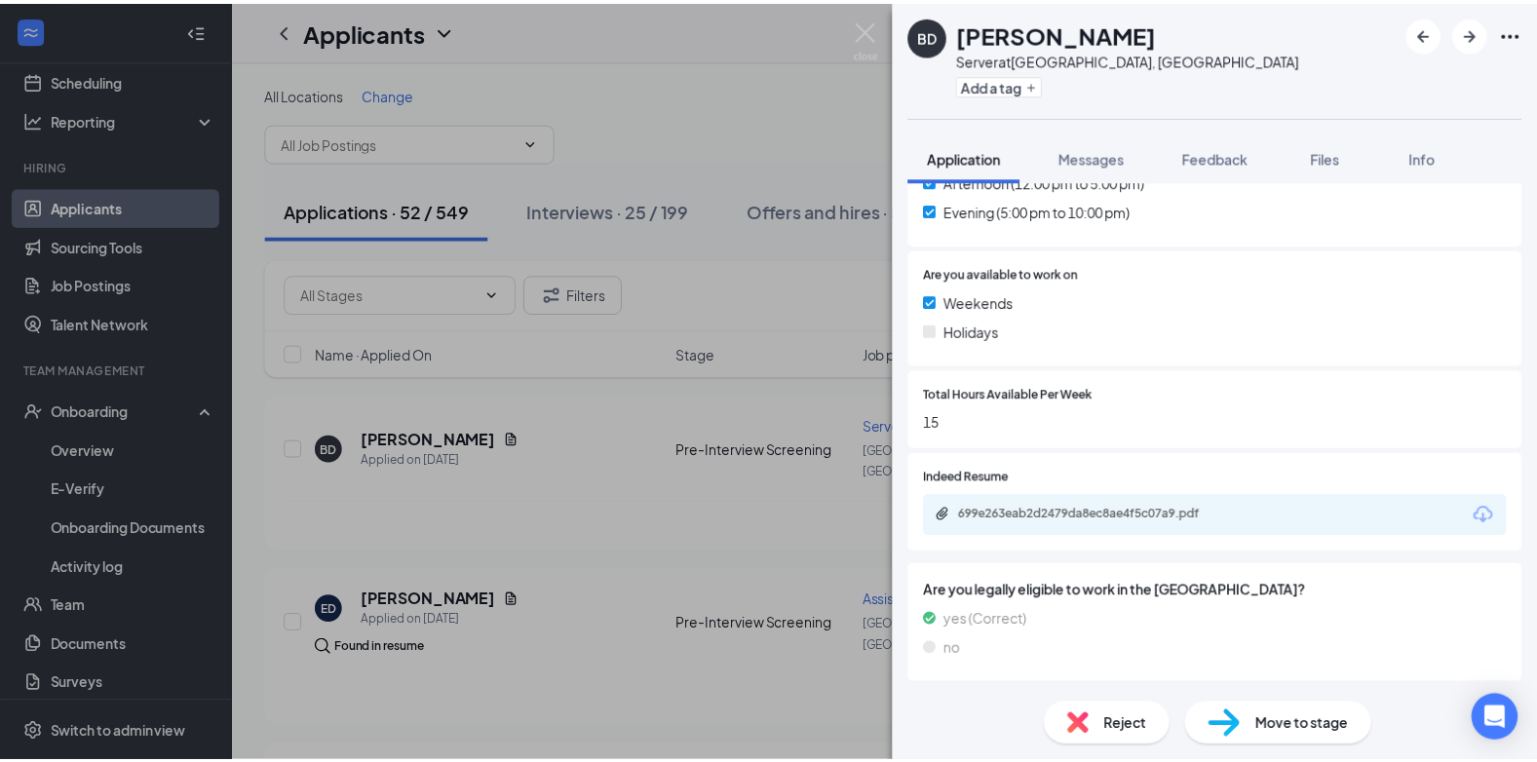
scroll to position [633, 0]
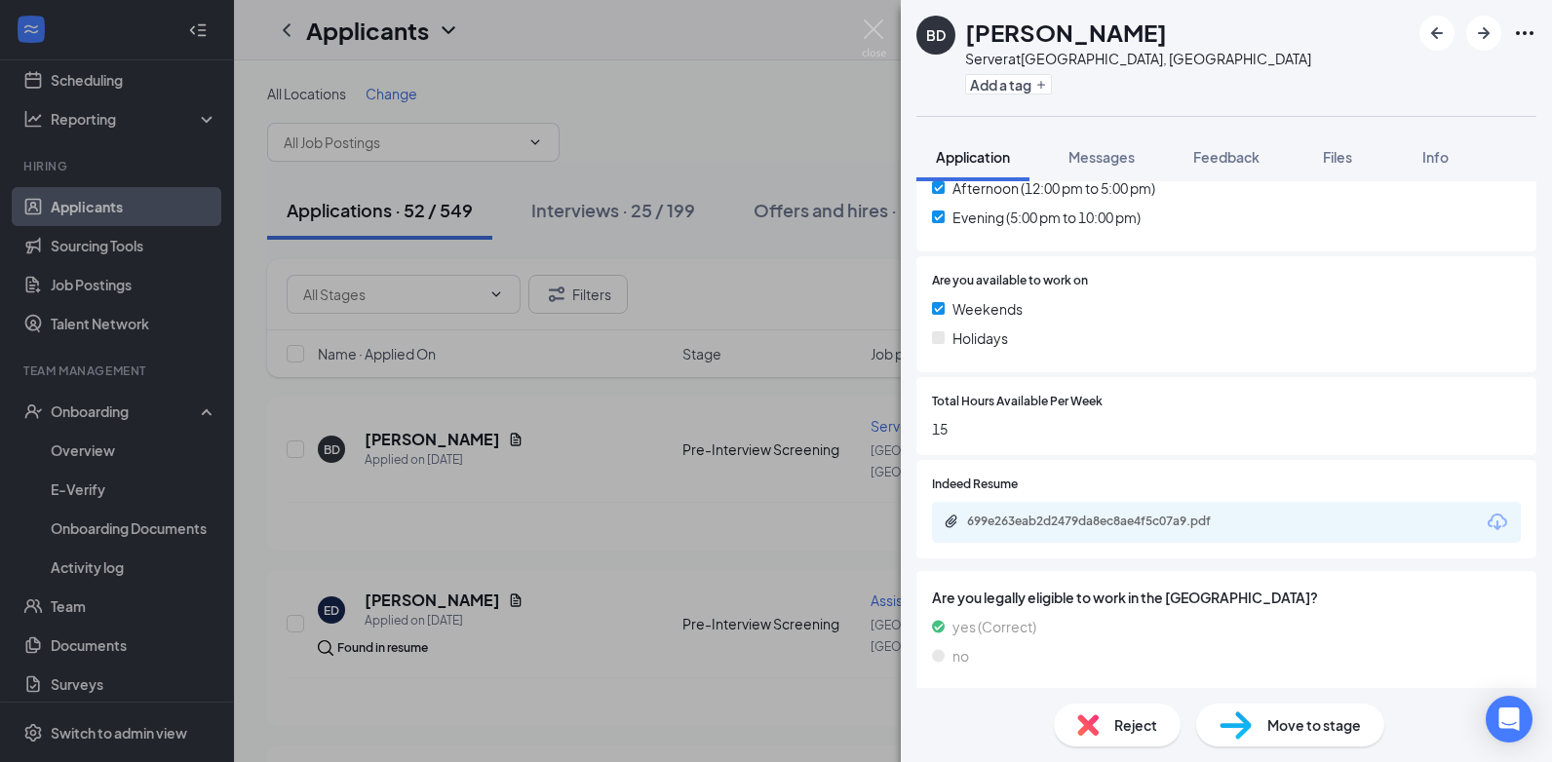
click at [874, 18] on div "BD [PERSON_NAME] Server at [GEOGRAPHIC_DATA], [GEOGRAPHIC_DATA] Add a tag Appli…" at bounding box center [776, 381] width 1552 height 762
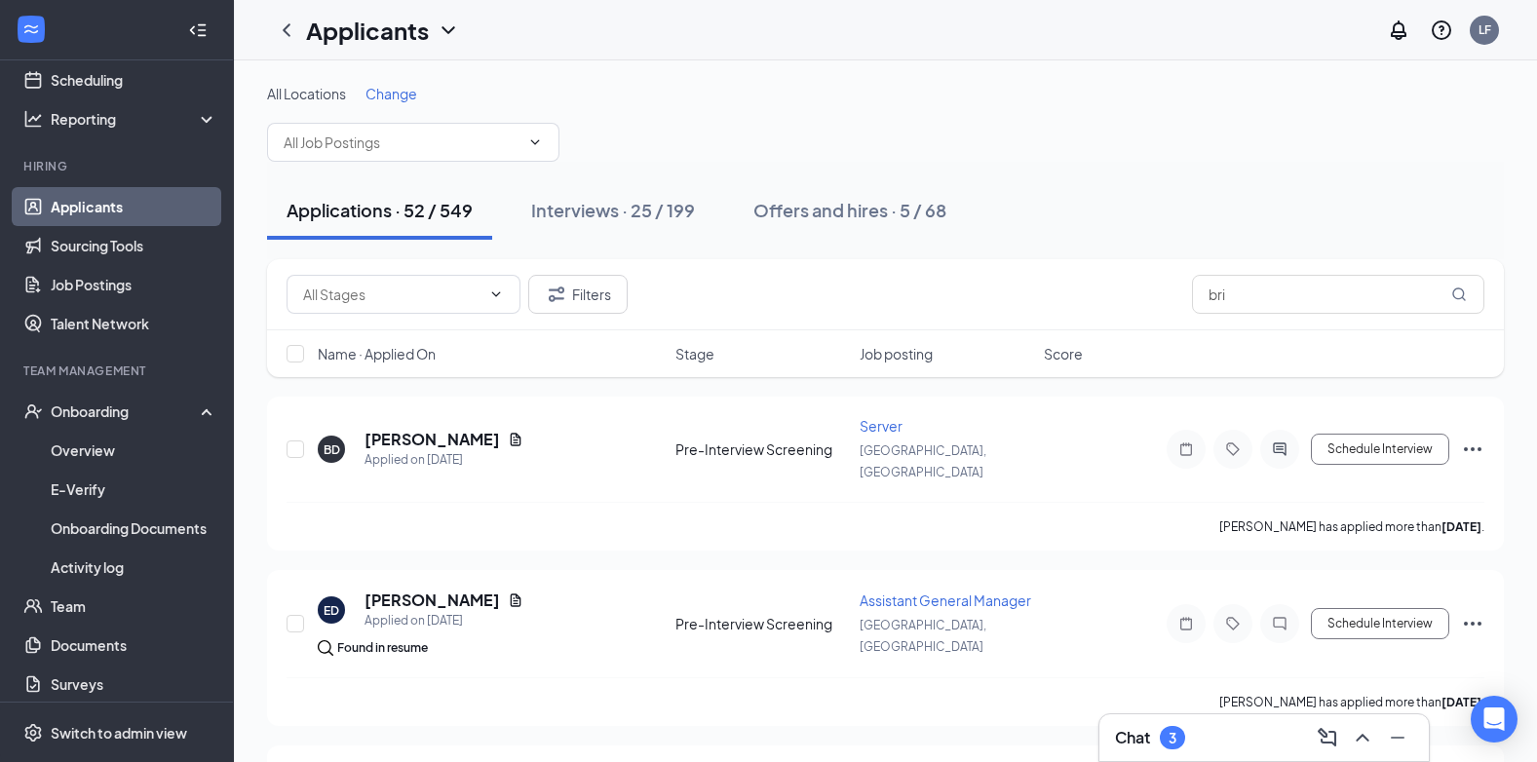
click at [1177, 737] on div "3" at bounding box center [1173, 738] width 8 height 17
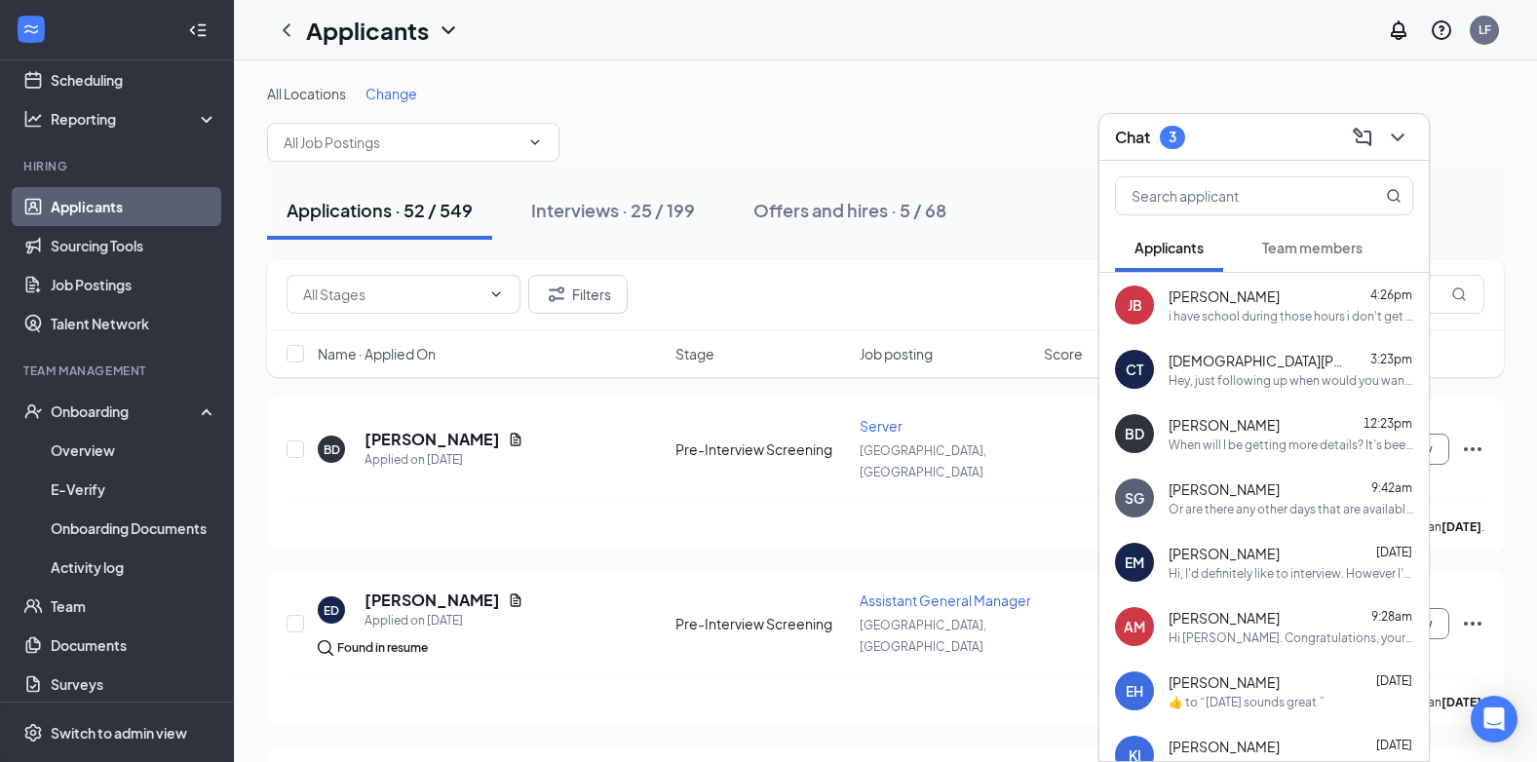
click at [1254, 316] on div "i have school during those hours i don't get done until 2:05" at bounding box center [1291, 316] width 245 height 17
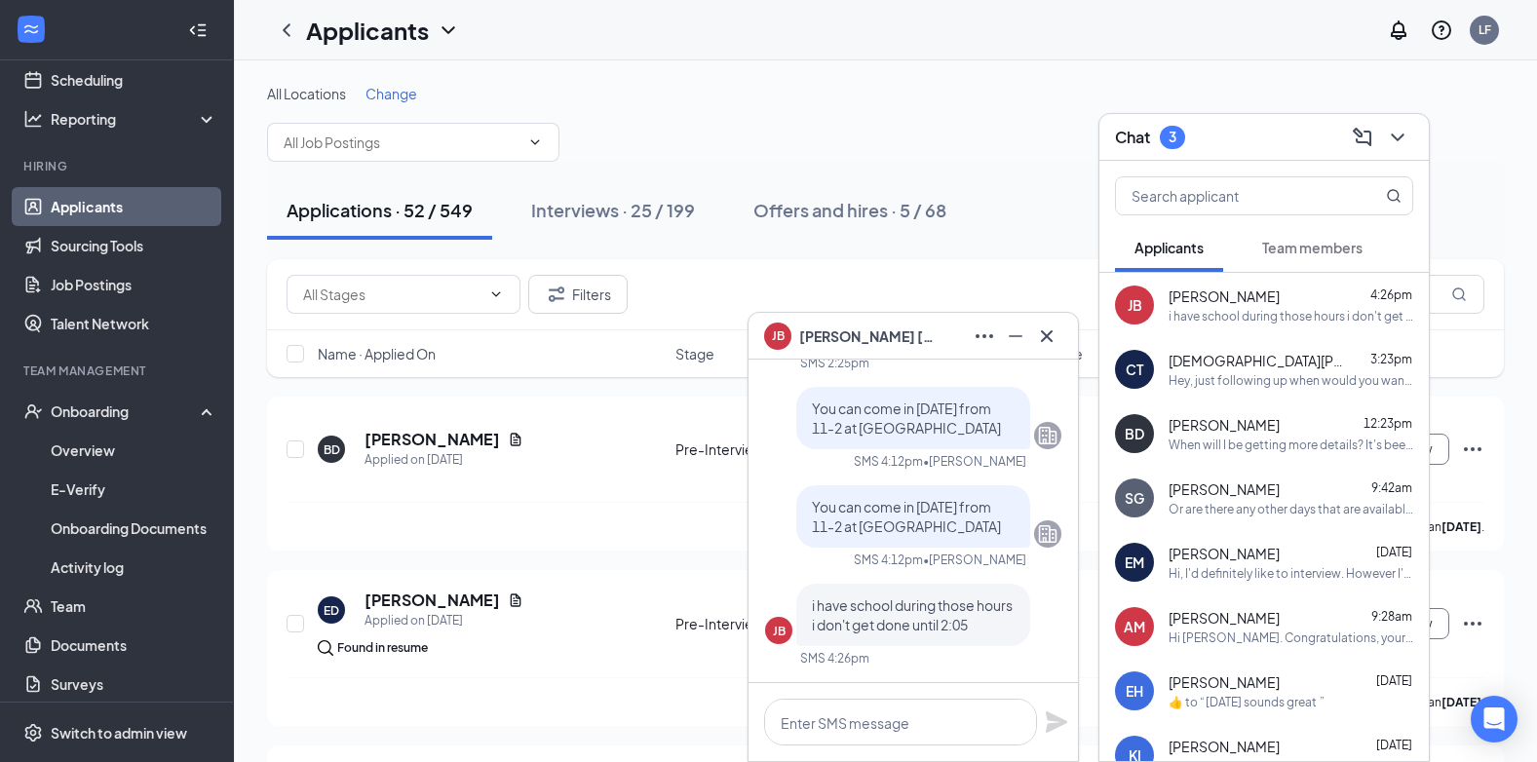
click at [1245, 388] on div "Hey, just following up when would you want to discuss times?" at bounding box center [1291, 380] width 245 height 17
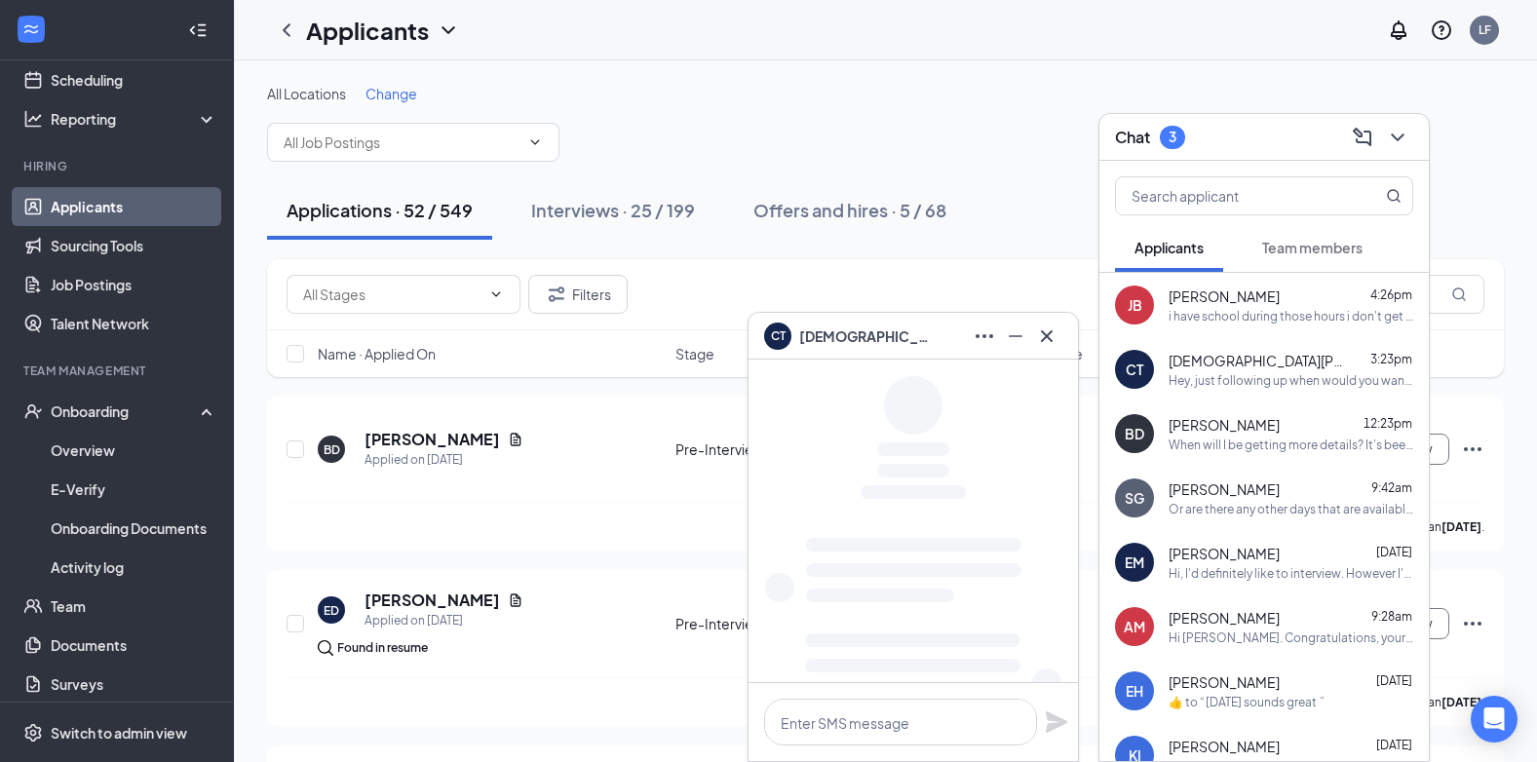
click at [1249, 445] on div "When will I be getting more details? It's been 2 days" at bounding box center [1291, 445] width 245 height 17
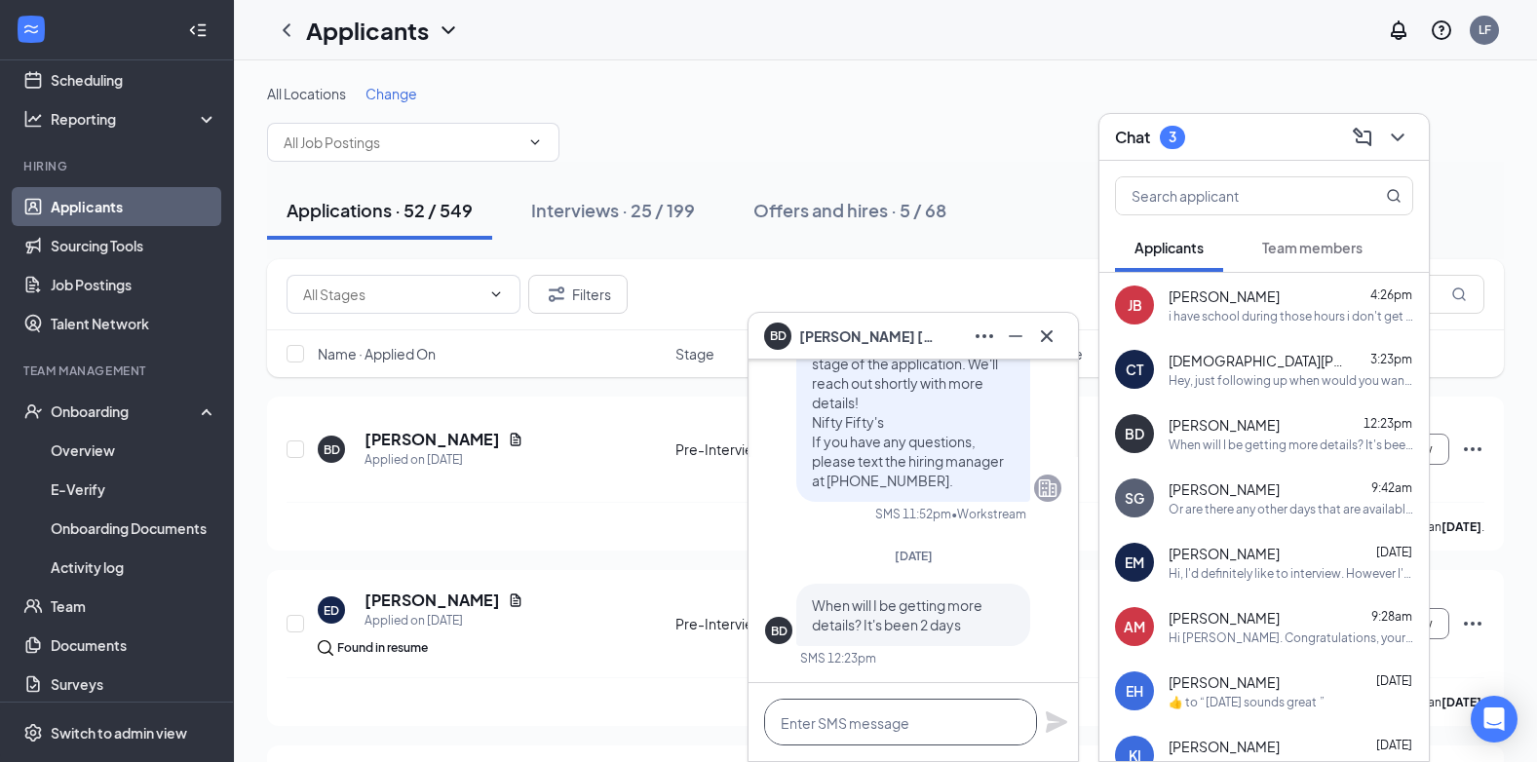
click at [809, 717] on textarea at bounding box center [900, 722] width 273 height 47
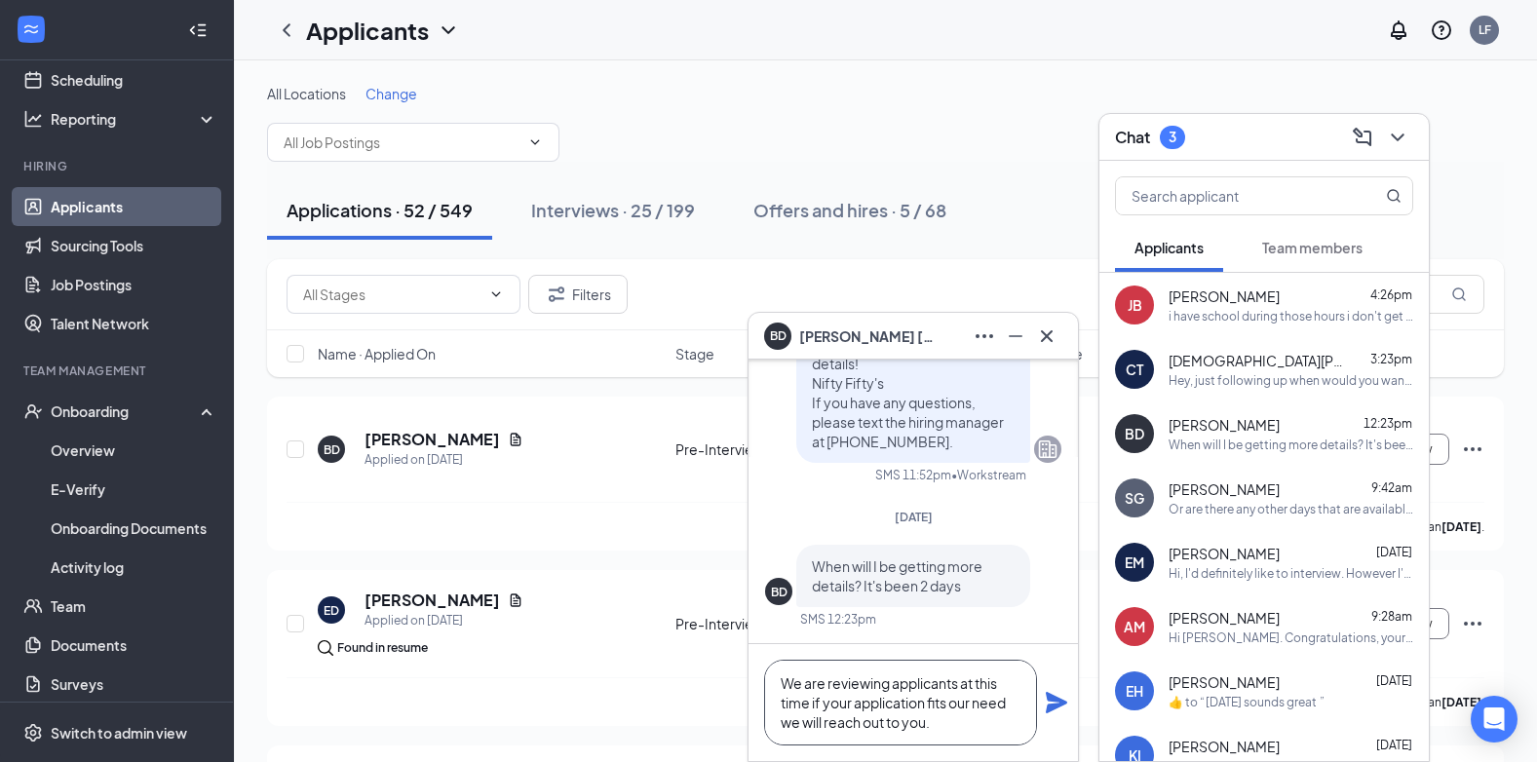
type textarea "We are reviewing applicants at this time if your application fits our need we w…"
click at [1050, 706] on icon "Plane" at bounding box center [1056, 702] width 21 height 21
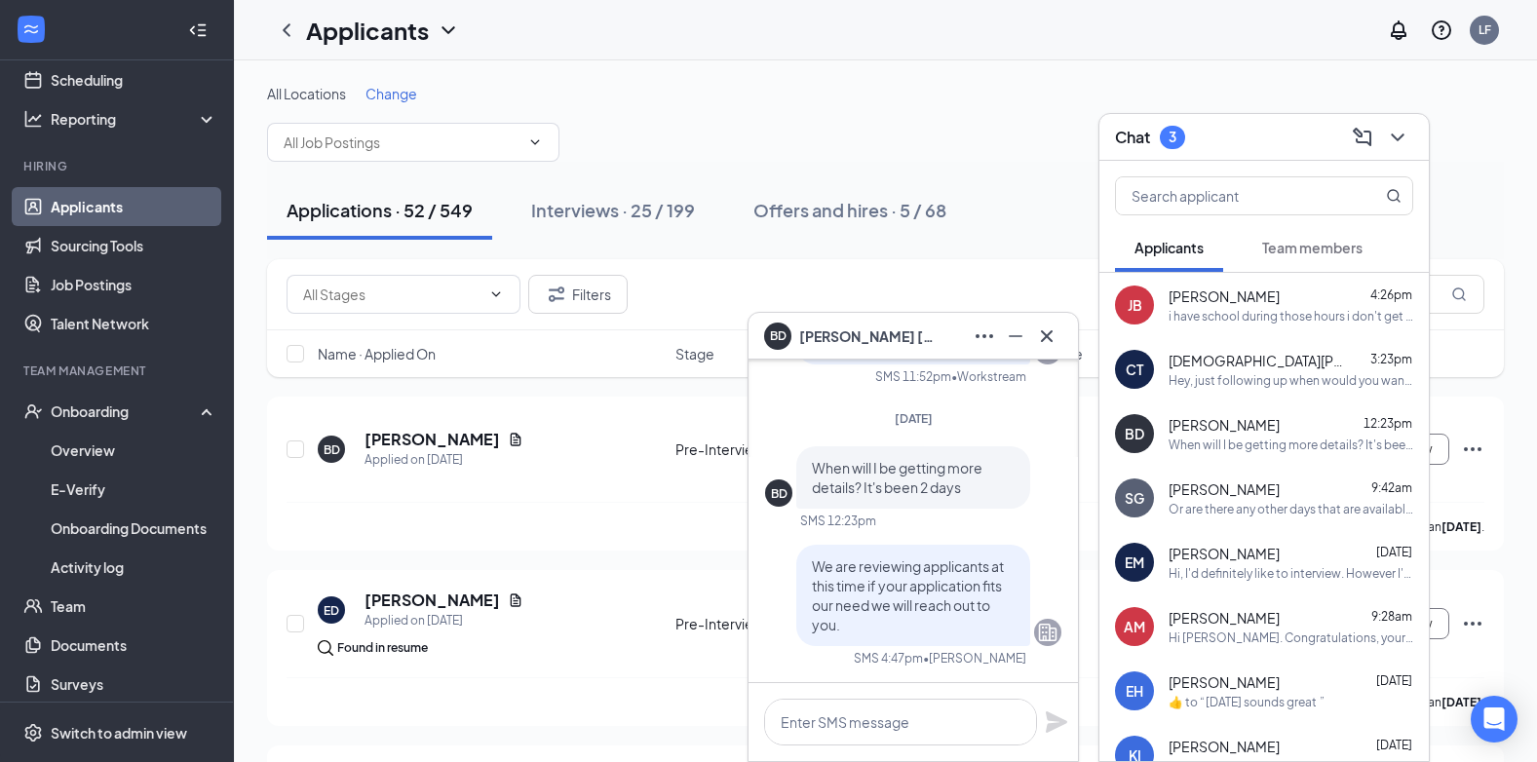
scroll to position [0, 0]
click at [1051, 337] on icon "Cross" at bounding box center [1046, 336] width 23 height 23
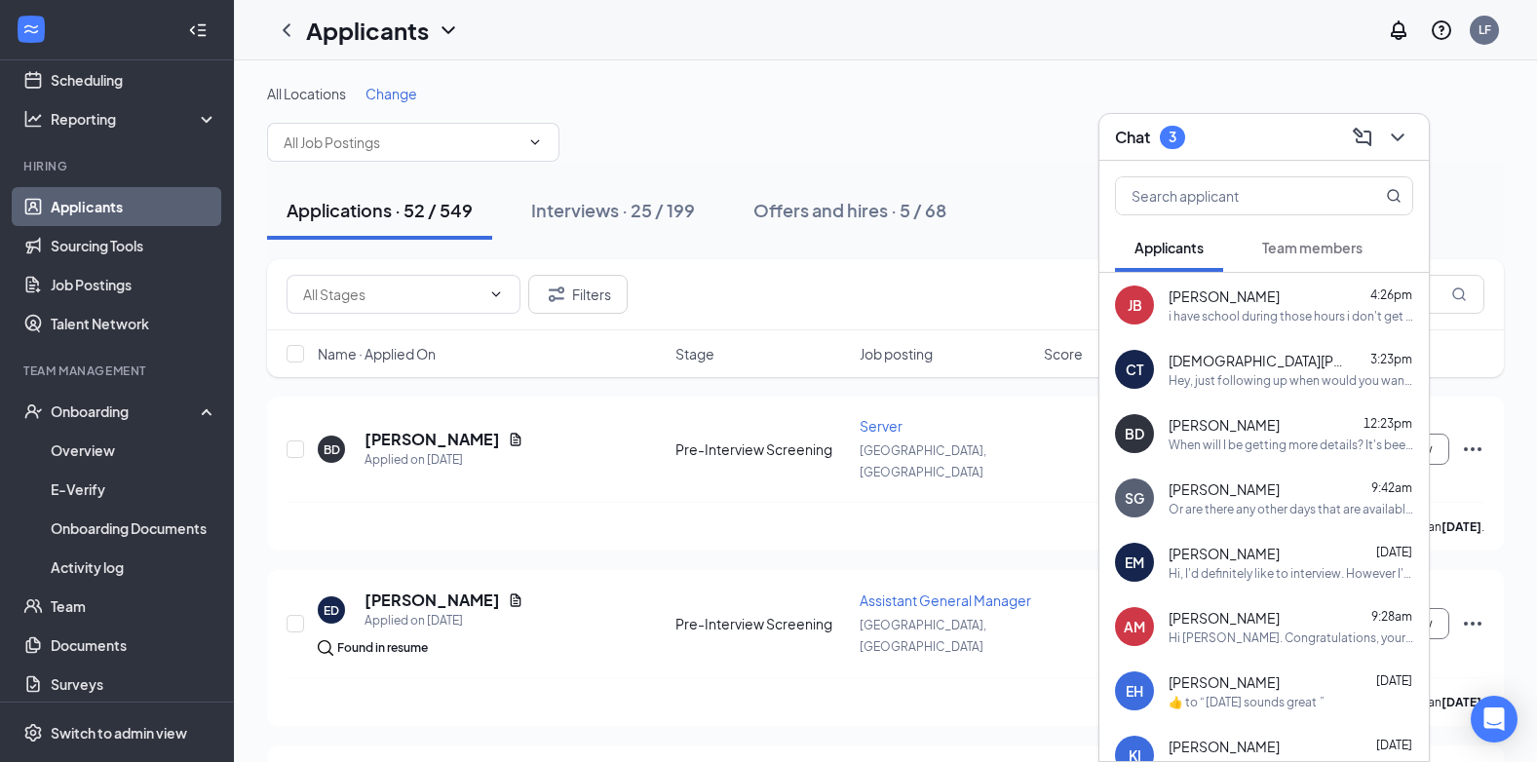
click at [1169, 135] on div "3" at bounding box center [1172, 137] width 25 height 23
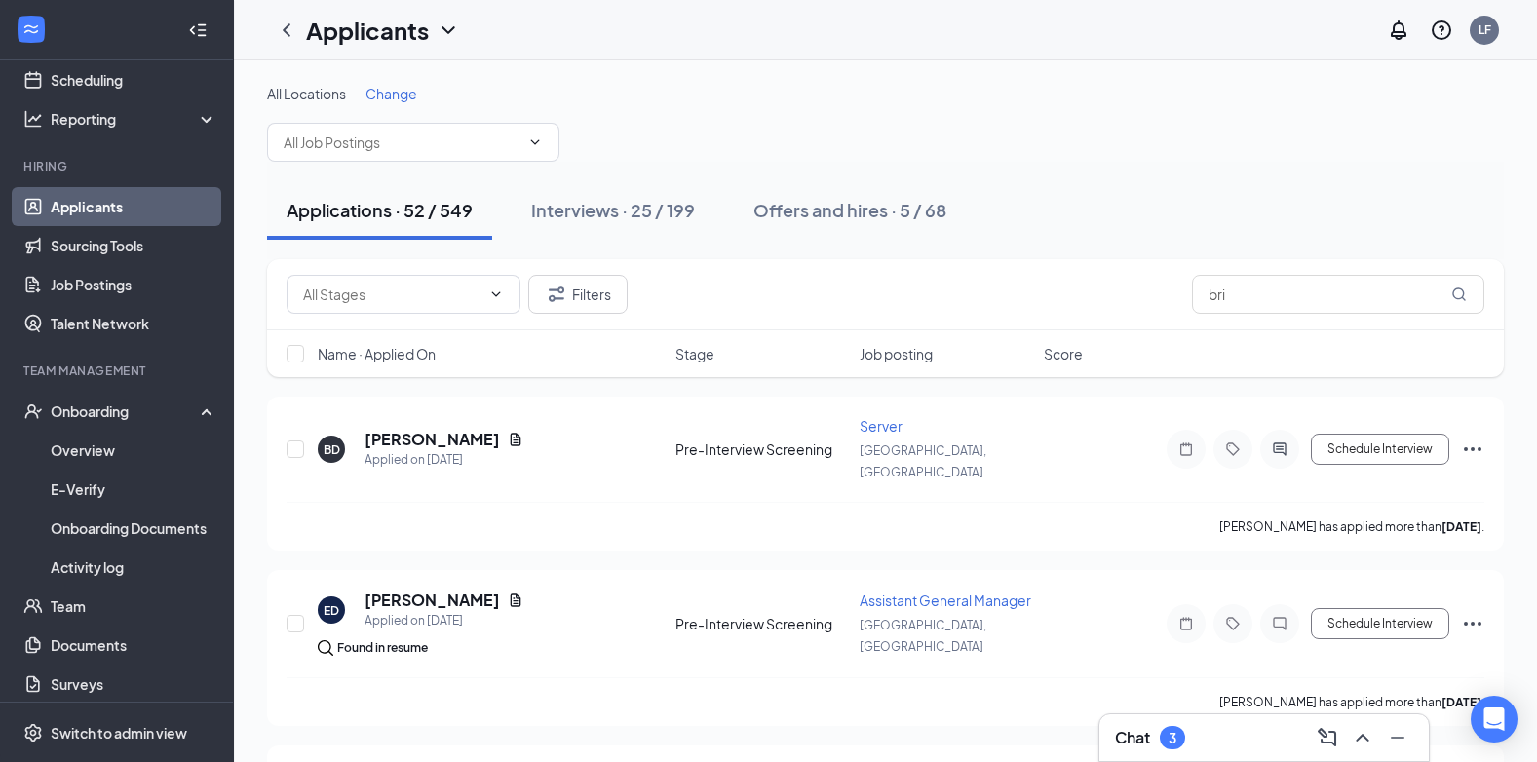
click at [1173, 737] on div "3" at bounding box center [1173, 738] width 8 height 17
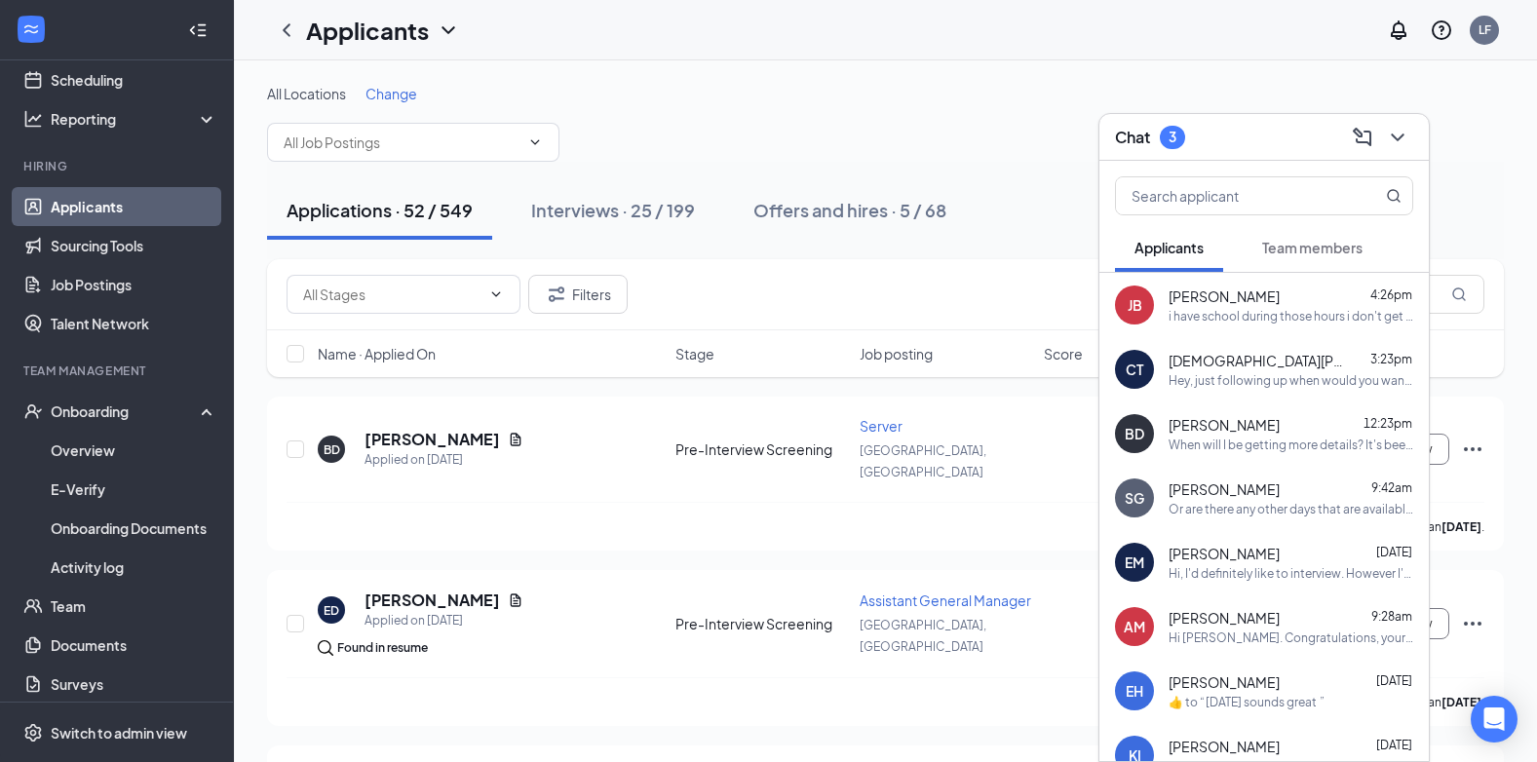
click at [1336, 252] on span "Team members" at bounding box center [1312, 248] width 100 height 18
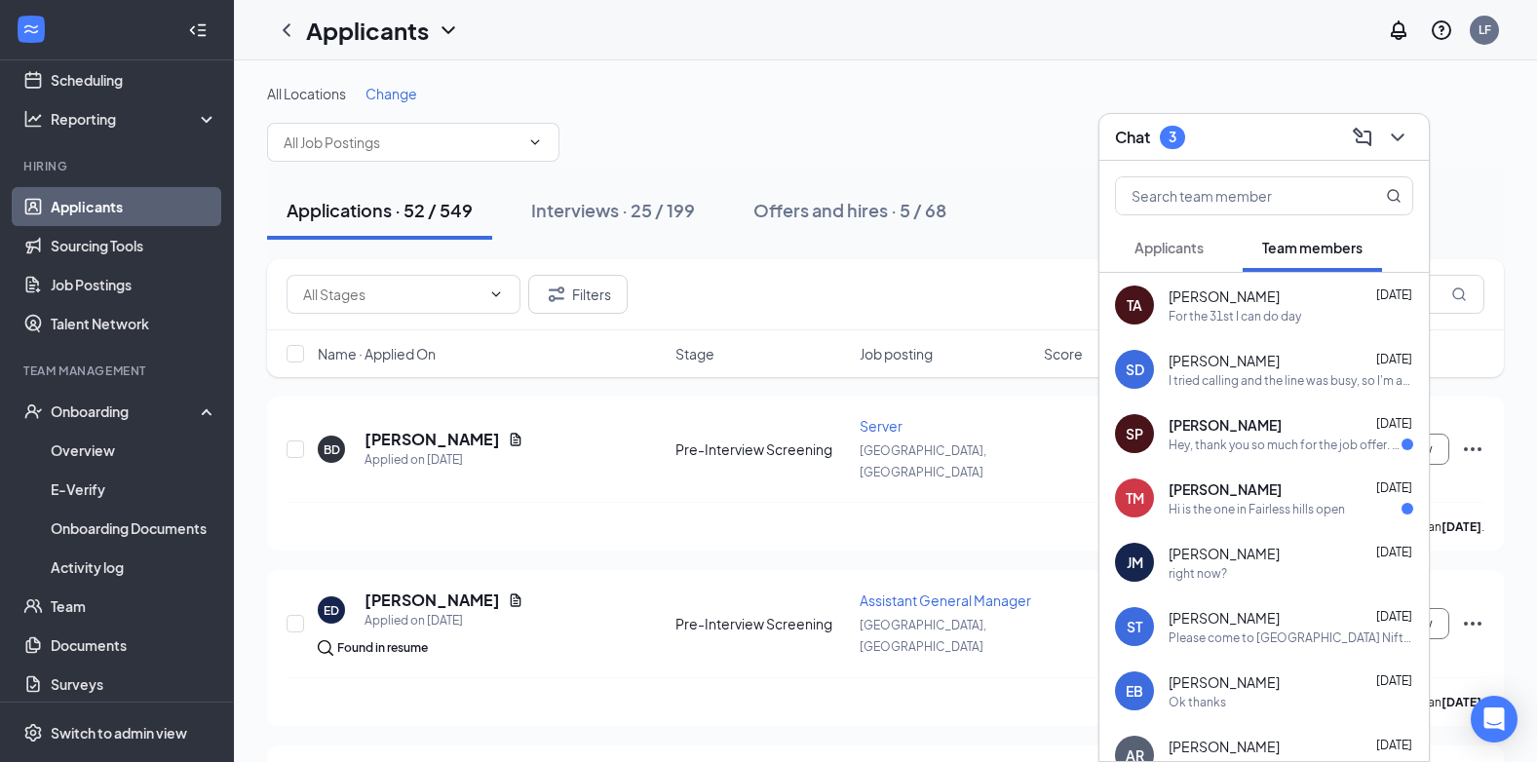
click at [1266, 438] on div "Hey, thank you so much for the job offer. I’m very interested in the role and t…" at bounding box center [1285, 445] width 233 height 17
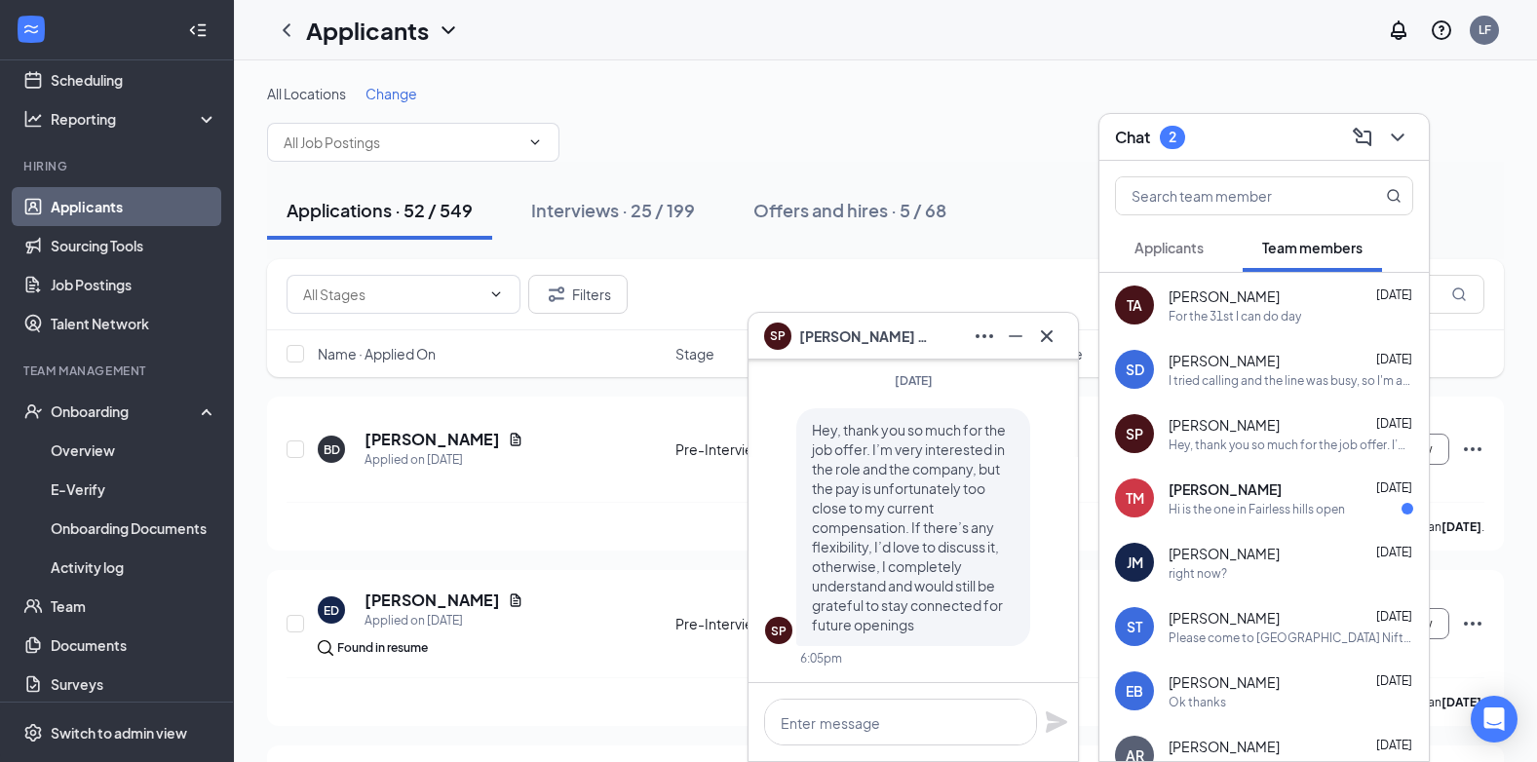
click at [1223, 504] on div "Hi is the one in Fairless hills open" at bounding box center [1257, 509] width 176 height 17
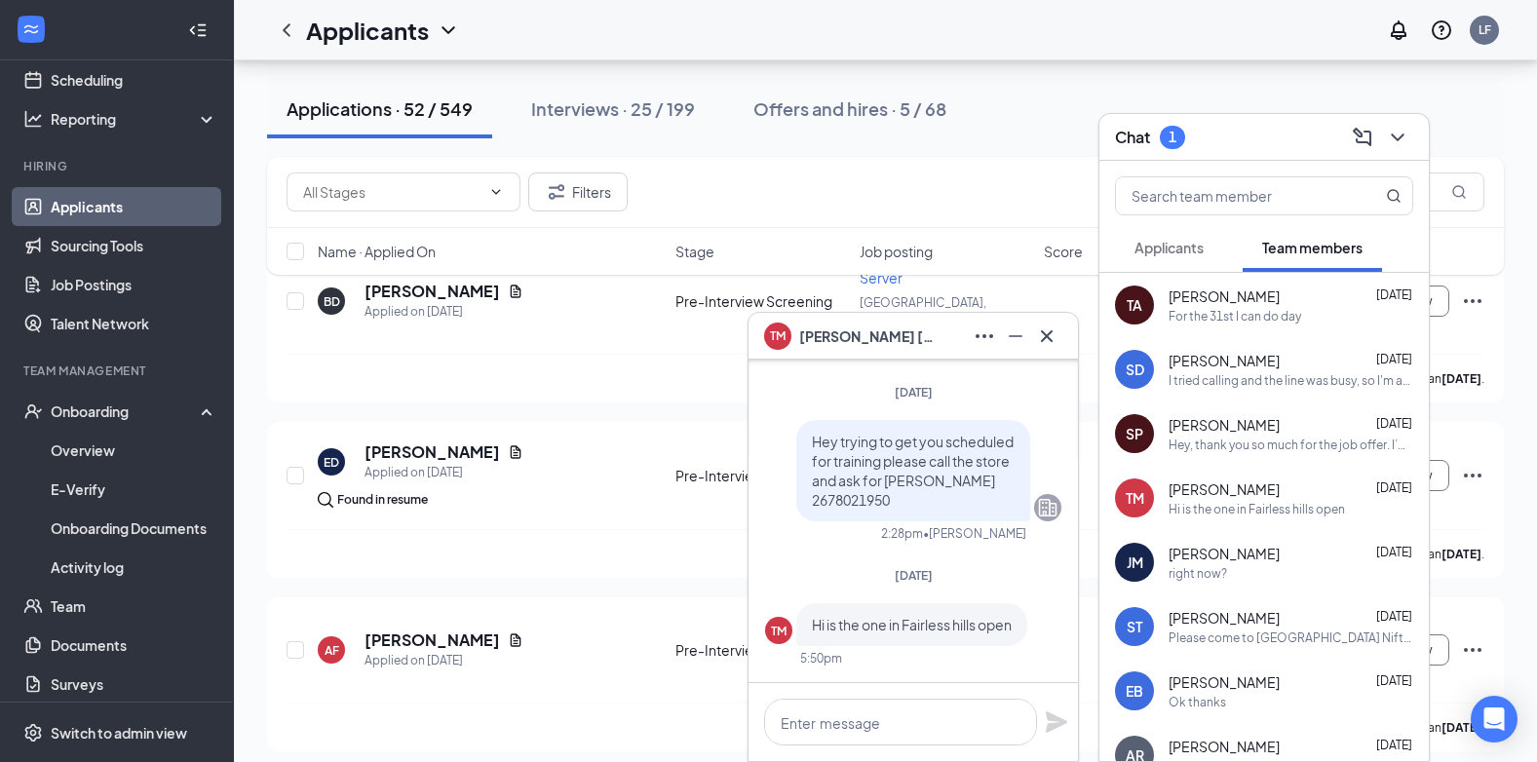
scroll to position [195, 0]
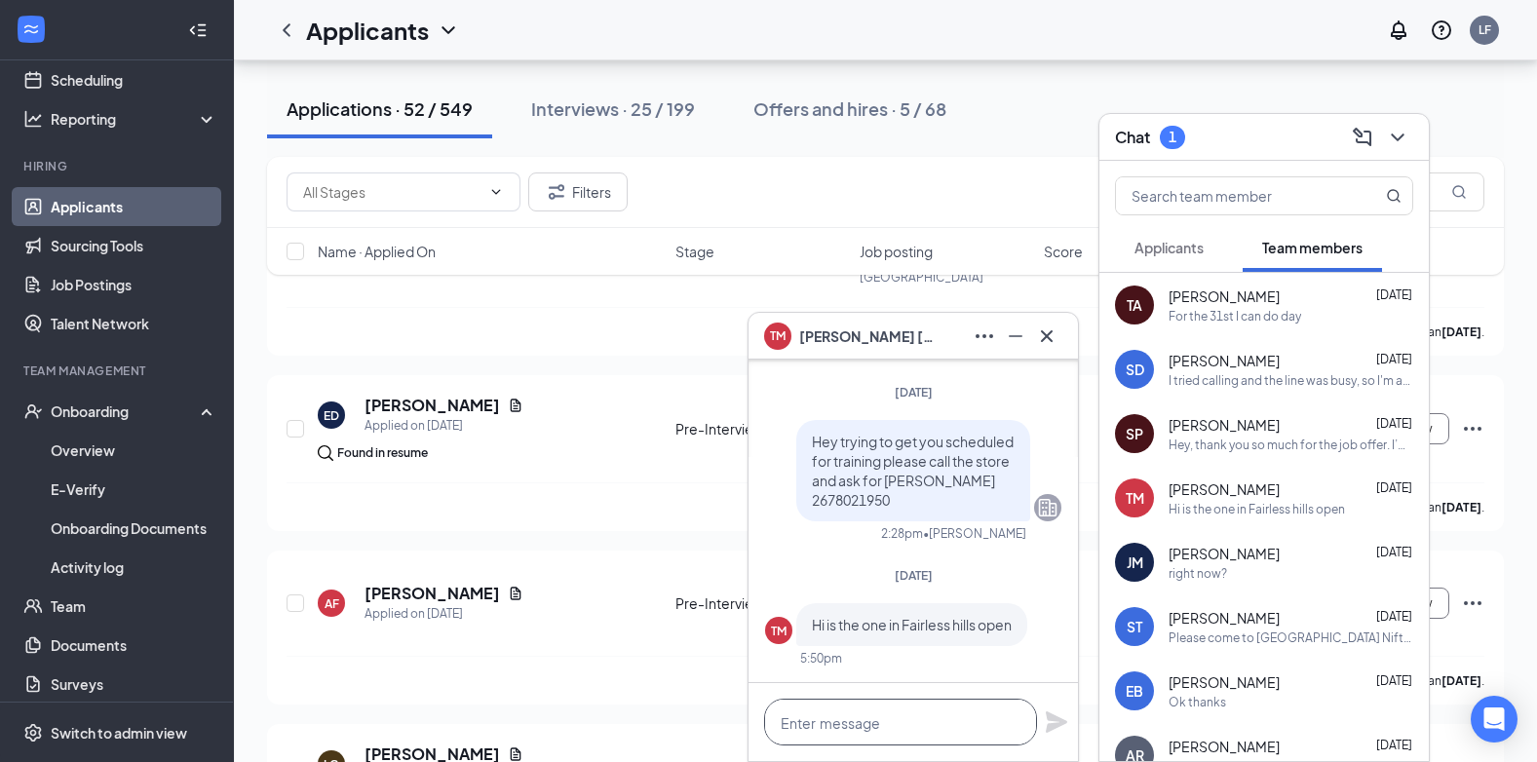
click at [813, 711] on textarea at bounding box center [900, 722] width 273 height 47
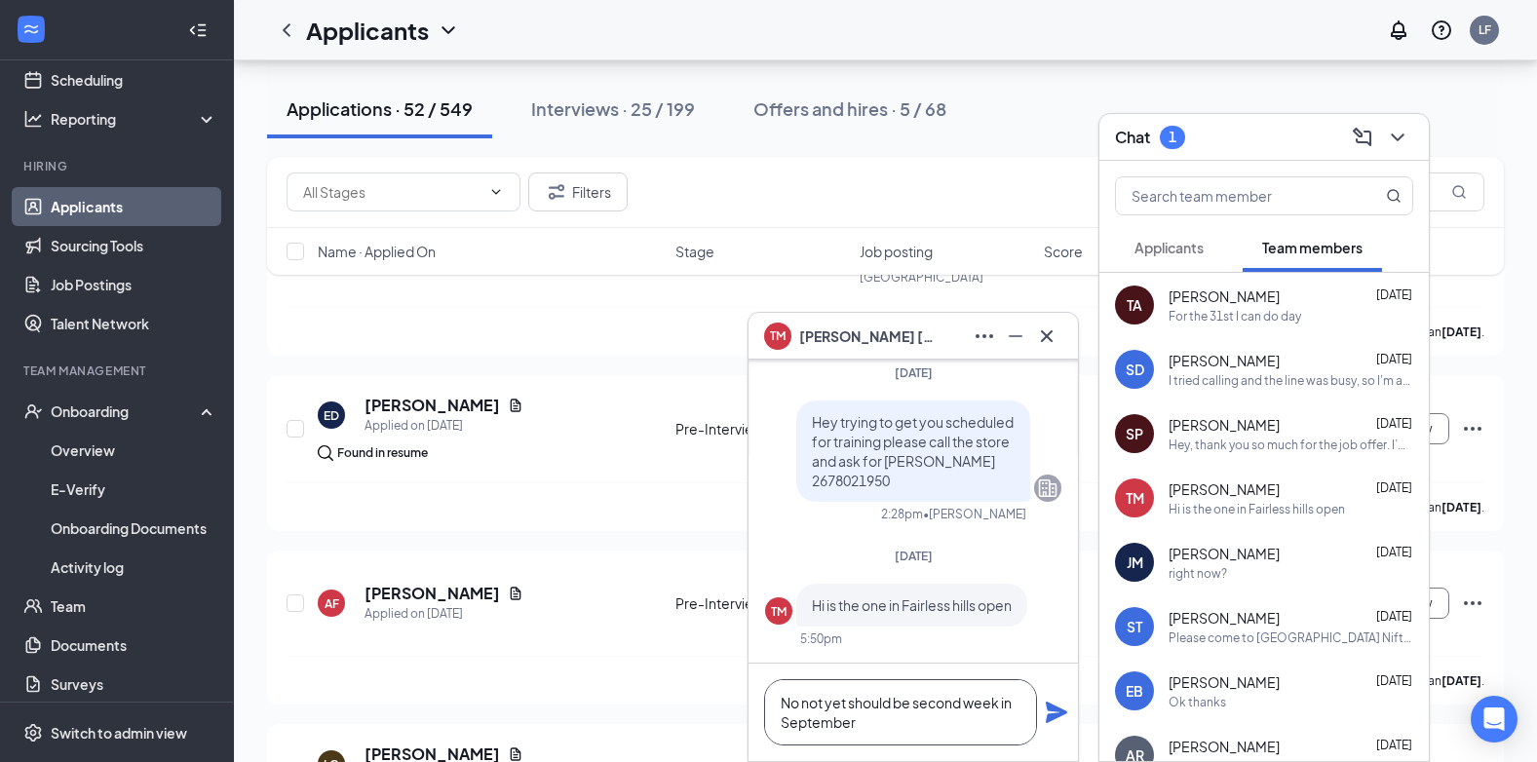
type textarea "No not yet should be second week in September"
click at [1057, 717] on icon "Plane" at bounding box center [1056, 712] width 21 height 21
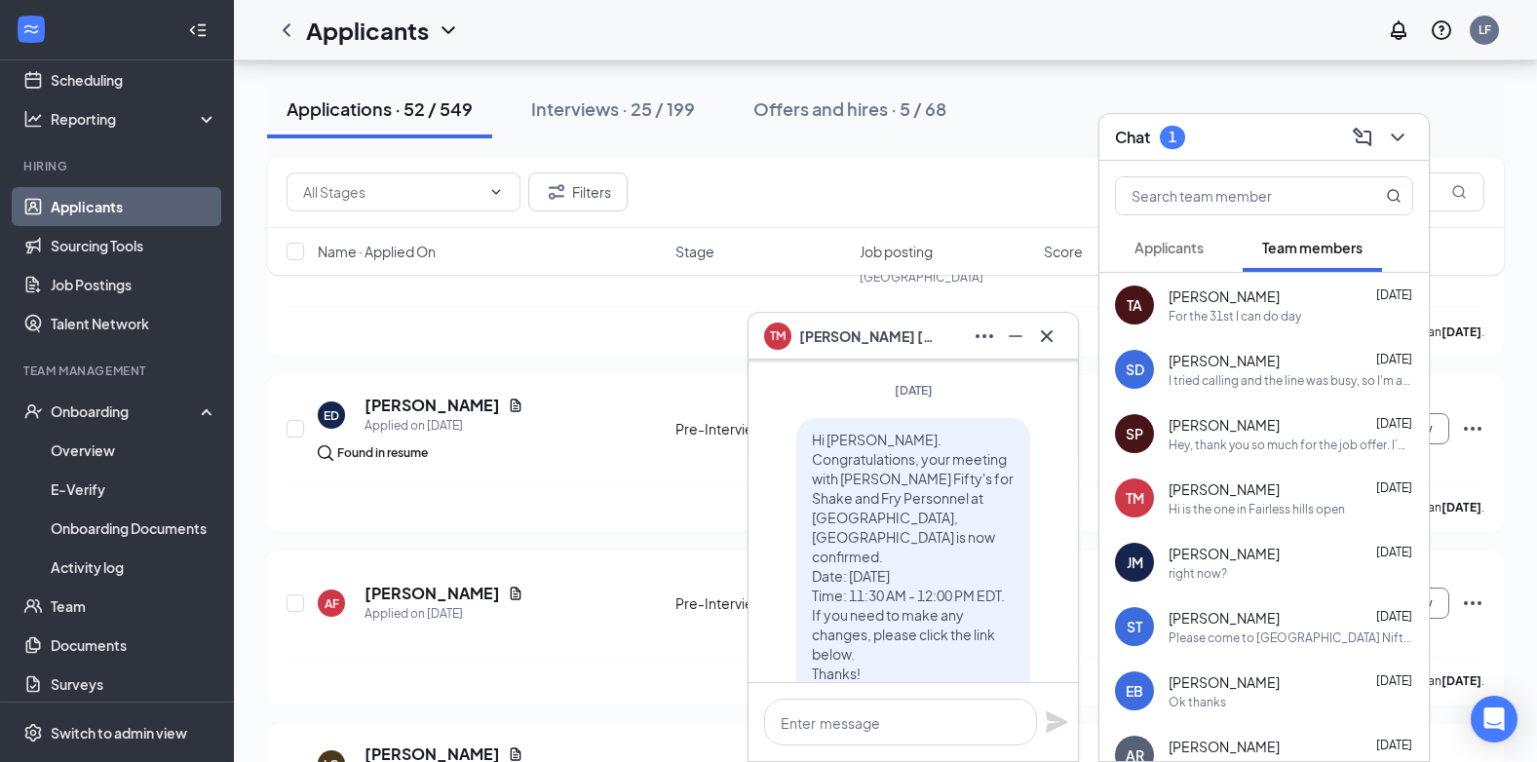
scroll to position [-1072, 0]
click at [1252, 443] on div "Hey, thank you so much for the job offer. I’m very interested in the role and t…" at bounding box center [1291, 445] width 245 height 17
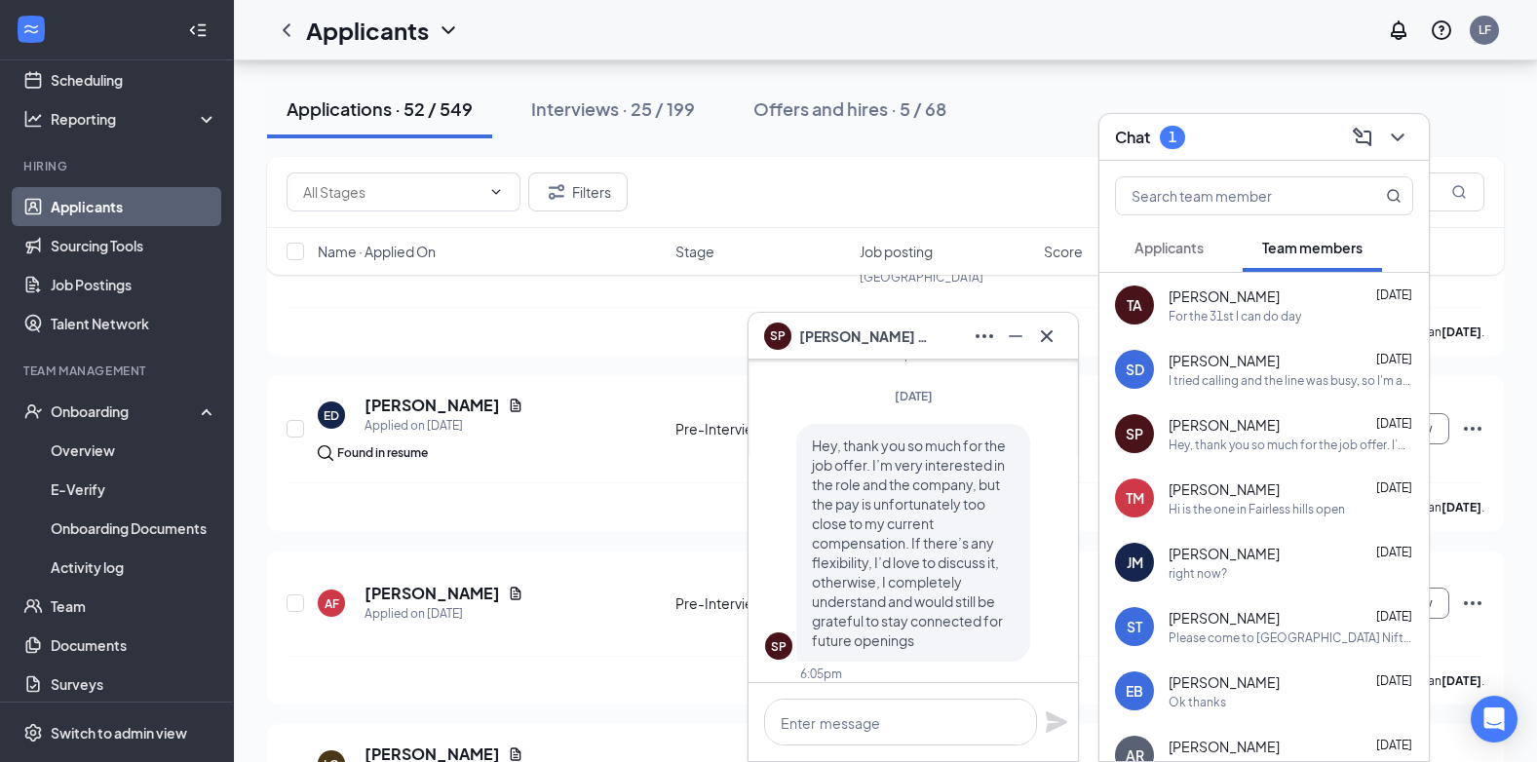
scroll to position [0, 0]
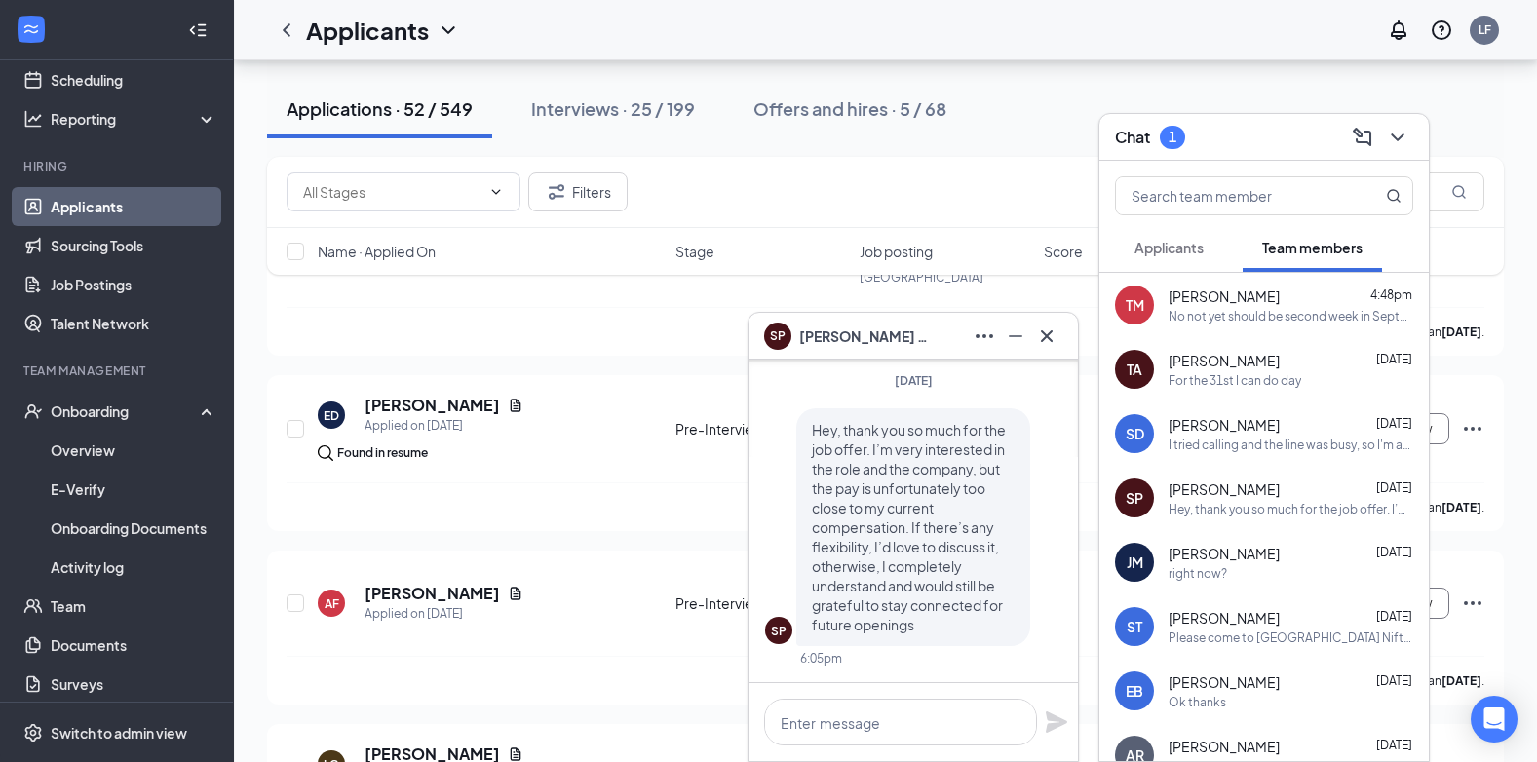
click at [1232, 501] on div "Hey, thank you so much for the job offer. I’m very interested in the role and t…" at bounding box center [1291, 509] width 245 height 17
click at [1137, 495] on div "SP" at bounding box center [1135, 497] width 18 height 19
click at [815, 338] on span "[PERSON_NAME]" at bounding box center [867, 336] width 136 height 21
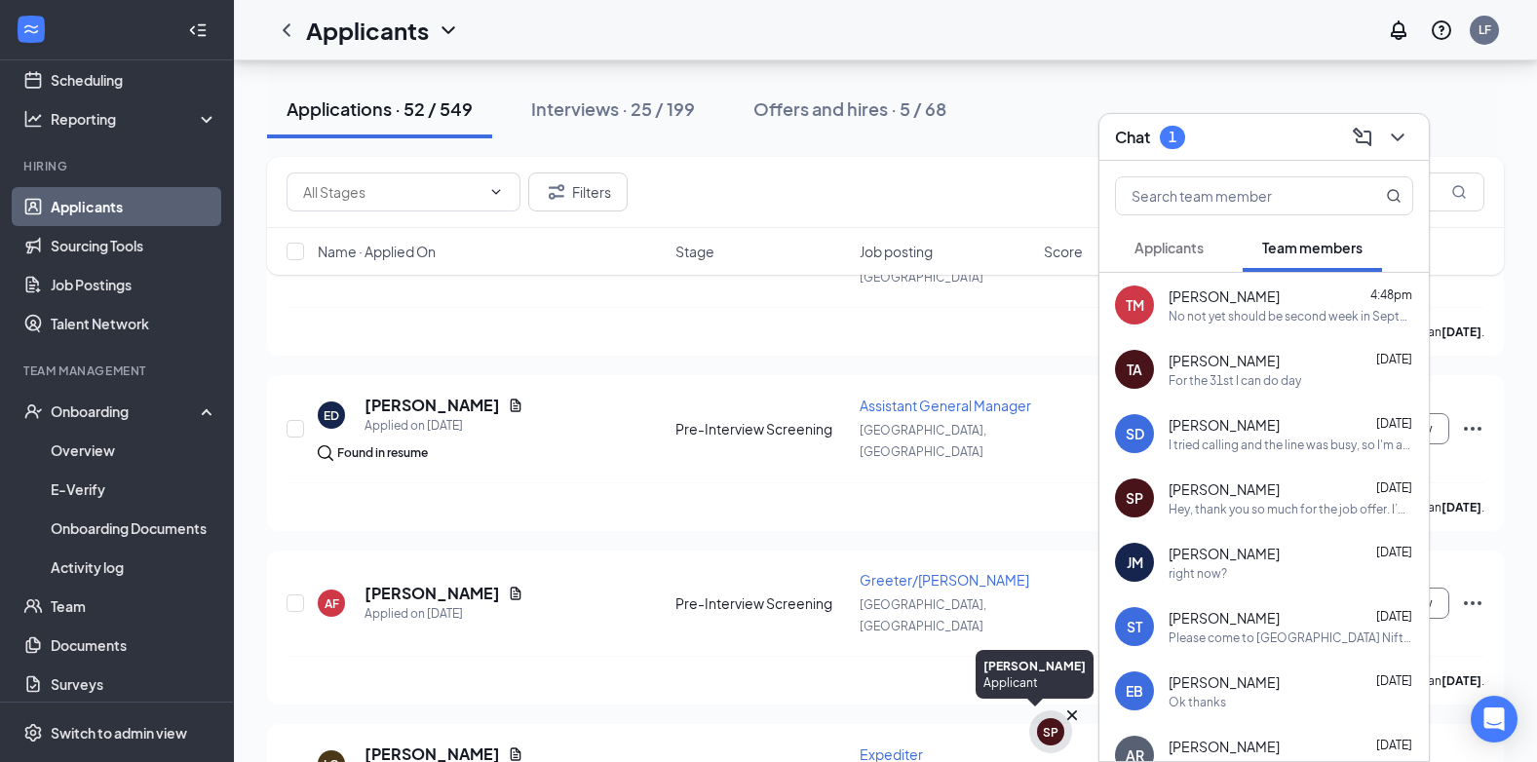
click at [1051, 735] on div "SP" at bounding box center [1051, 732] width 16 height 17
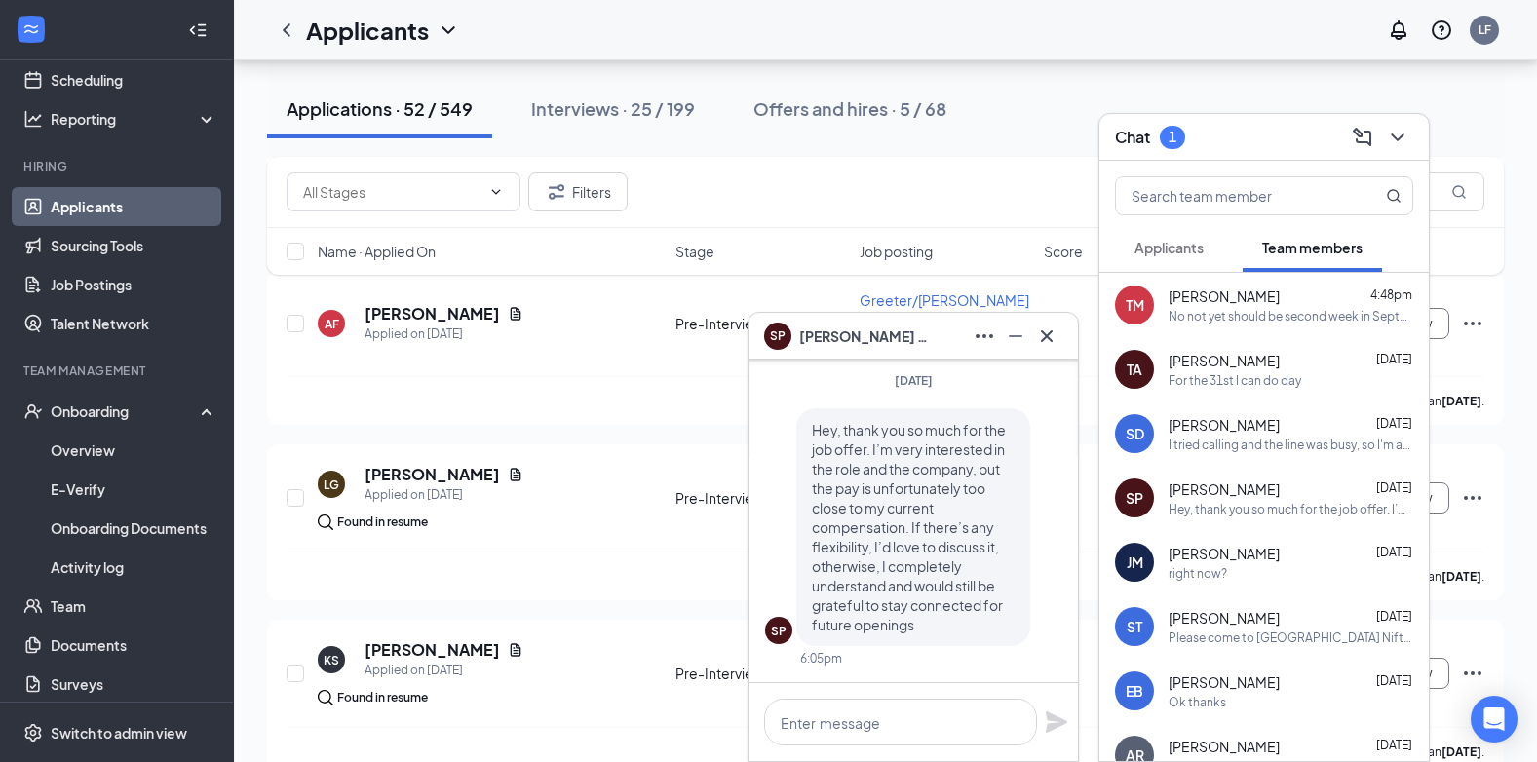
scroll to position [585, 0]
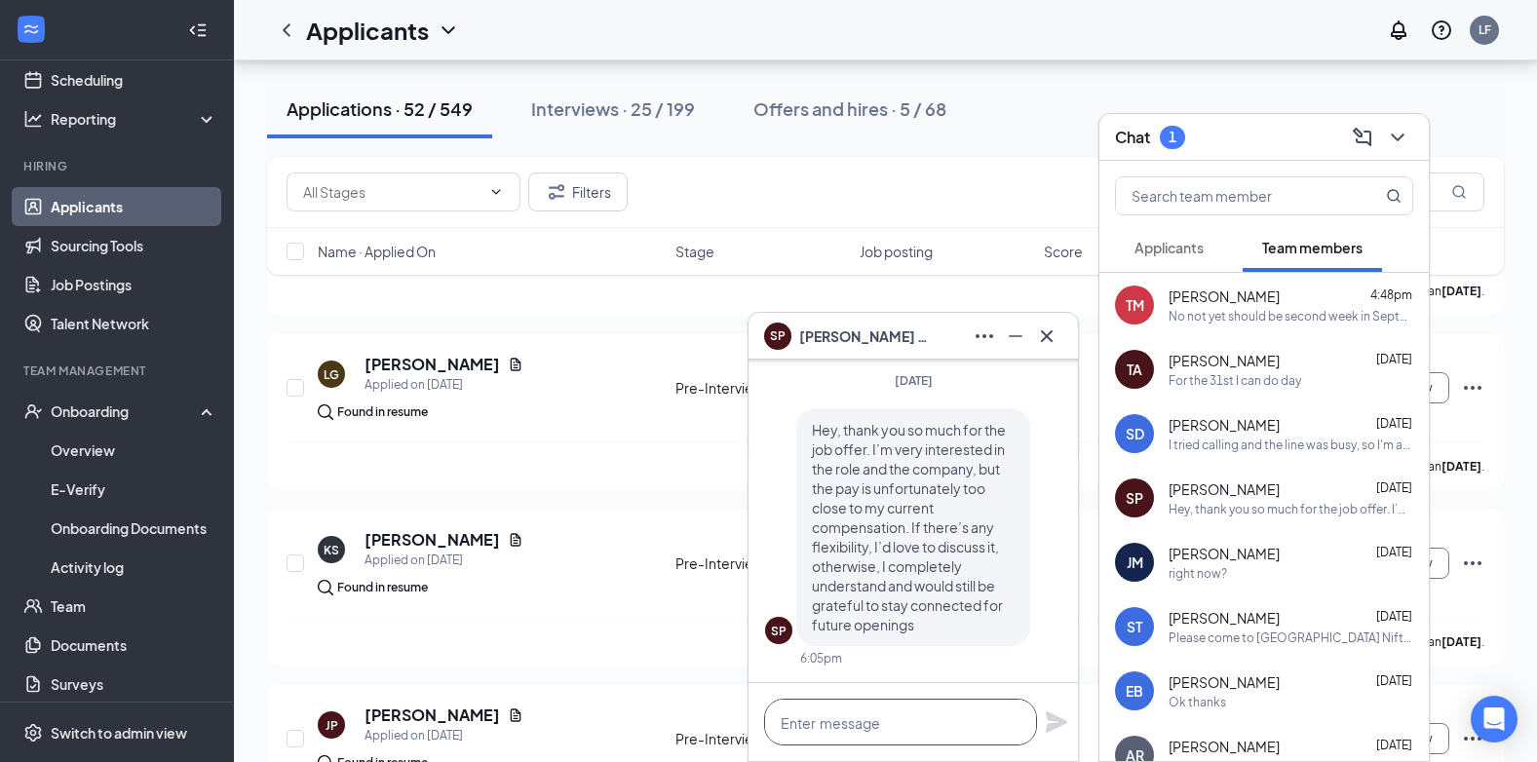
click at [832, 735] on textarea at bounding box center [900, 722] width 273 height 47
type textarea "We wish you the best"
click at [1057, 725] on icon "Plane" at bounding box center [1056, 722] width 21 height 21
